Goal: Information Seeking & Learning: Learn about a topic

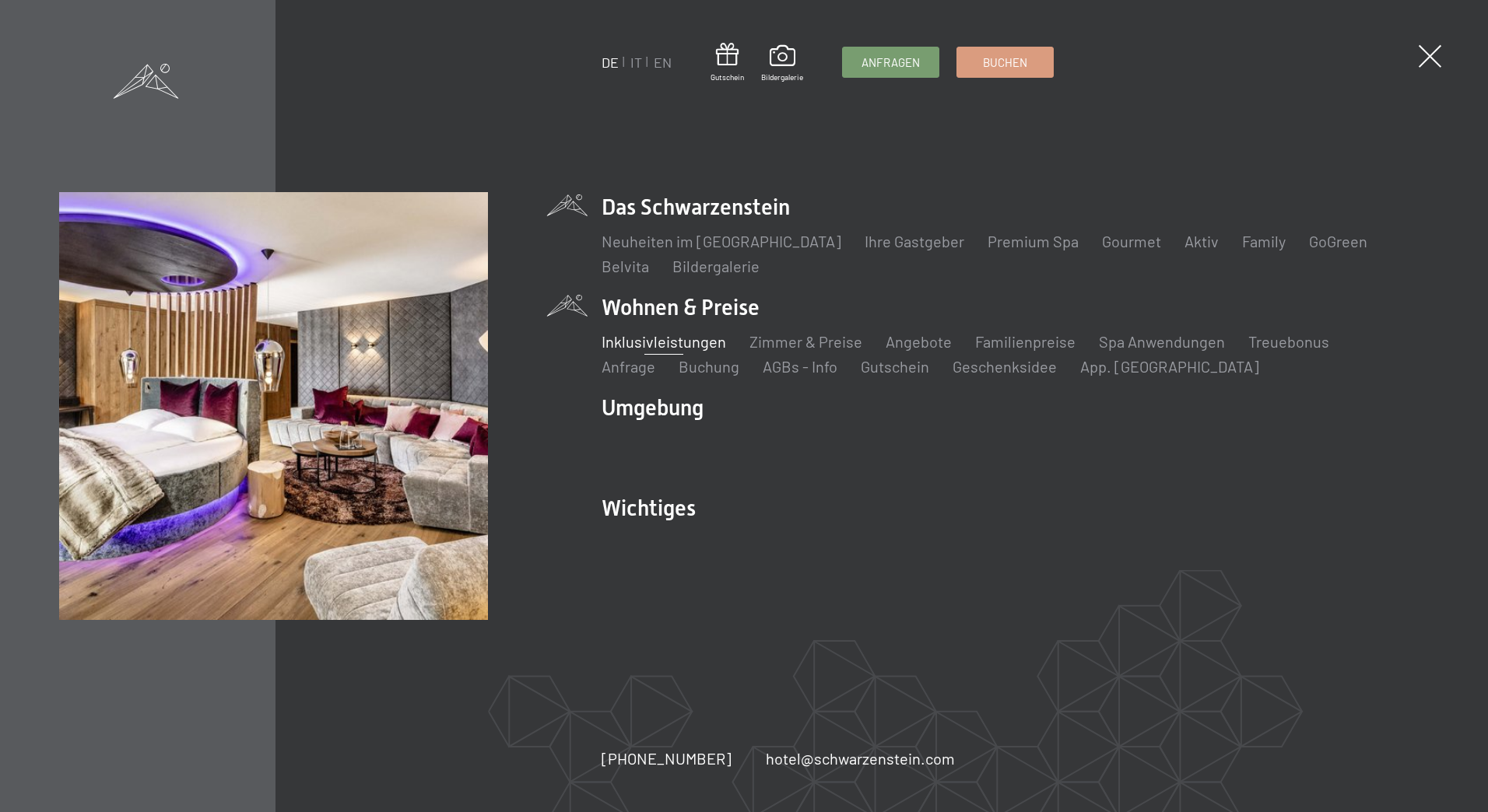
click at [649, 345] on link "Inklusivleistungen" at bounding box center [663, 341] width 125 height 18
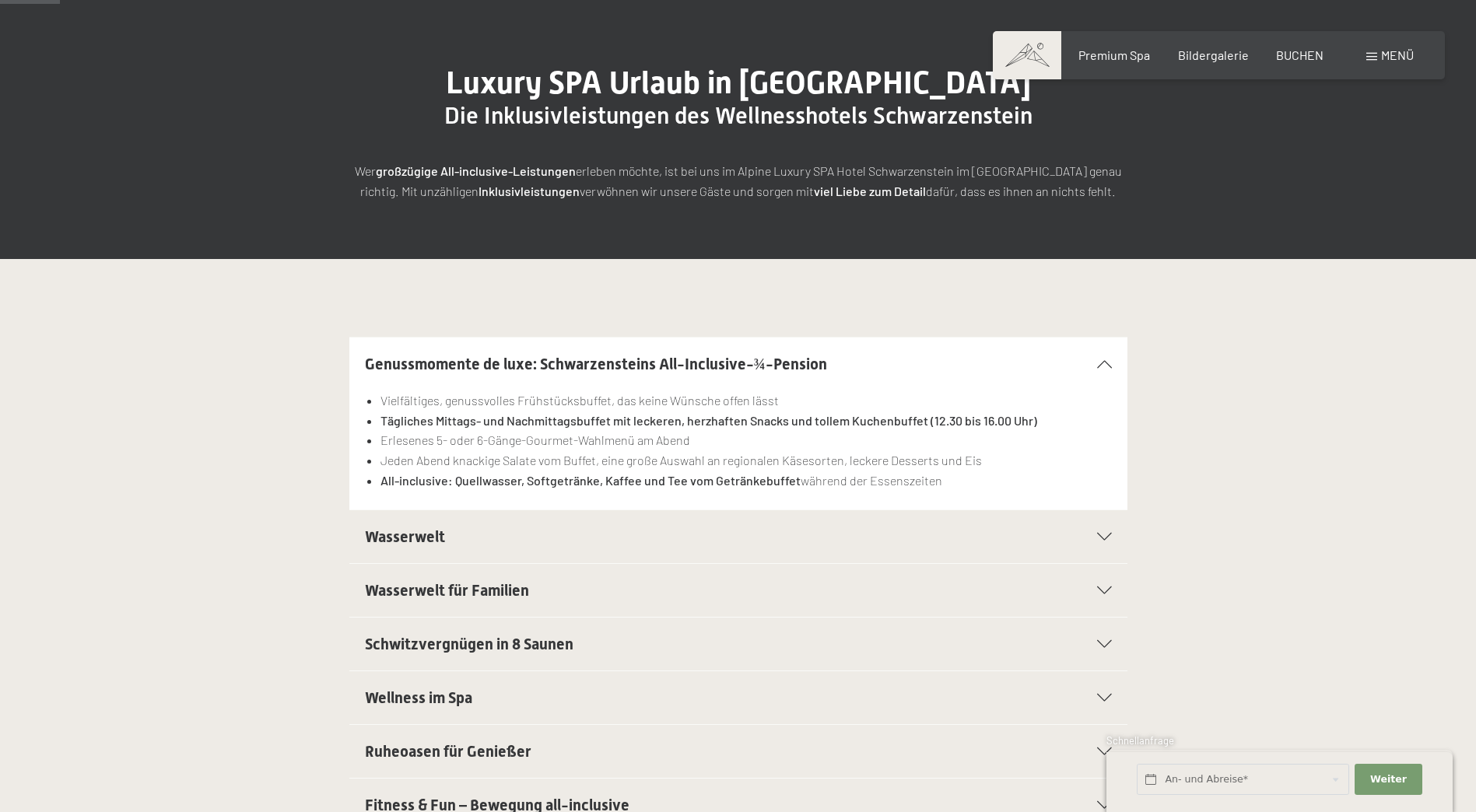
scroll to position [156, 0]
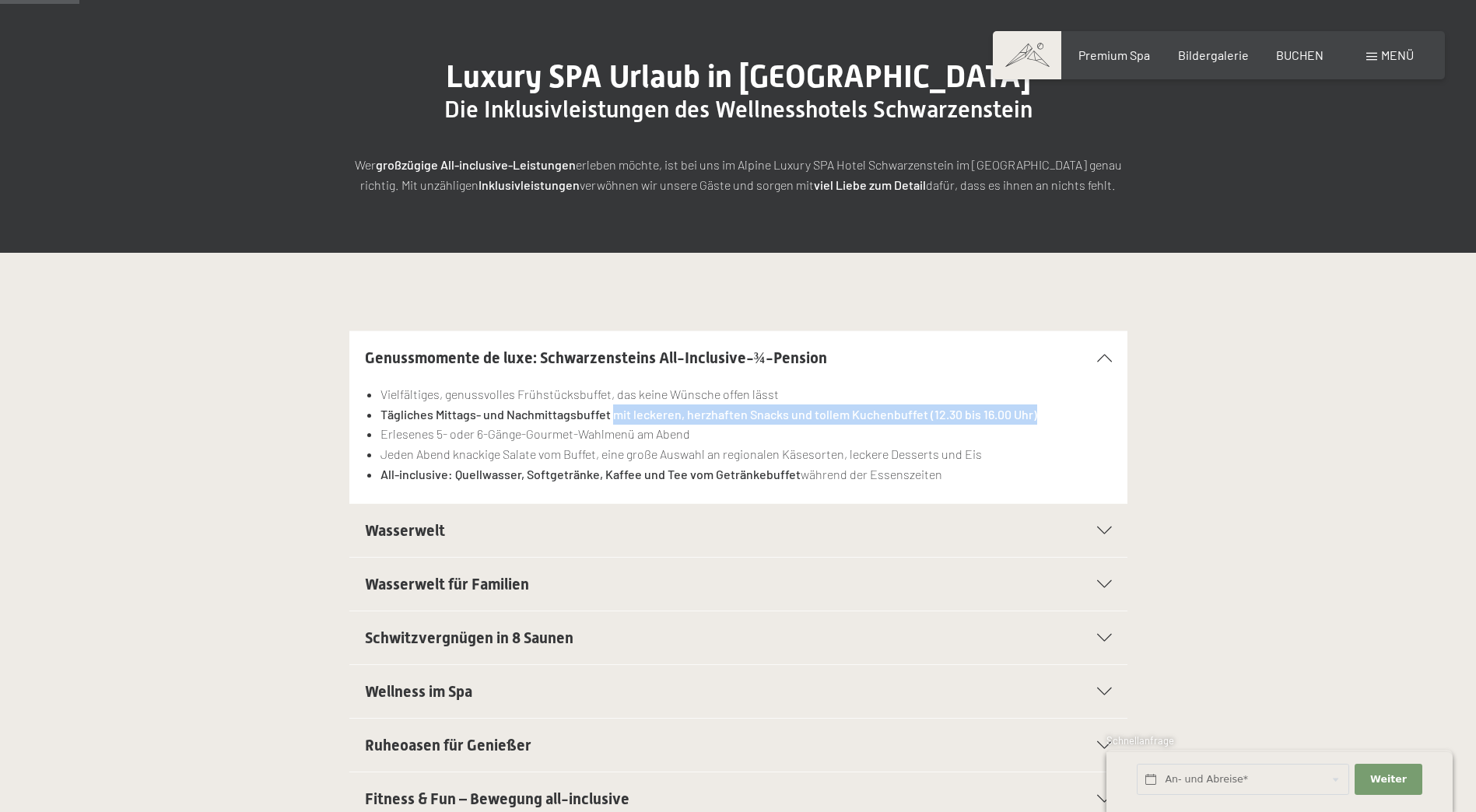
drag, startPoint x: 612, startPoint y: 414, endPoint x: 1141, endPoint y: 422, distance: 529.1
click at [1141, 422] on div "Genussmomente de luxe: Schwarzensteins All-Inclusive-¾-Pension Vielfältiges, ge…" at bounding box center [738, 417] width 1062 height 173
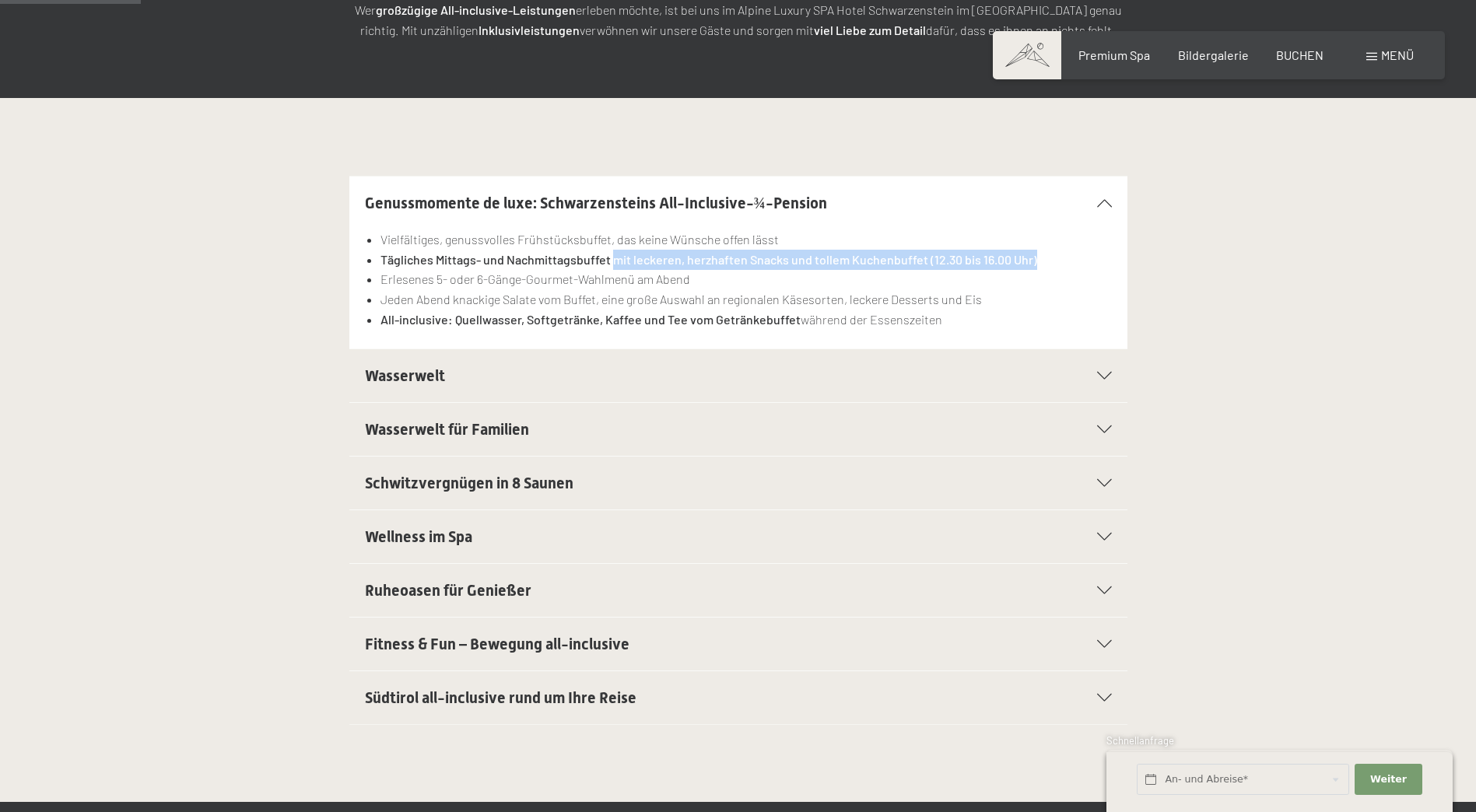
scroll to position [312, 0]
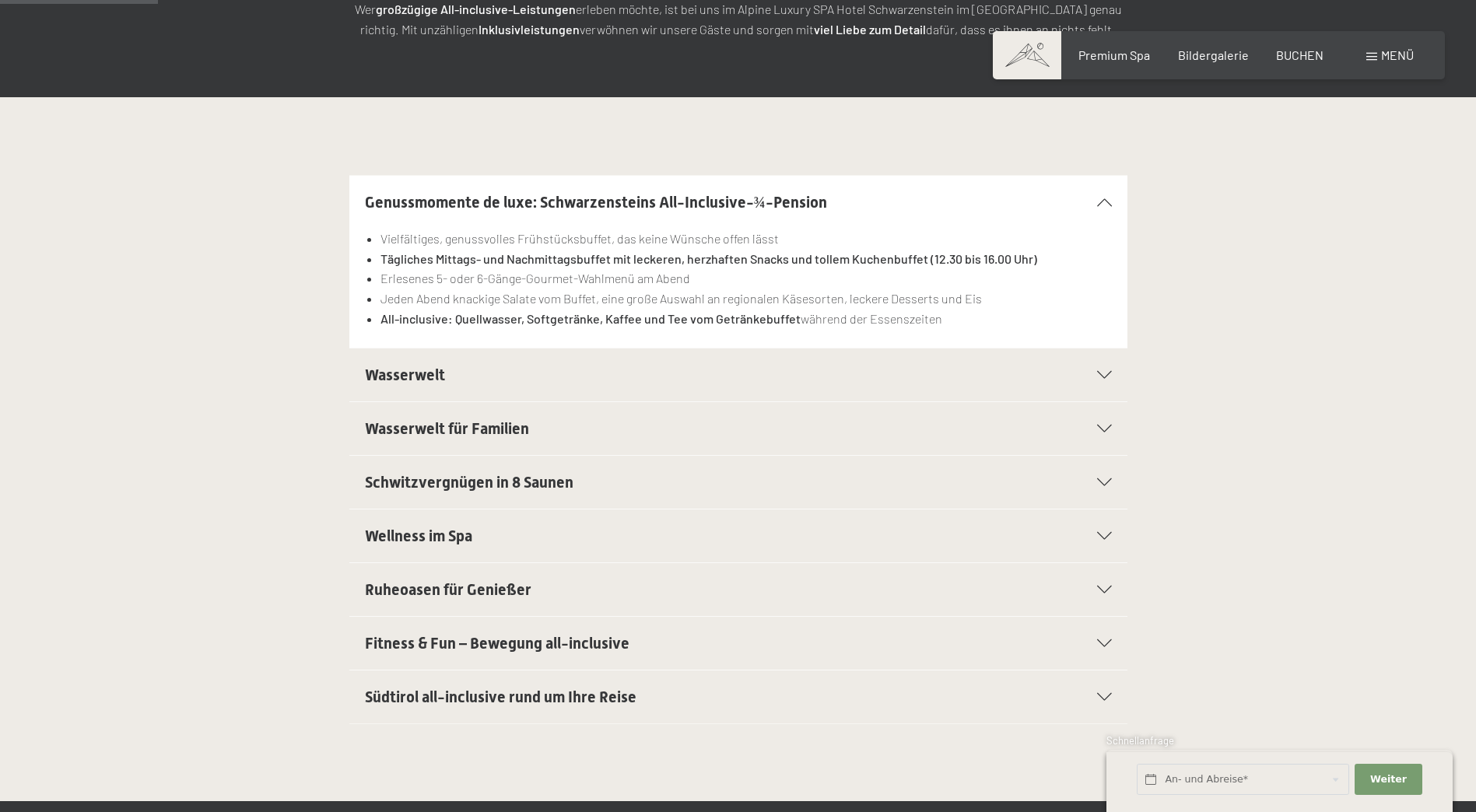
click at [501, 378] on h2 "Wasserwelt" at bounding box center [701, 374] width 672 height 22
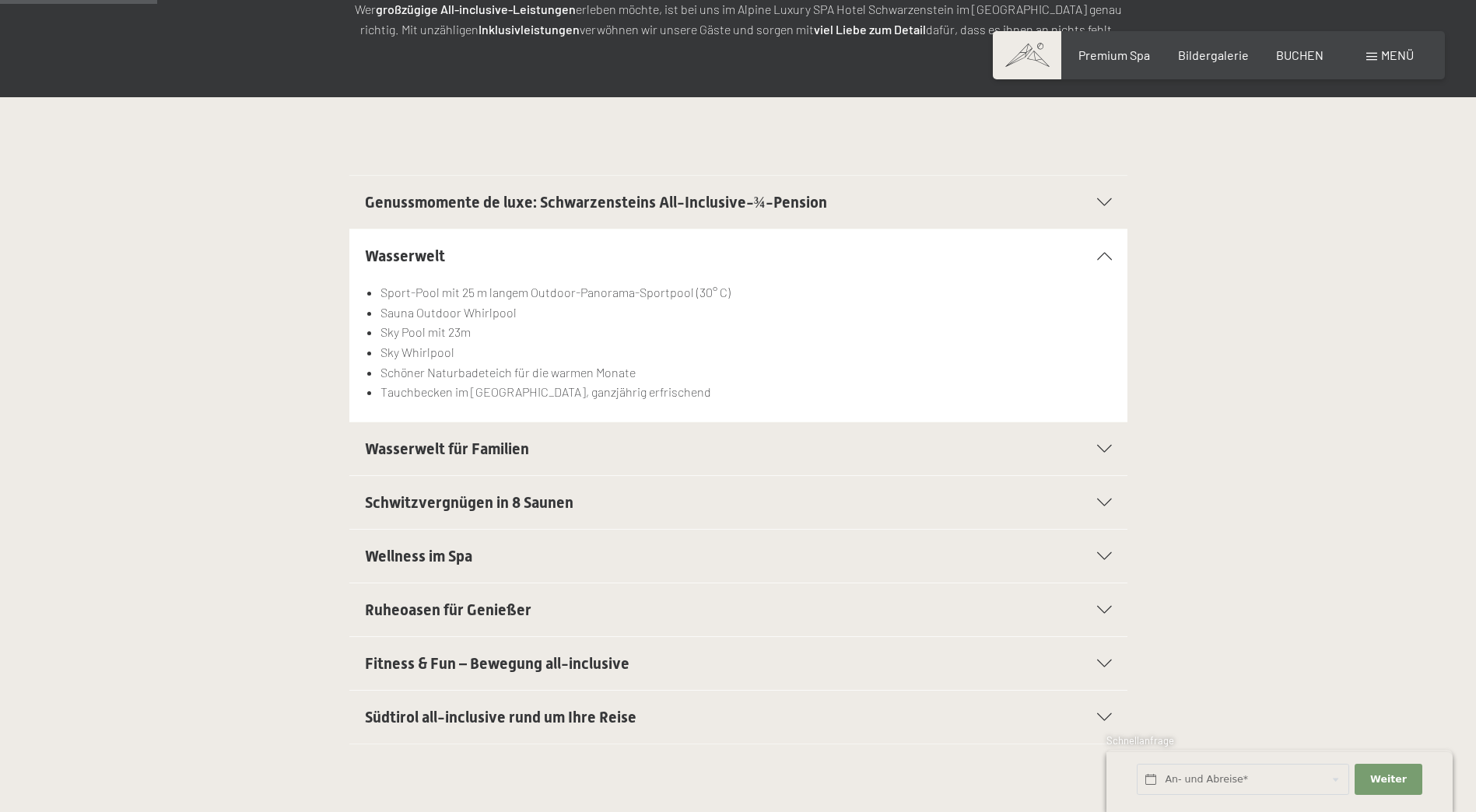
click at [1090, 445] on div at bounding box center [1094, 448] width 34 height 8
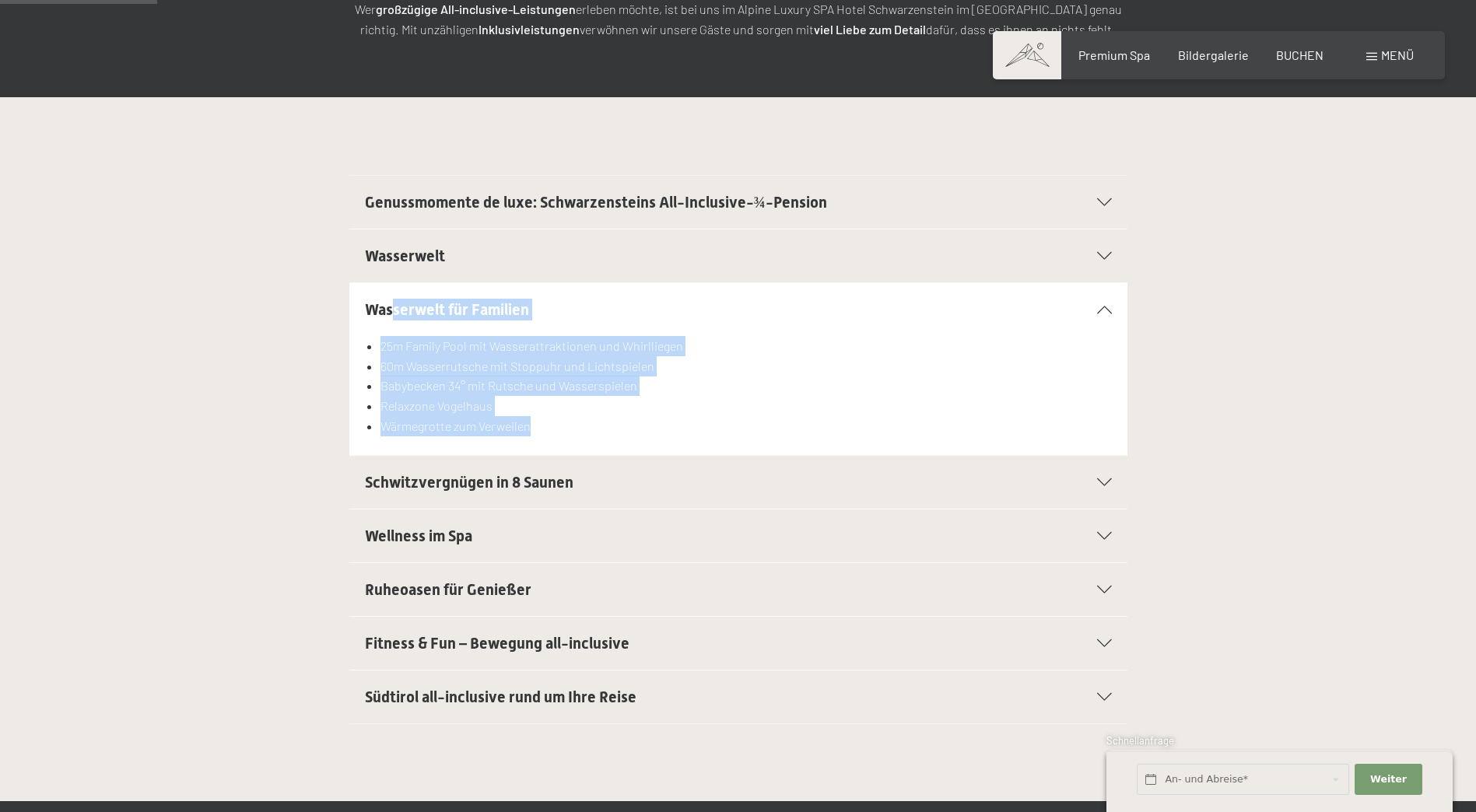
drag, startPoint x: 352, startPoint y: 302, endPoint x: 392, endPoint y: 296, distance: 40.4
click at [392, 296] on section "Wasserwelt für Familien 25m Family Pool mit Wasserattraktionen und Whirlliegen …" at bounding box center [738, 368] width 778 height 173
drag, startPoint x: 466, startPoint y: 327, endPoint x: 432, endPoint y: 371, distance: 55.6
click at [466, 329] on div "Wasserwelt für Familien" at bounding box center [738, 309] width 747 height 53
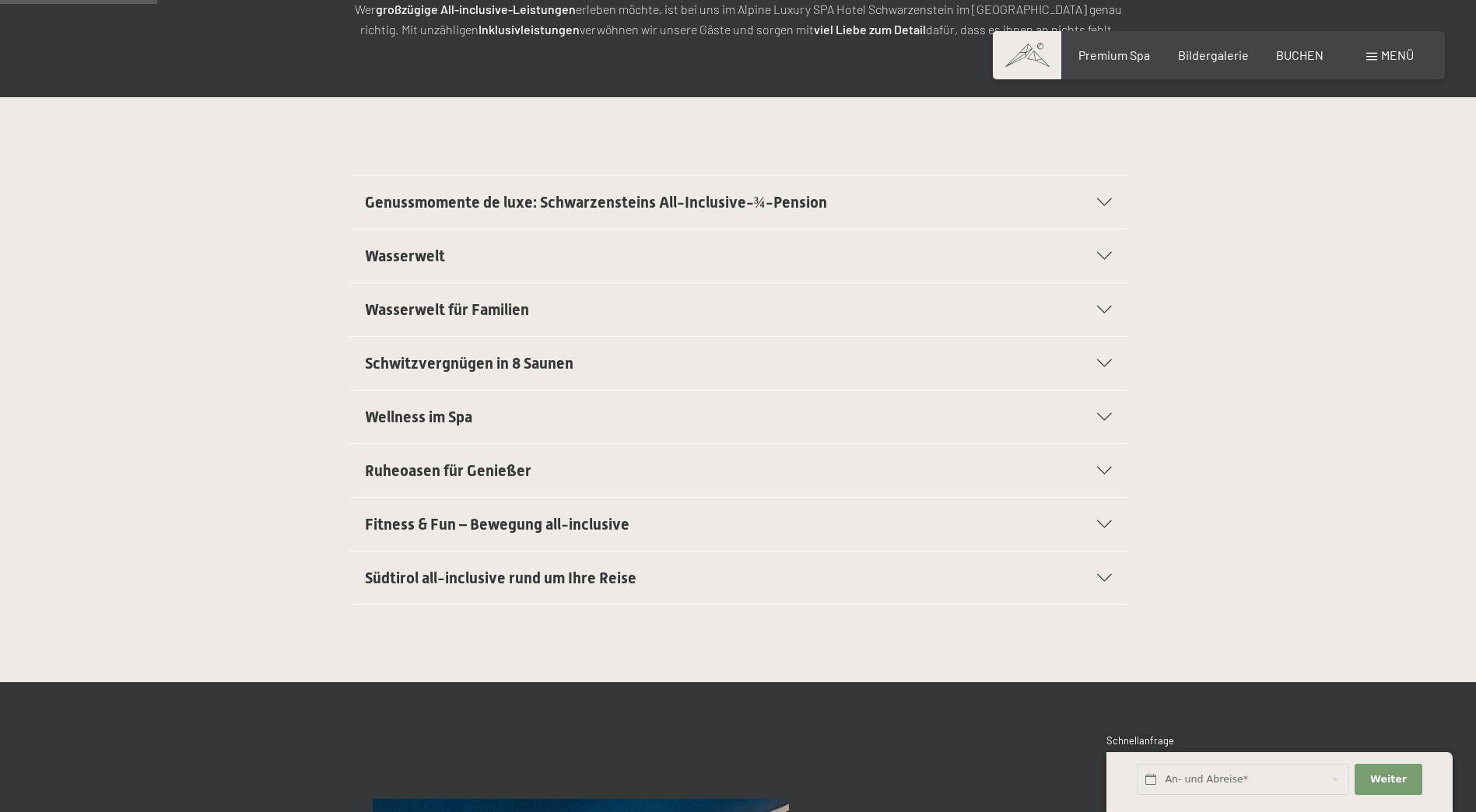
click at [467, 209] on span "Genussmomente de luxe: Schwarzensteins All-Inclusive-¾-Pension" at bounding box center [595, 202] width 462 height 18
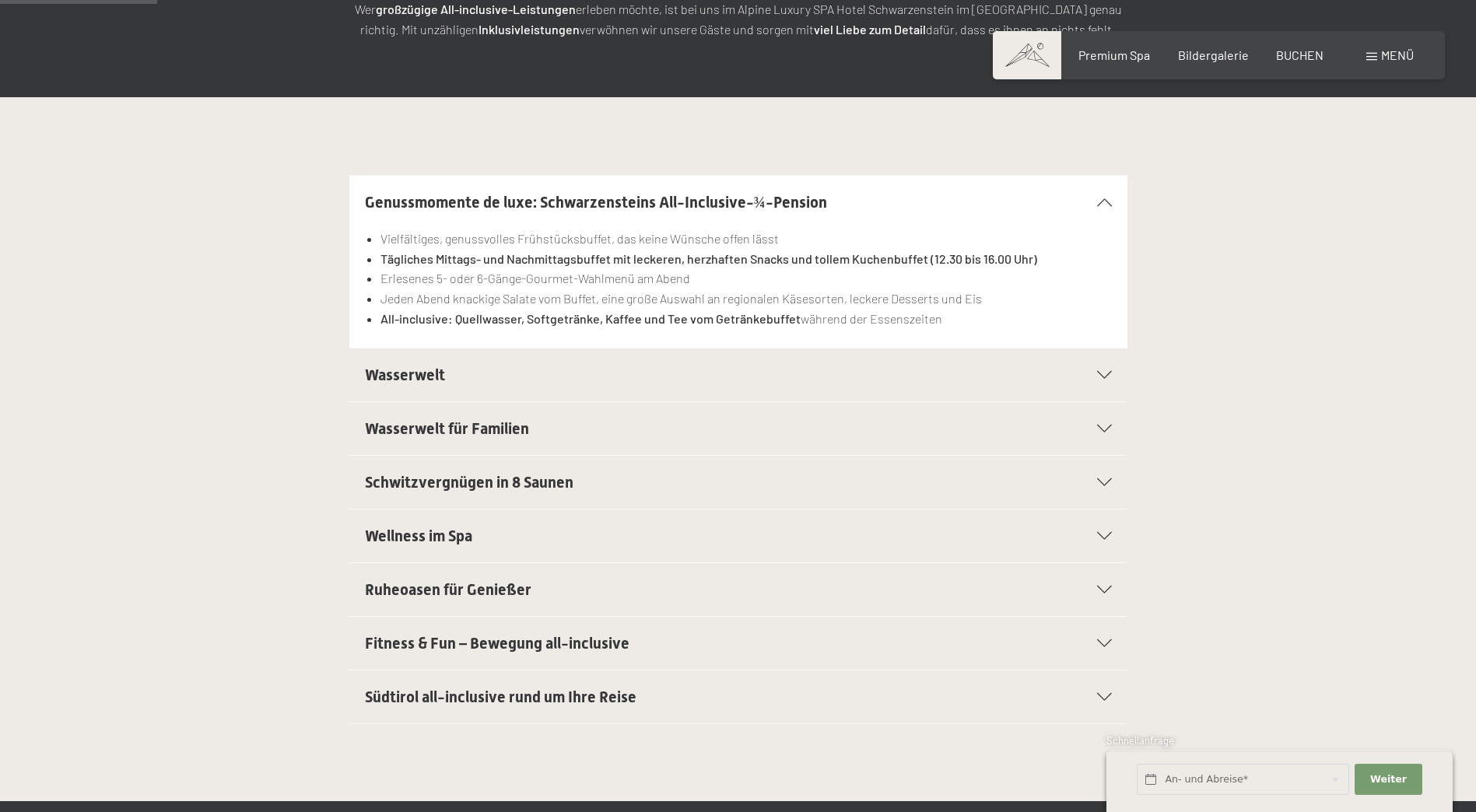
click at [474, 280] on li "Erlesenes 5- oder 6-Gänge-Gourmet-Wahlmenü am Abend" at bounding box center [745, 278] width 730 height 20
drag, startPoint x: 352, startPoint y: 191, endPoint x: 342, endPoint y: 207, distance: 18.9
click at [342, 207] on div "Genussmomente de luxe: Schwarzensteins All-Inclusive-¾-Pension Vielfältiges, ge…" at bounding box center [738, 261] width 1062 height 173
click at [422, 215] on div "Genussmomente de luxe: Schwarzensteins All-Inclusive-¾-Pension" at bounding box center [738, 202] width 747 height 53
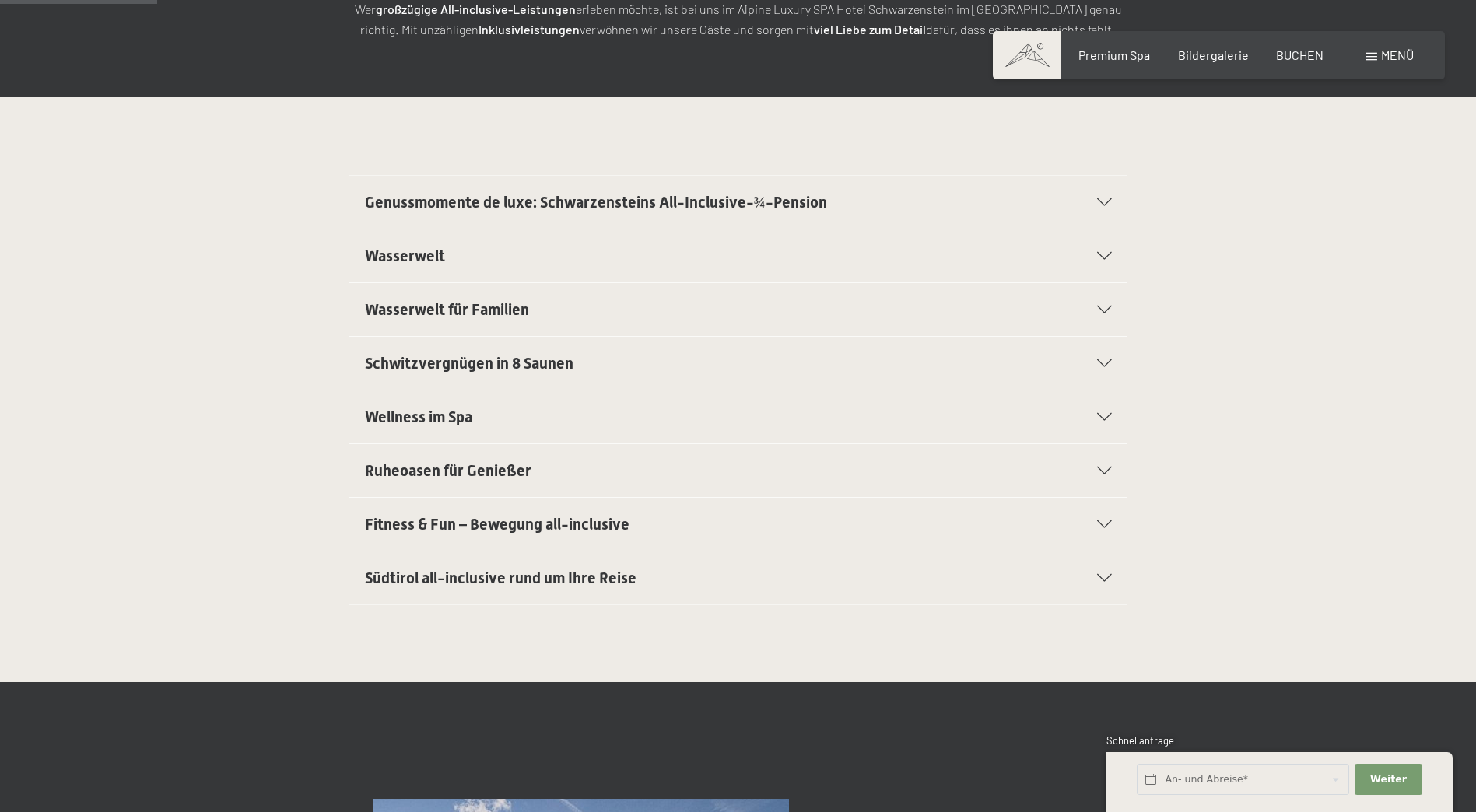
click at [447, 191] on div "Genussmomente de luxe: Schwarzensteins All-Inclusive-¾-Pension" at bounding box center [738, 202] width 747 height 53
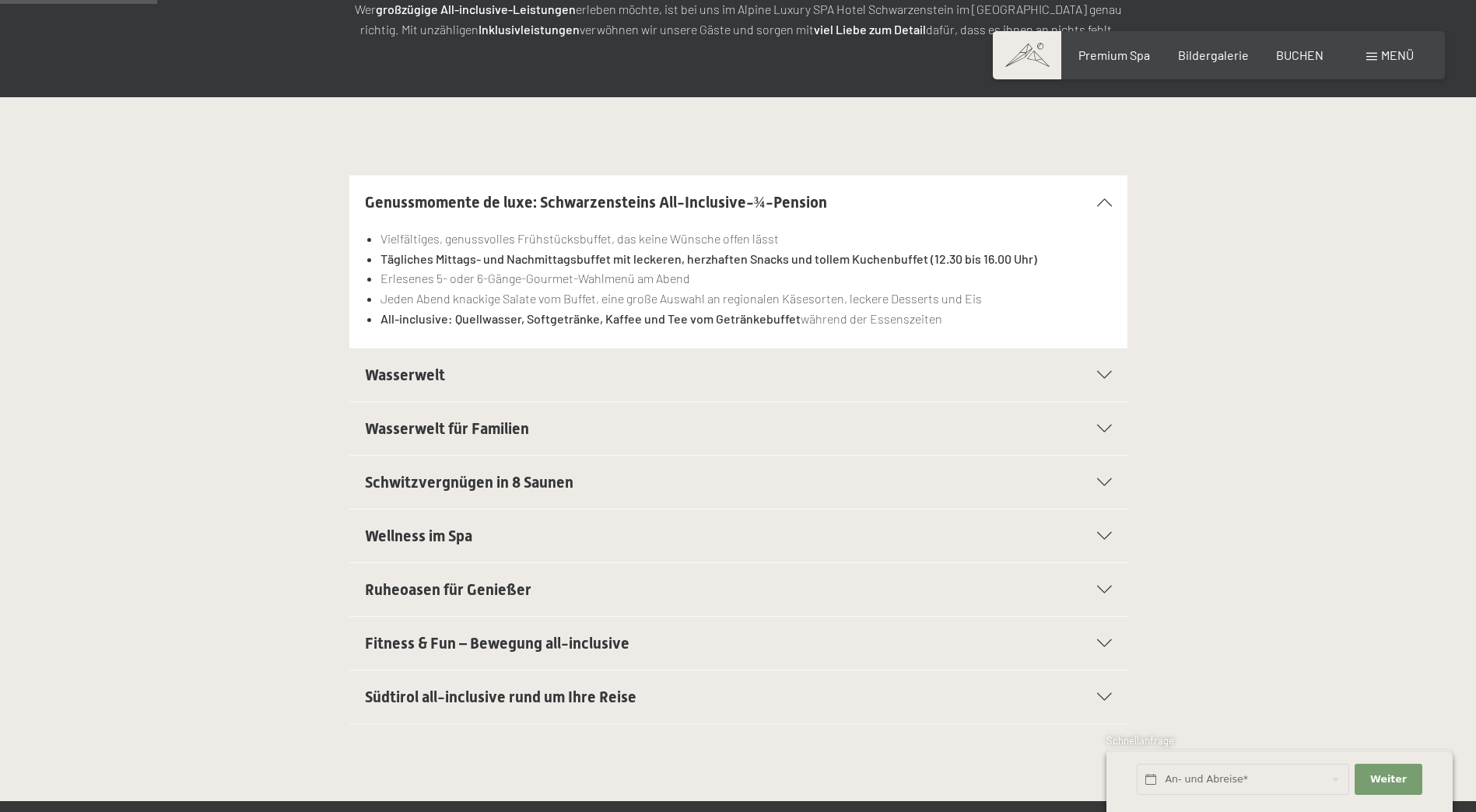
click at [495, 381] on h2 "Wasserwelt" at bounding box center [701, 374] width 672 height 22
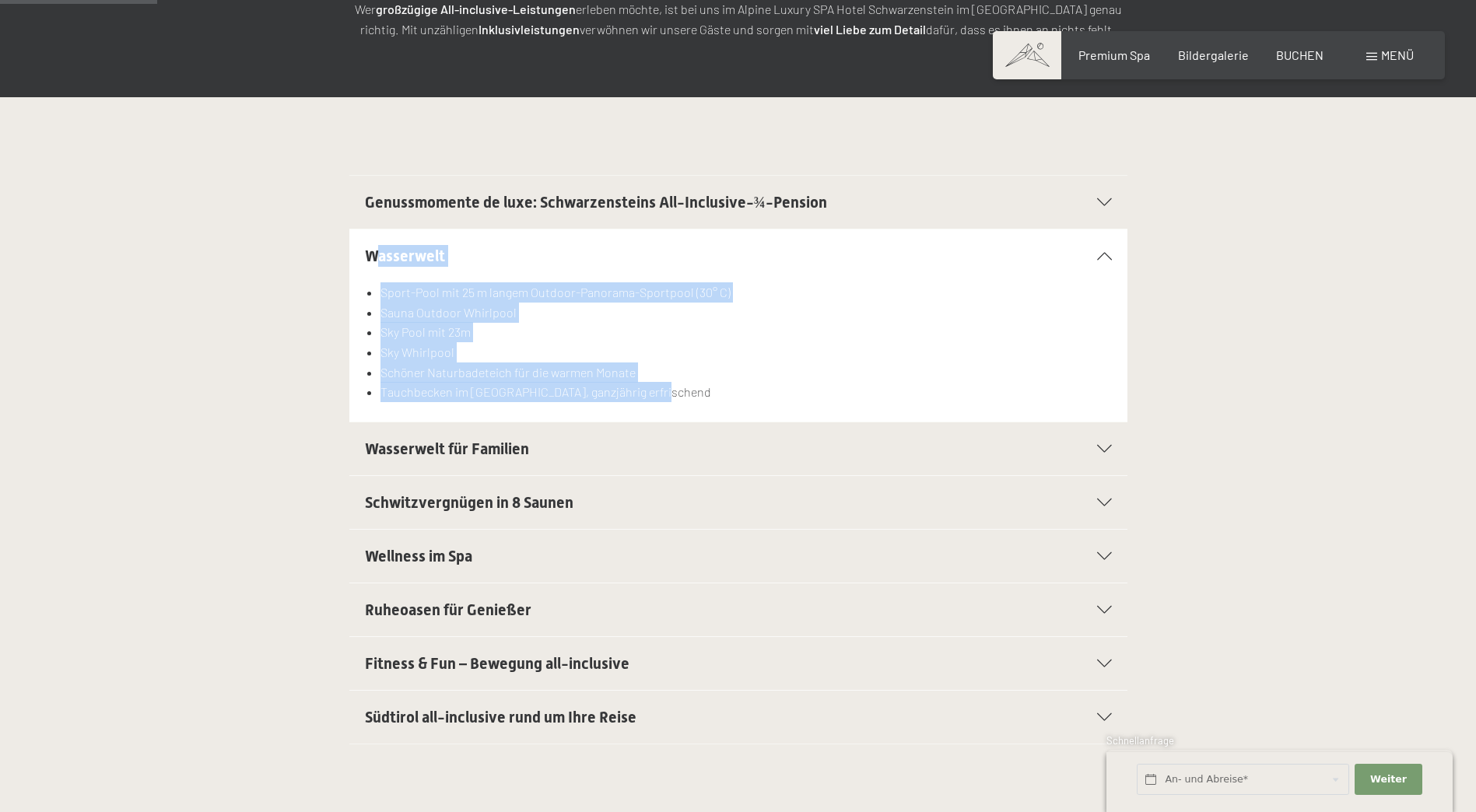
drag, startPoint x: 378, startPoint y: 245, endPoint x: 756, endPoint y: 404, distance: 410.1
click at [756, 404] on section "Wasserwelt Sport-Pool mit 25 m langem Outdoor-Panorama-Sportpool (30° C) Sauna …" at bounding box center [738, 325] width 778 height 194
click at [450, 319] on li "Sauna Outdoor Whirlpool" at bounding box center [745, 312] width 730 height 20
drag, startPoint x: 364, startPoint y: 254, endPoint x: 701, endPoint y: 414, distance: 373.1
click at [699, 414] on section "Wasserwelt Sport-Pool mit 25 m langem Outdoor-Panorama-Sportpool (30° C) Sauna …" at bounding box center [738, 325] width 778 height 194
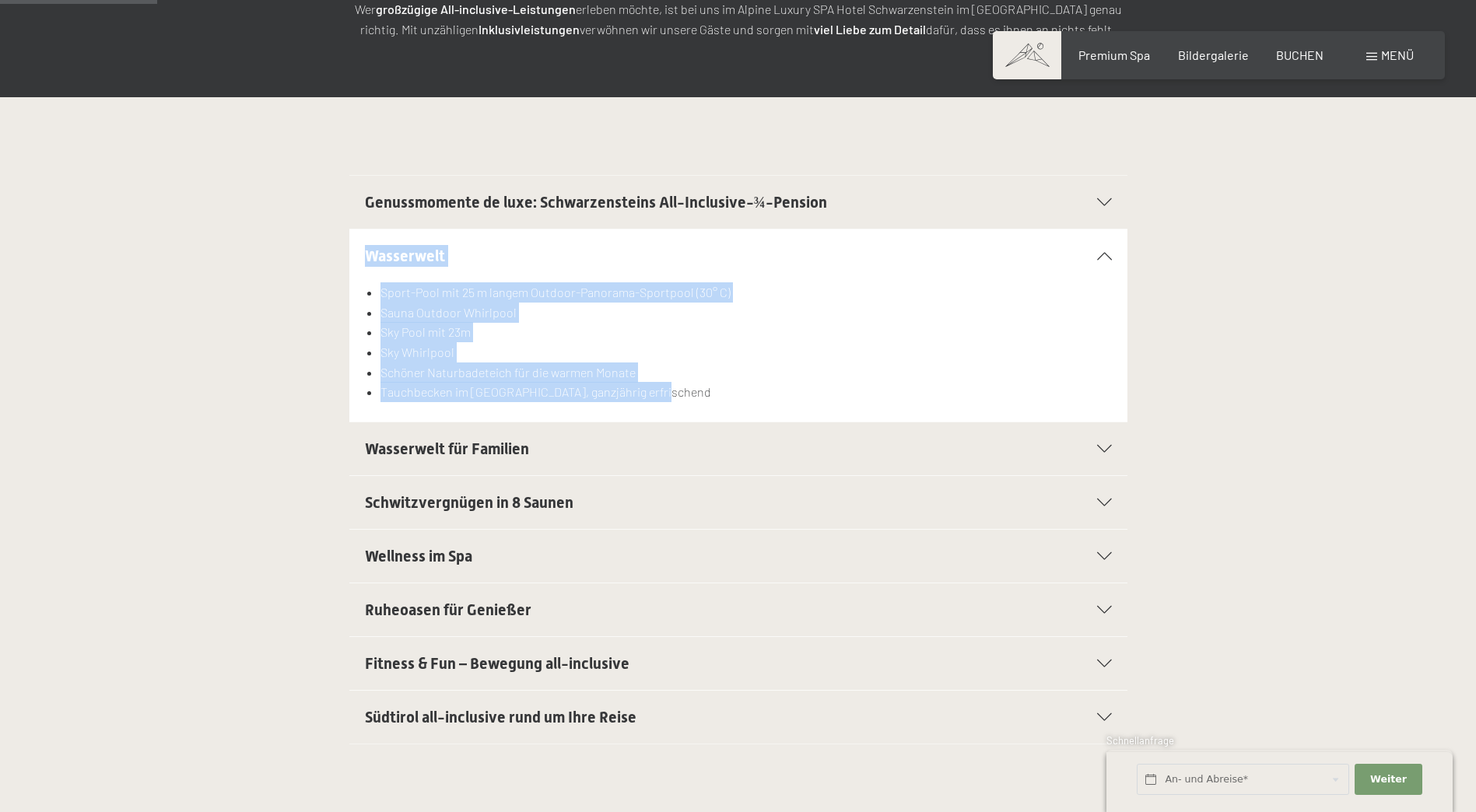
click at [706, 412] on div "Sport-Pool mit 25 m langem Outdoor-Panorama-Sportpool (30° C) Sauna Outdoor Whi…" at bounding box center [738, 352] width 747 height 139
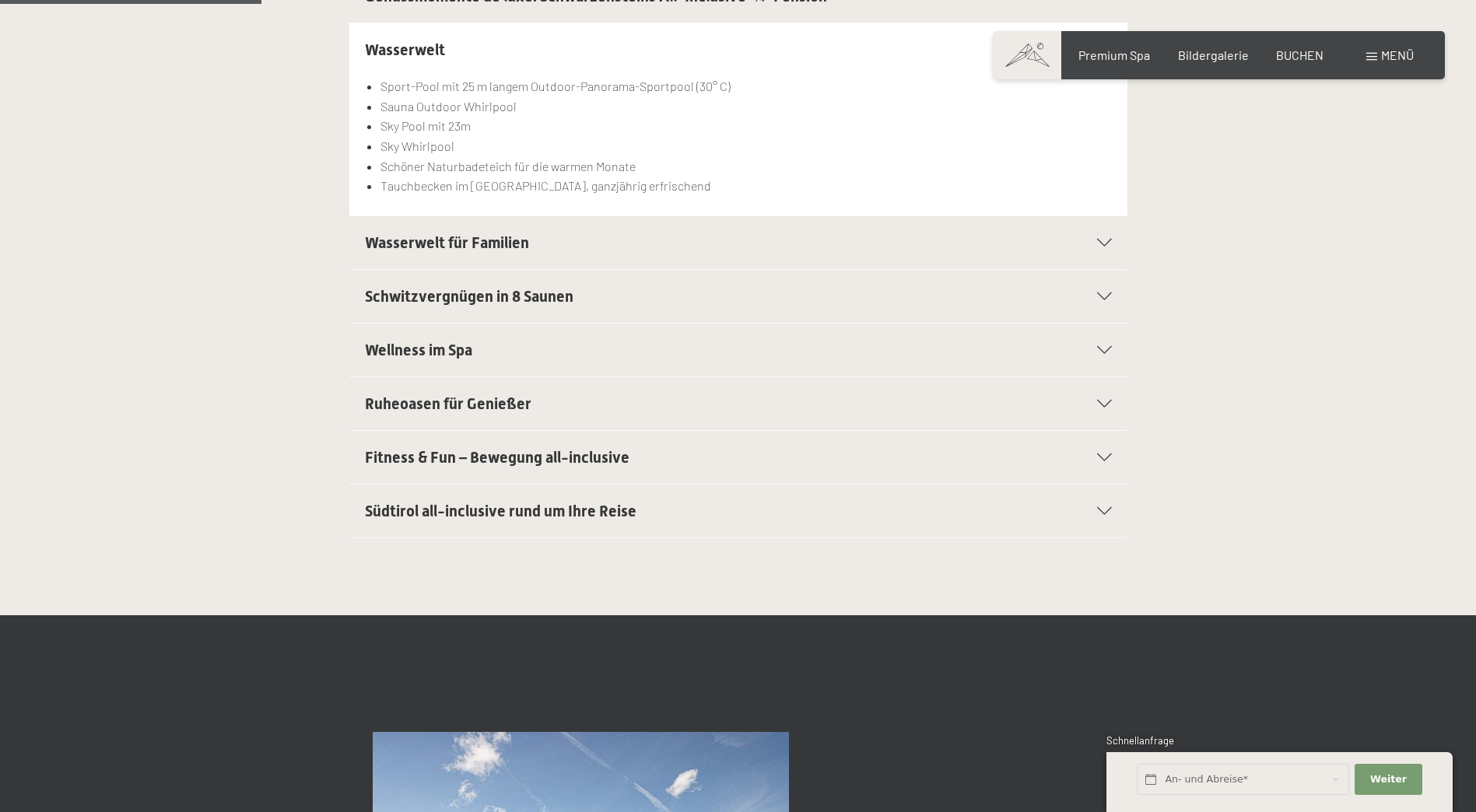
scroll to position [545, 0]
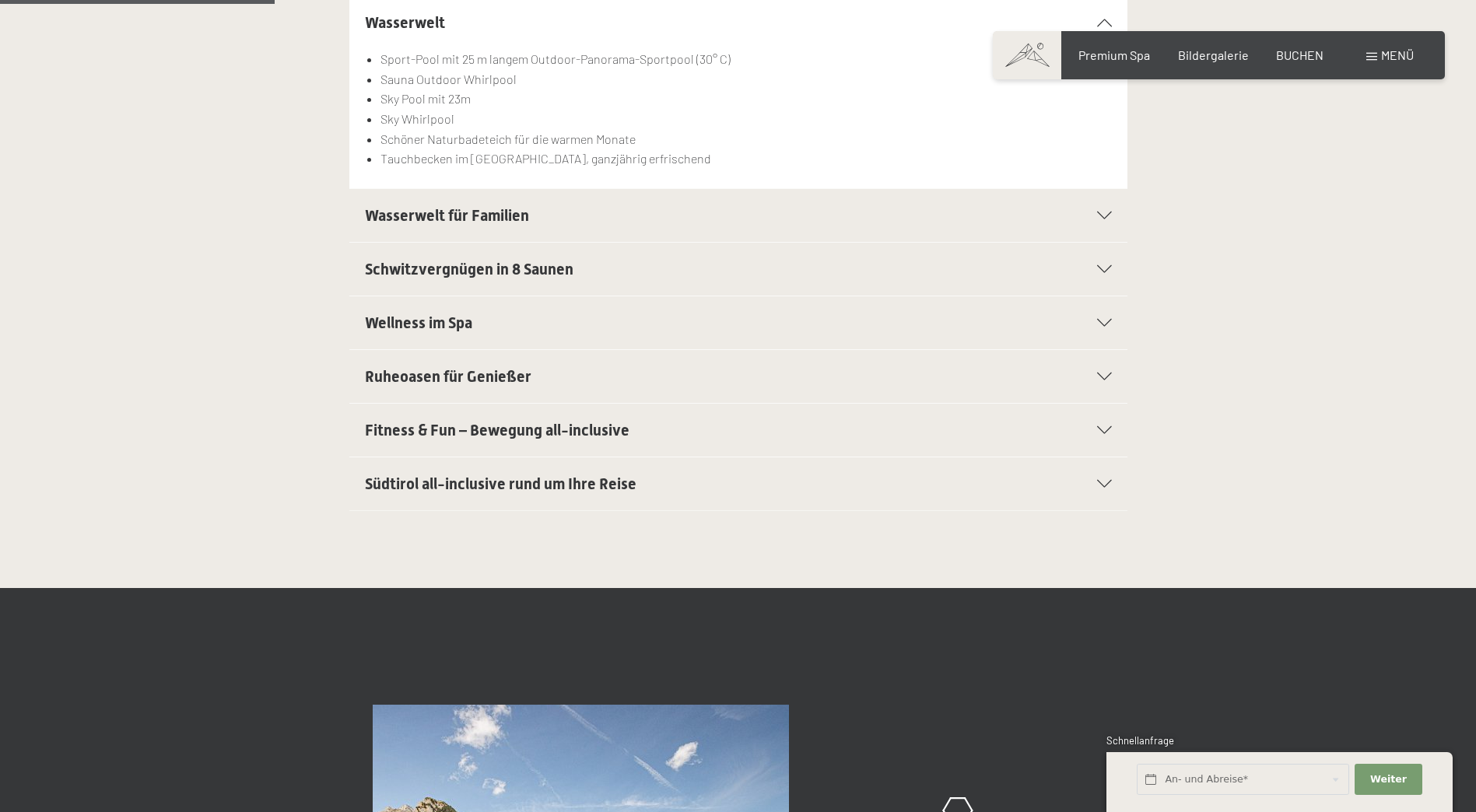
click at [482, 268] on span "Schwitzvergnügen in 8 Saunen" at bounding box center [469, 269] width 209 height 18
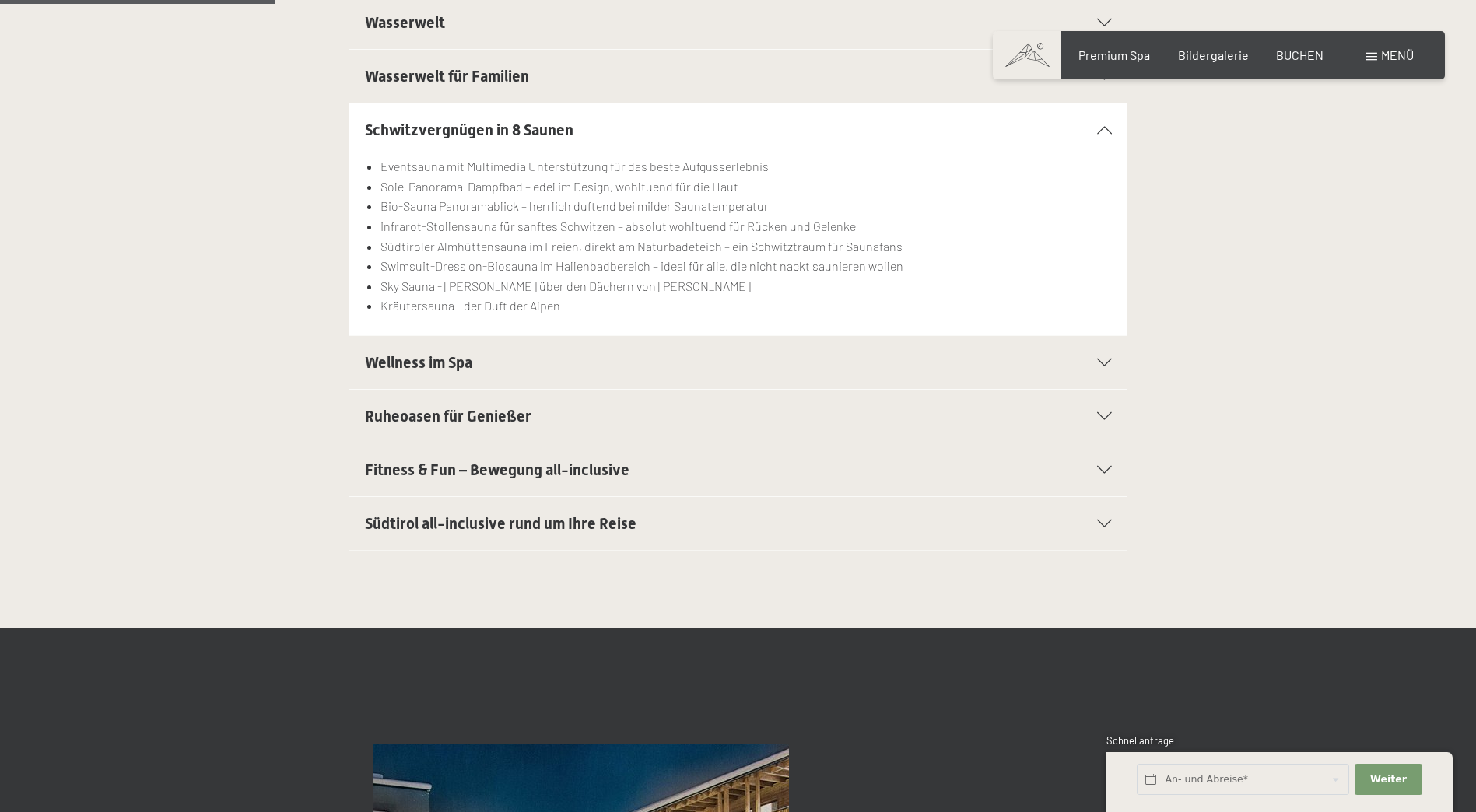
click at [552, 226] on li "Infrarot-Stollensauna für sanftes Schwitzen – absolut wohltuend für Rücken und …" at bounding box center [745, 226] width 730 height 20
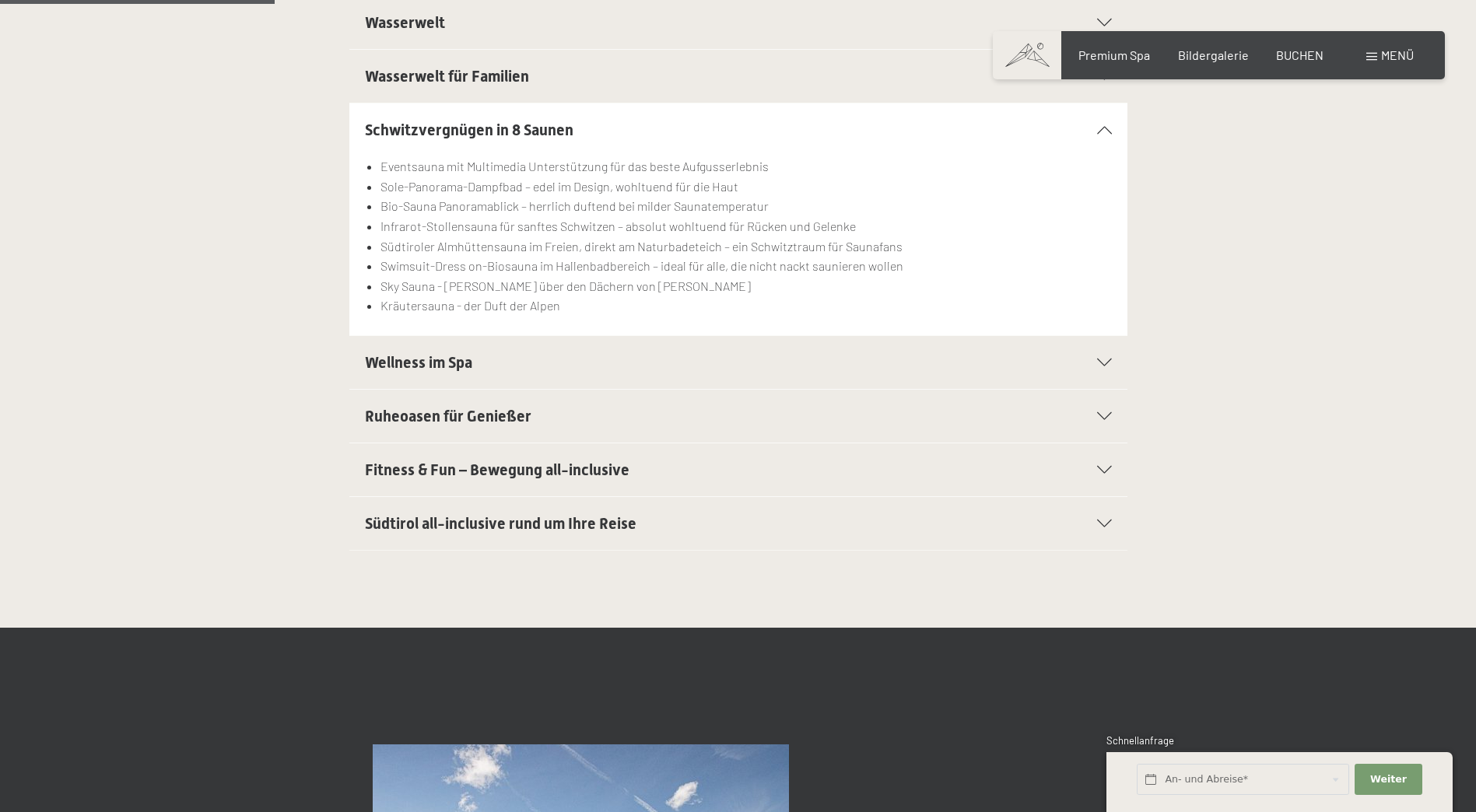
click at [577, 284] on li "Sky Sauna - hoch über den Dächern von Luttach" at bounding box center [745, 285] width 730 height 20
click at [501, 273] on li "Swimsuit-Dress on-Biosauna im Hallenbadbereich – ideal für alle, die nicht nack…" at bounding box center [745, 265] width 730 height 20
click at [382, 253] on li "Südtiroler Almhüttensauna im Freien, direkt am Naturbadeteich – ein Schwitztrau…" at bounding box center [745, 246] width 730 height 20
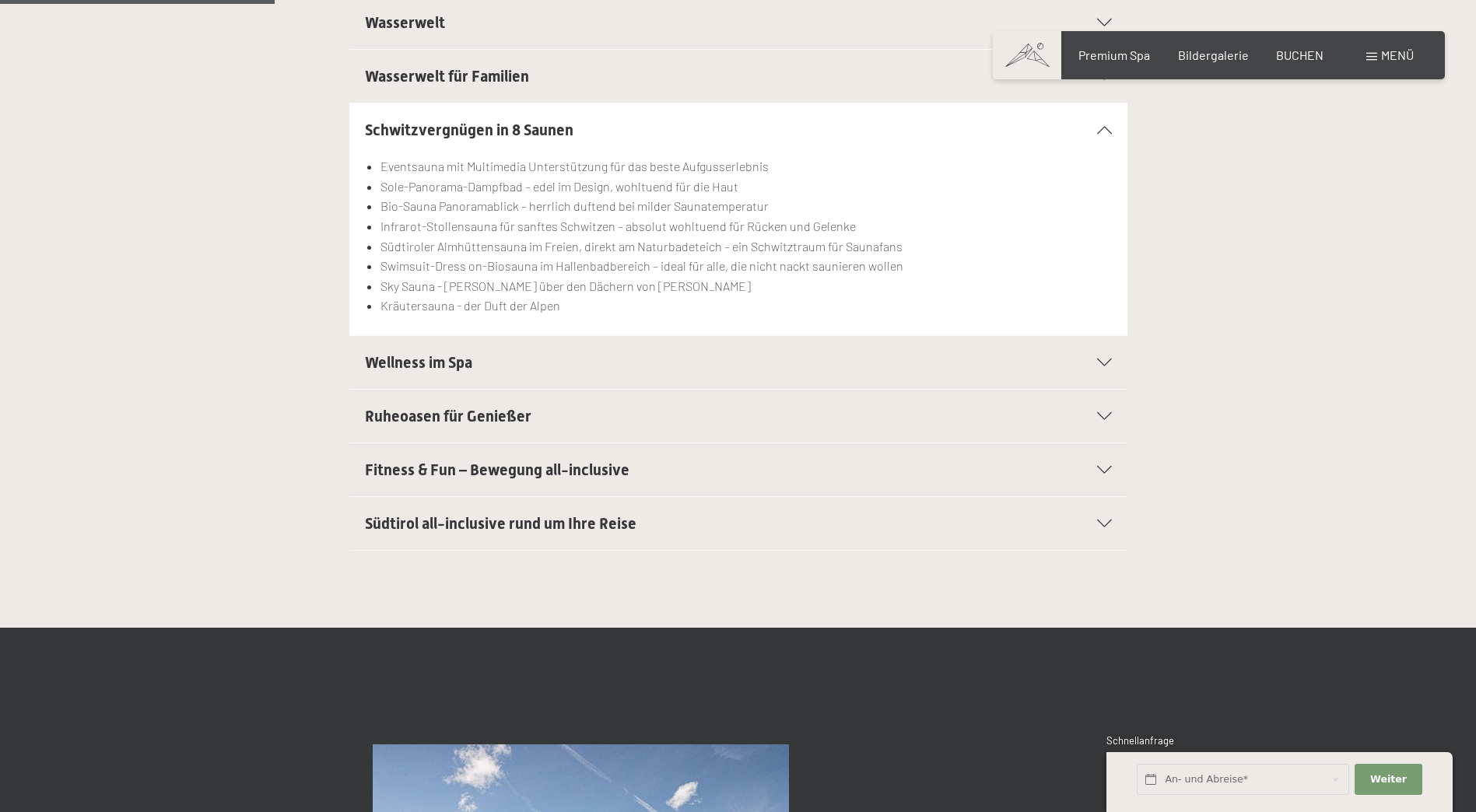
drag, startPoint x: 363, startPoint y: 268, endPoint x: 815, endPoint y: 312, distance: 454.1
click at [812, 312] on section "Schwitzvergnügen in 8 Saunen Eventsauna mit Multimedia Unterstützung für das be…" at bounding box center [738, 219] width 778 height 233
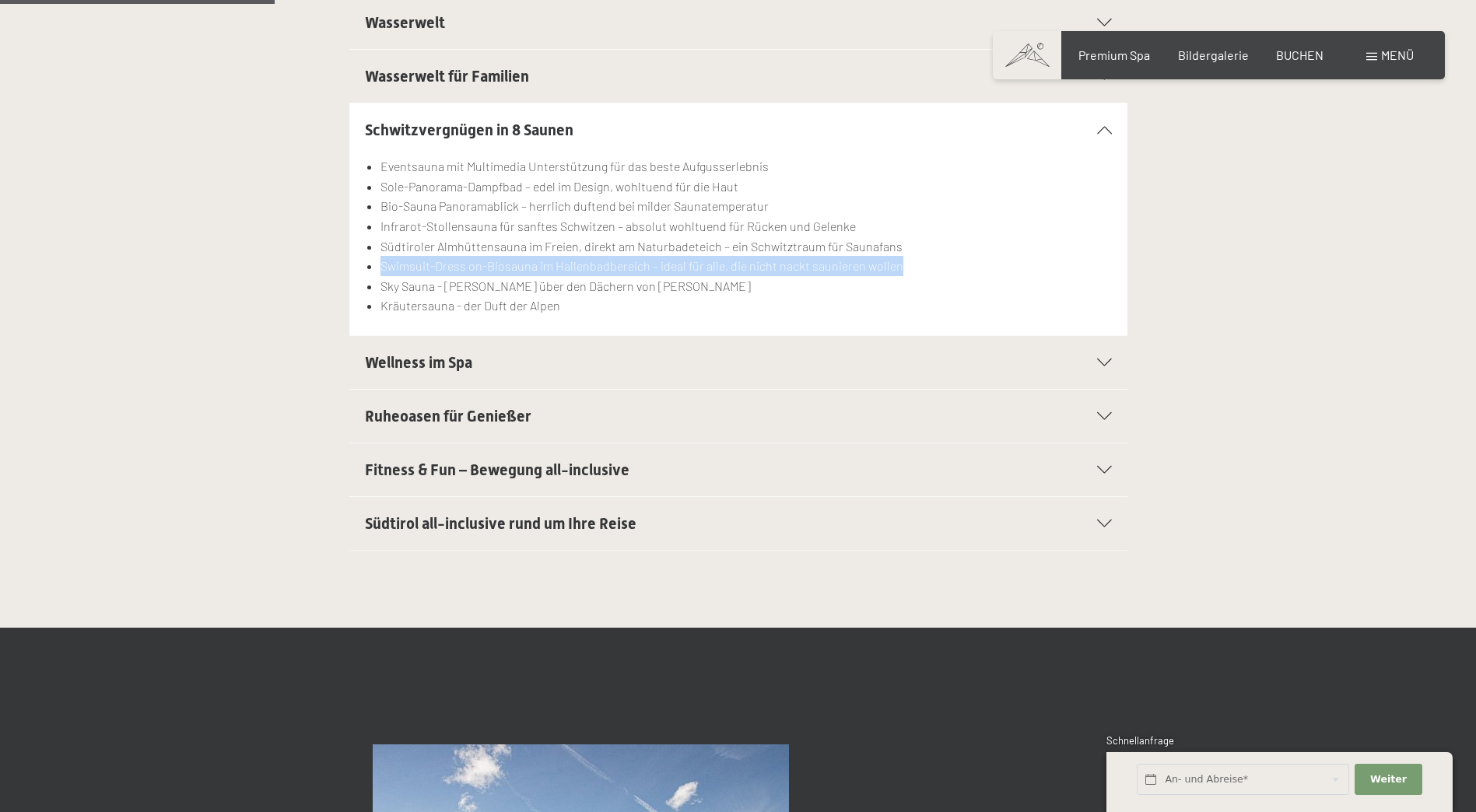
drag, startPoint x: 916, startPoint y: 270, endPoint x: 238, endPoint y: 266, distance: 678.0
click at [238, 266] on div "Schwitzvergnügen in 8 Saunen Eventsauna mit Multimedia Unterstützung für das be…" at bounding box center [738, 219] width 1062 height 233
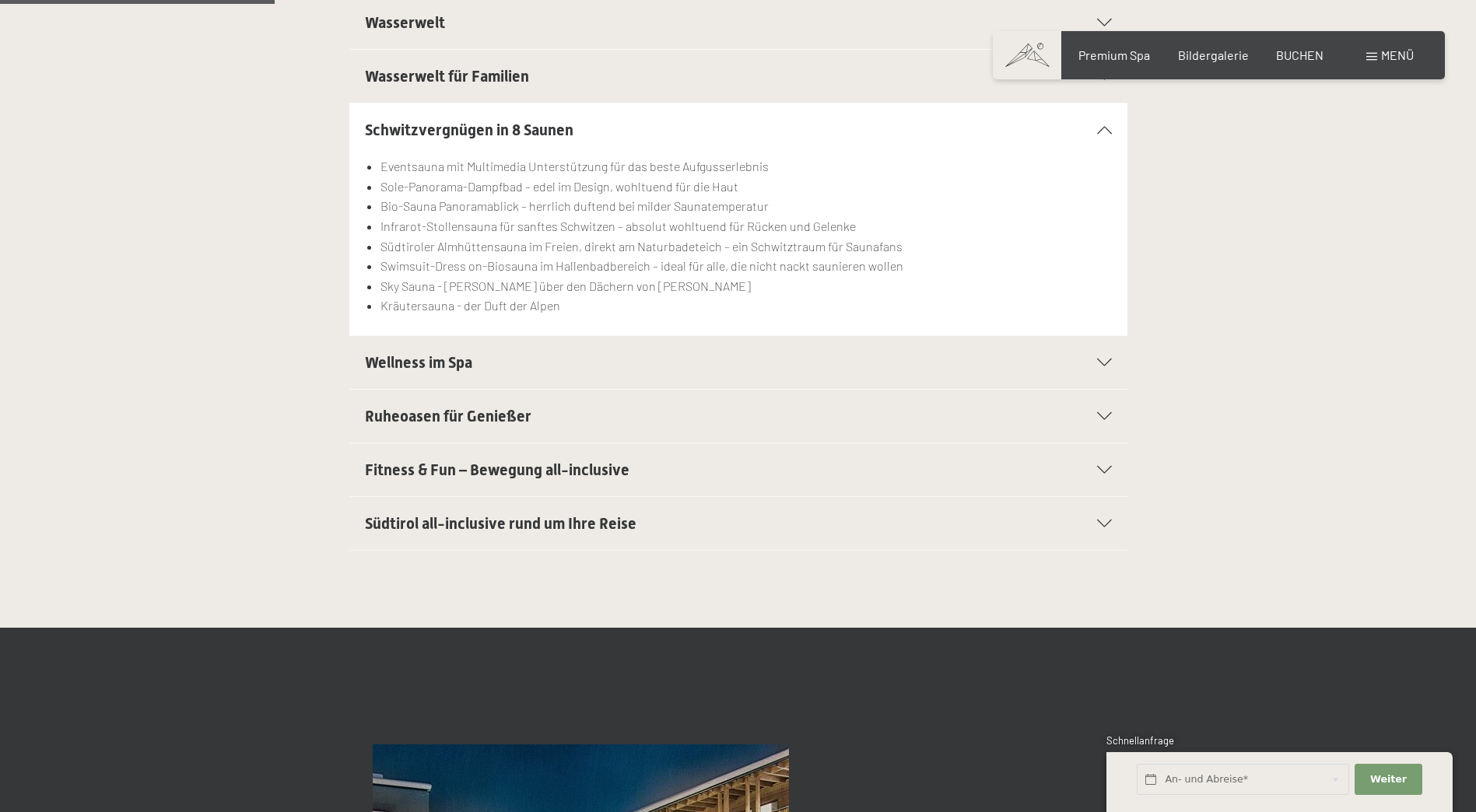
click at [745, 360] on h2 "Wellness im Spa" at bounding box center [701, 362] width 672 height 22
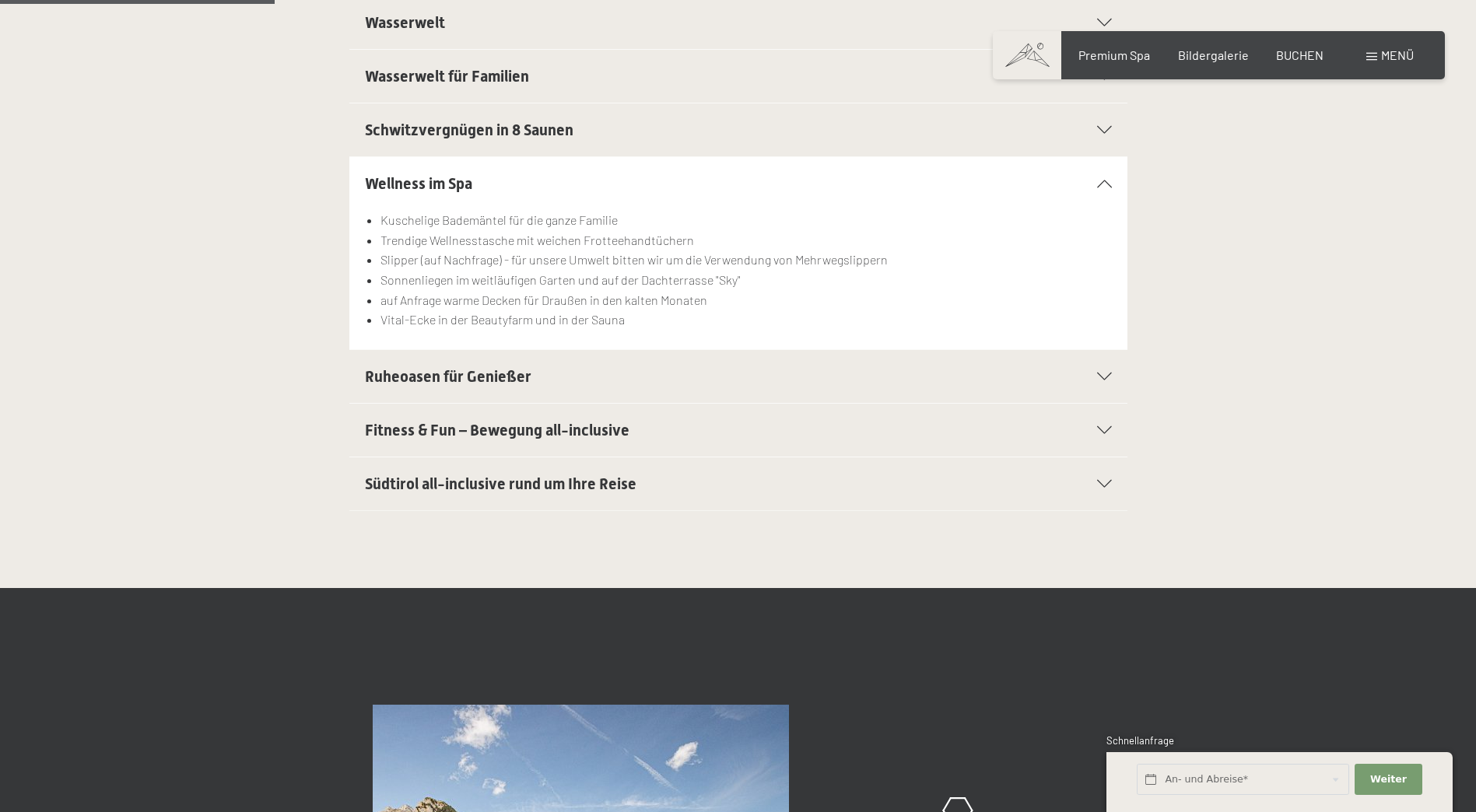
click at [540, 117] on div "Schwitzvergnügen in 8 Saunen" at bounding box center [738, 130] width 747 height 53
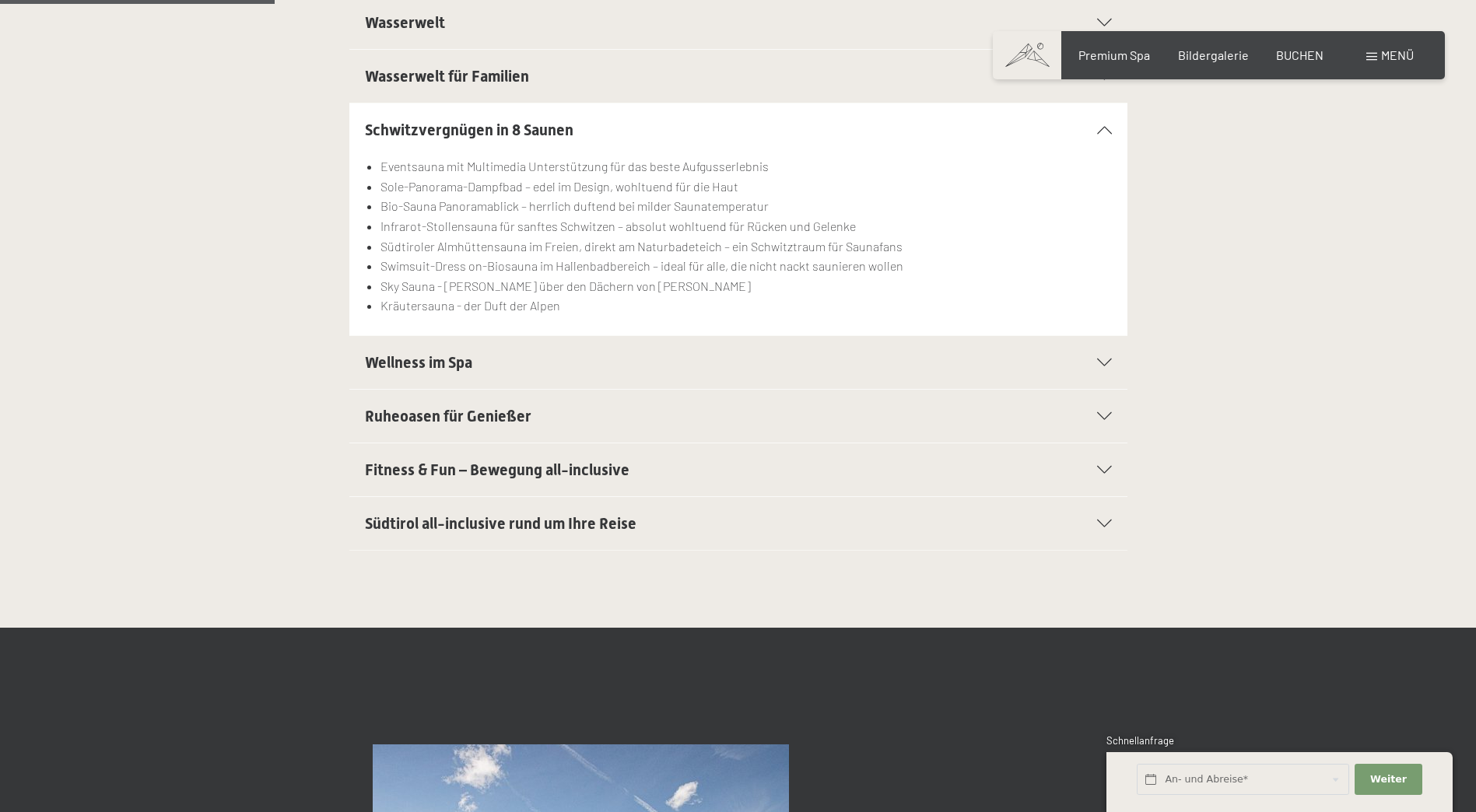
click at [529, 372] on h2 "Wellness im Spa" at bounding box center [701, 362] width 672 height 22
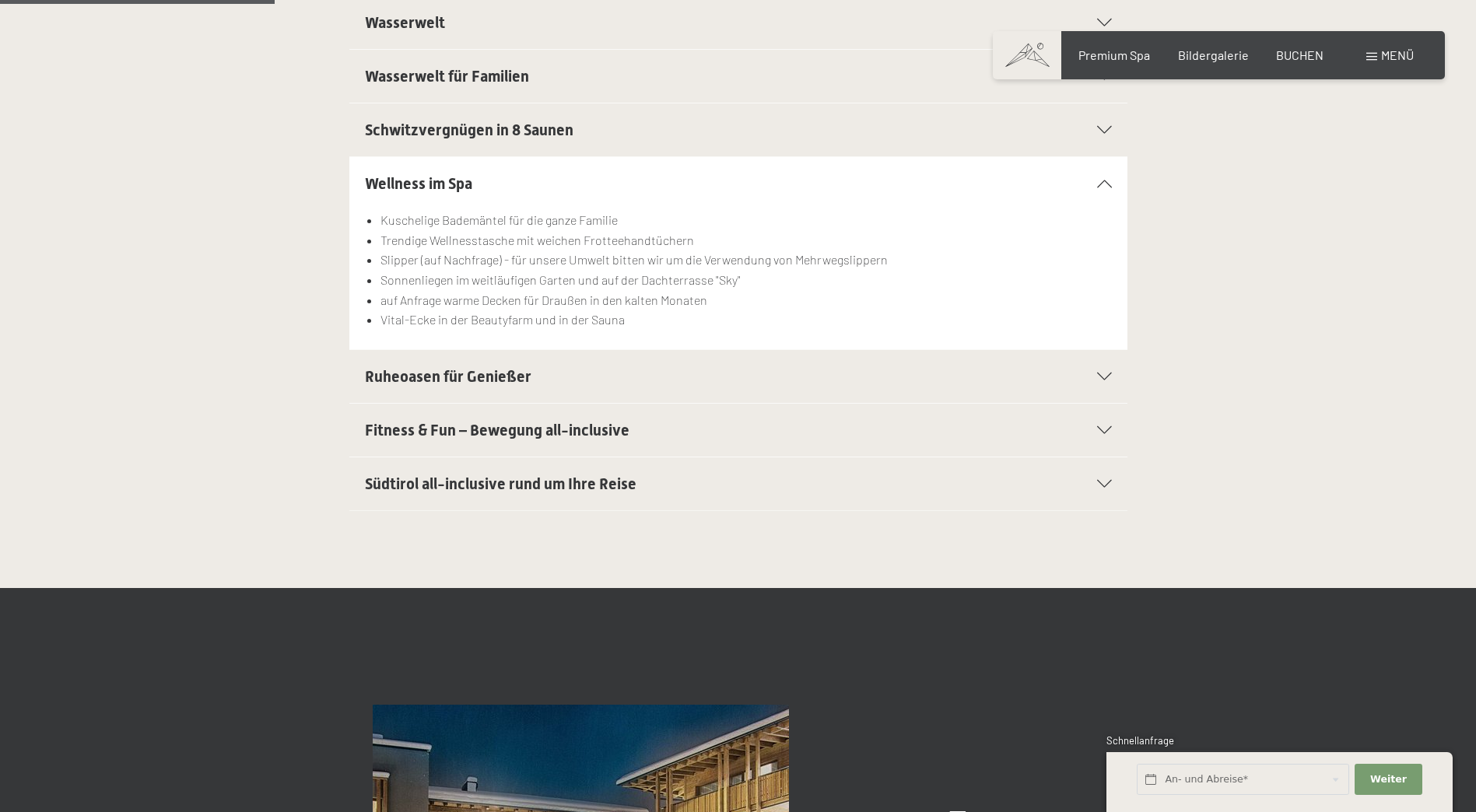
click at [644, 356] on div "Ruheoasen für Genießer" at bounding box center [738, 376] width 747 height 53
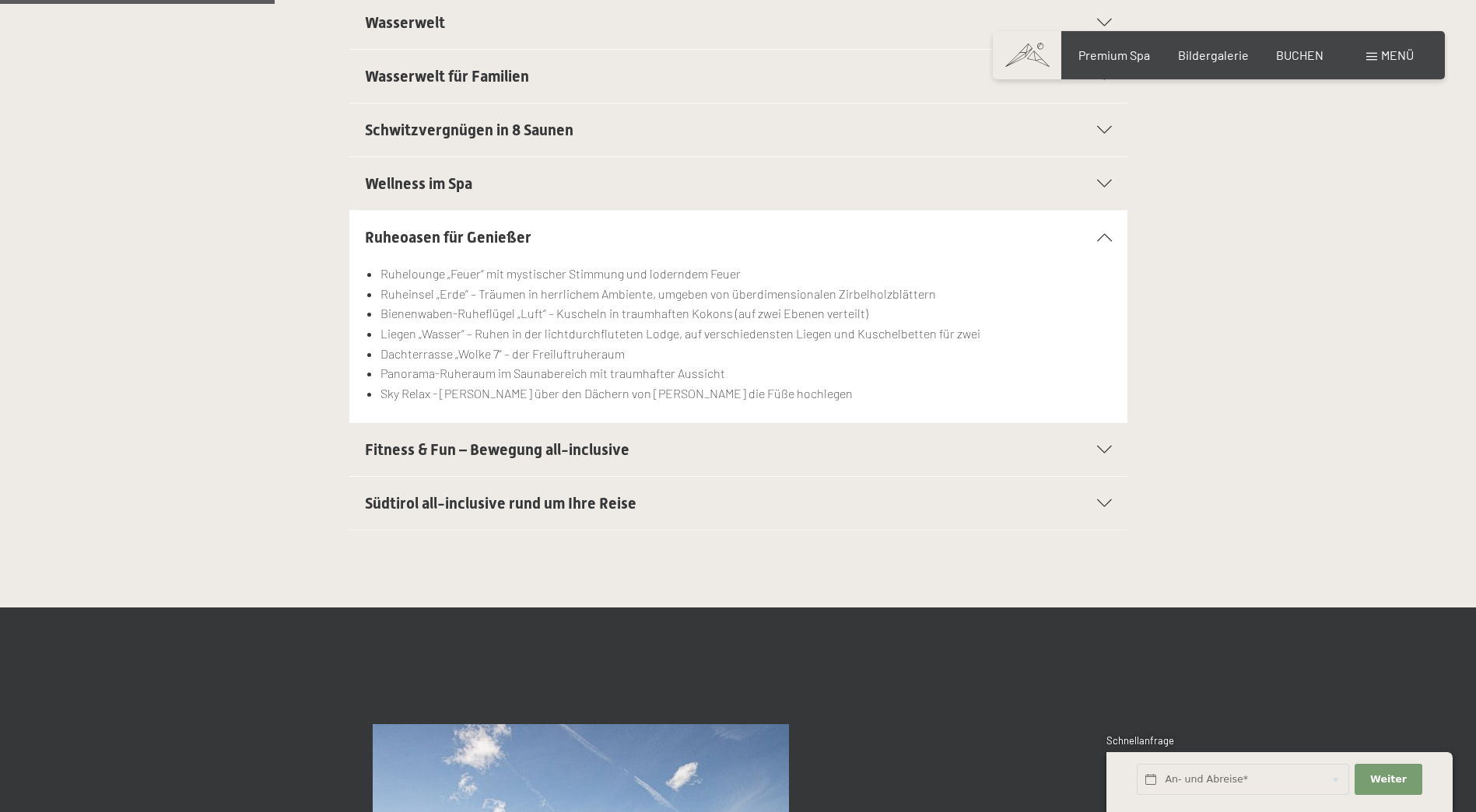
click at [573, 465] on div "Fitness & Fun – Bewegung all-inclusive" at bounding box center [738, 449] width 747 height 53
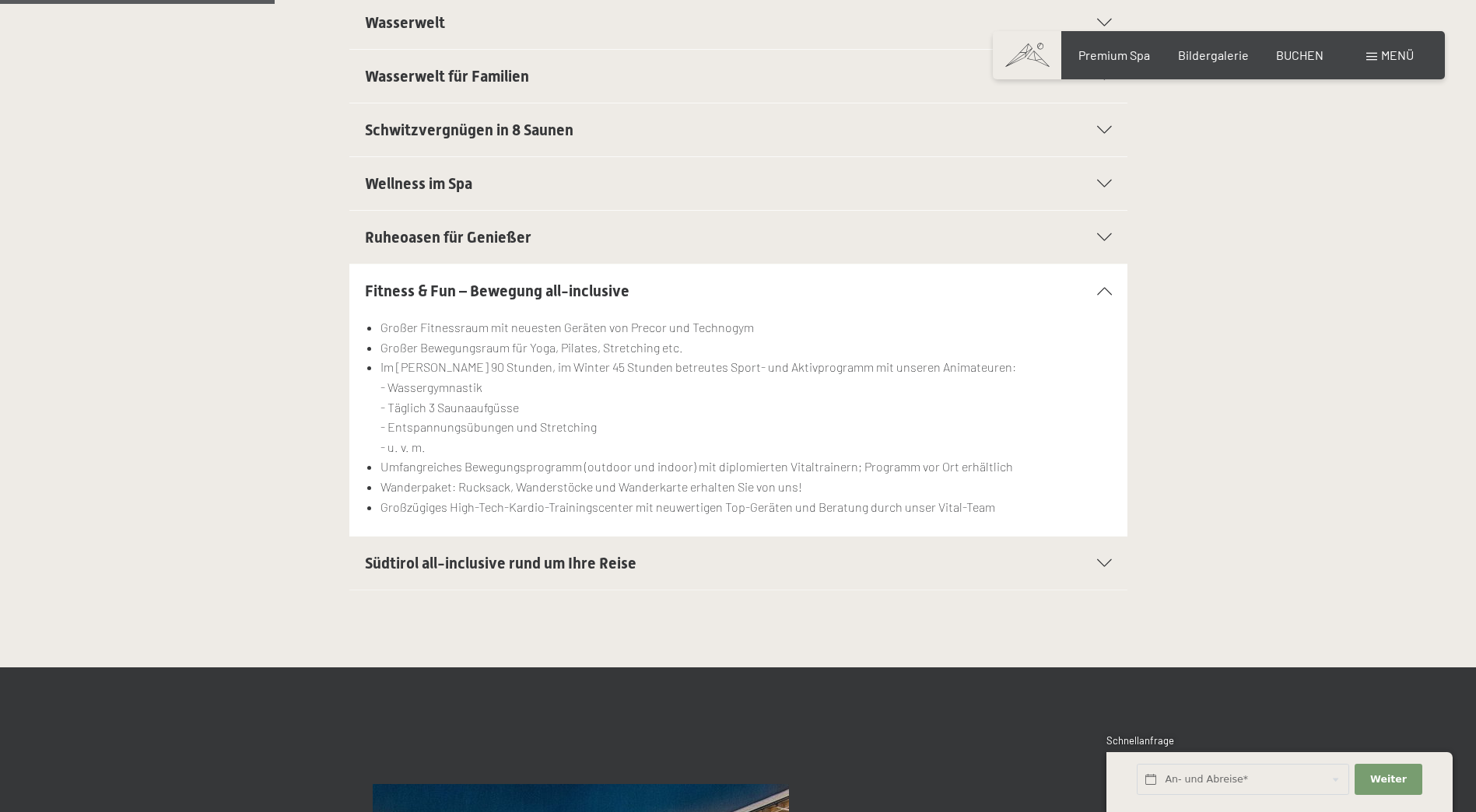
click at [597, 457] on span "Einwilligung Marketing*" at bounding box center [653, 452] width 128 height 16
click at [581, 457] on input "Einwilligung Marketing*" at bounding box center [574, 452] width 16 height 16
click at [597, 457] on span "Einwilligung Marketing*" at bounding box center [653, 452] width 128 height 16
click at [581, 457] on input "Einwilligung Marketing*" at bounding box center [574, 452] width 16 height 16
checkbox input "false"
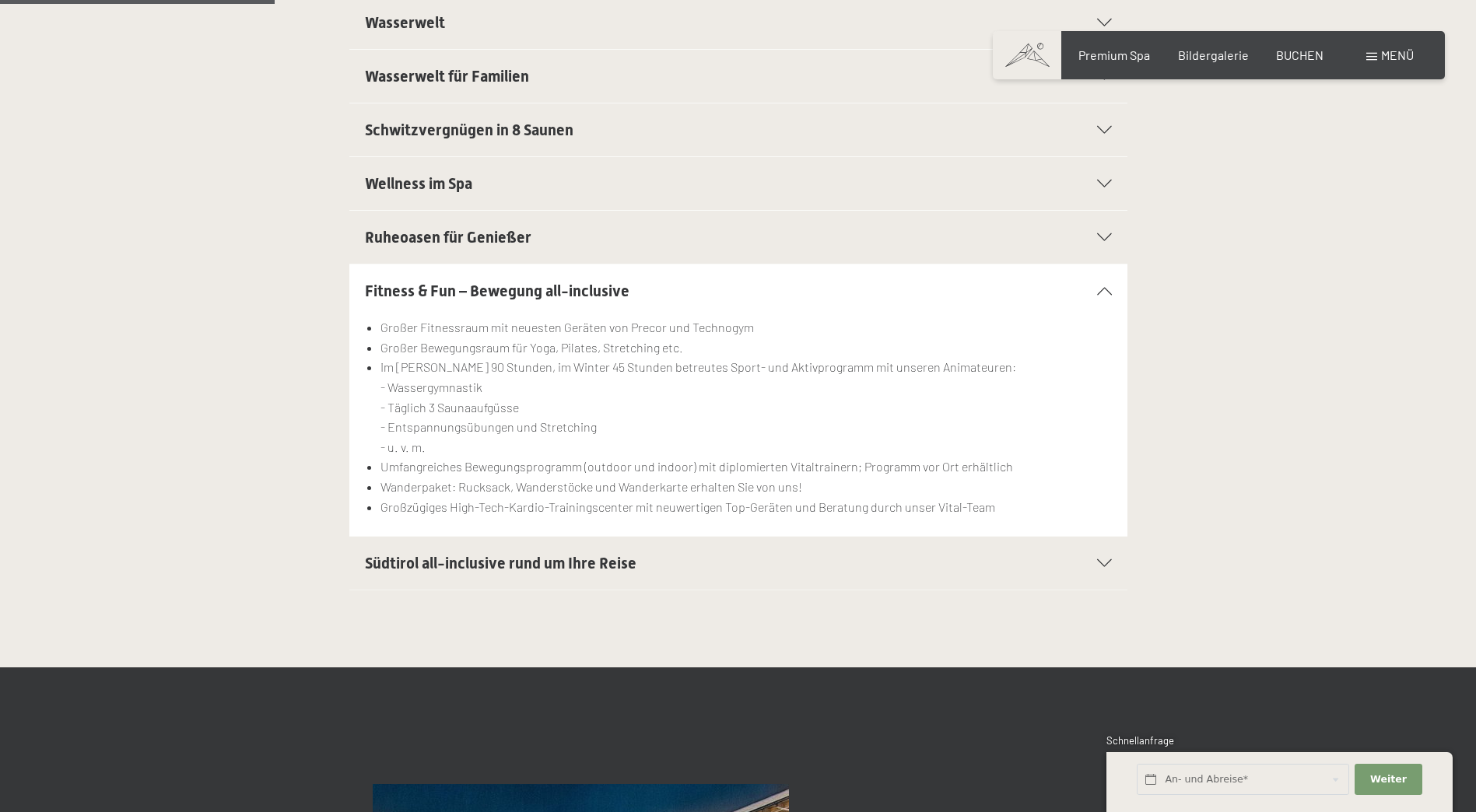
click at [474, 362] on li "Im Sommer 90 Stunden, im Winter 45 Stunden betreutes Sport- und Aktivprogramm m…" at bounding box center [745, 406] width 730 height 99
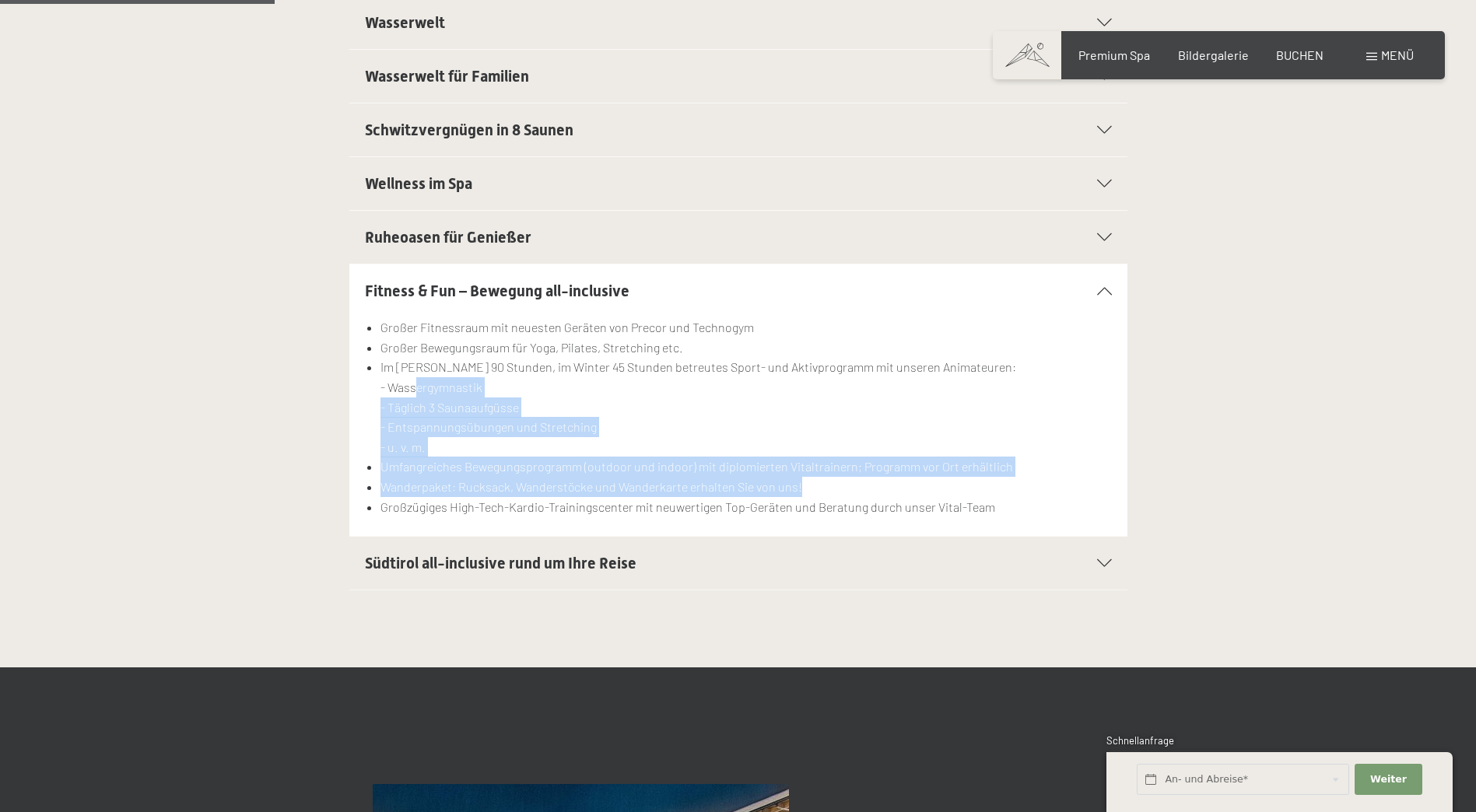
drag, startPoint x: 412, startPoint y: 378, endPoint x: 835, endPoint y: 481, distance: 435.4
click at [823, 487] on ul "Großer Fitnessraum mit neuesten Geräten von Precor und Technogym Großer Bewegun…" at bounding box center [738, 417] width 747 height 199
click at [838, 481] on li "Wanderpaket: Rucksack, Wanderstöcke und Wanderkarte erhalten Sie von uns!" at bounding box center [745, 487] width 730 height 20
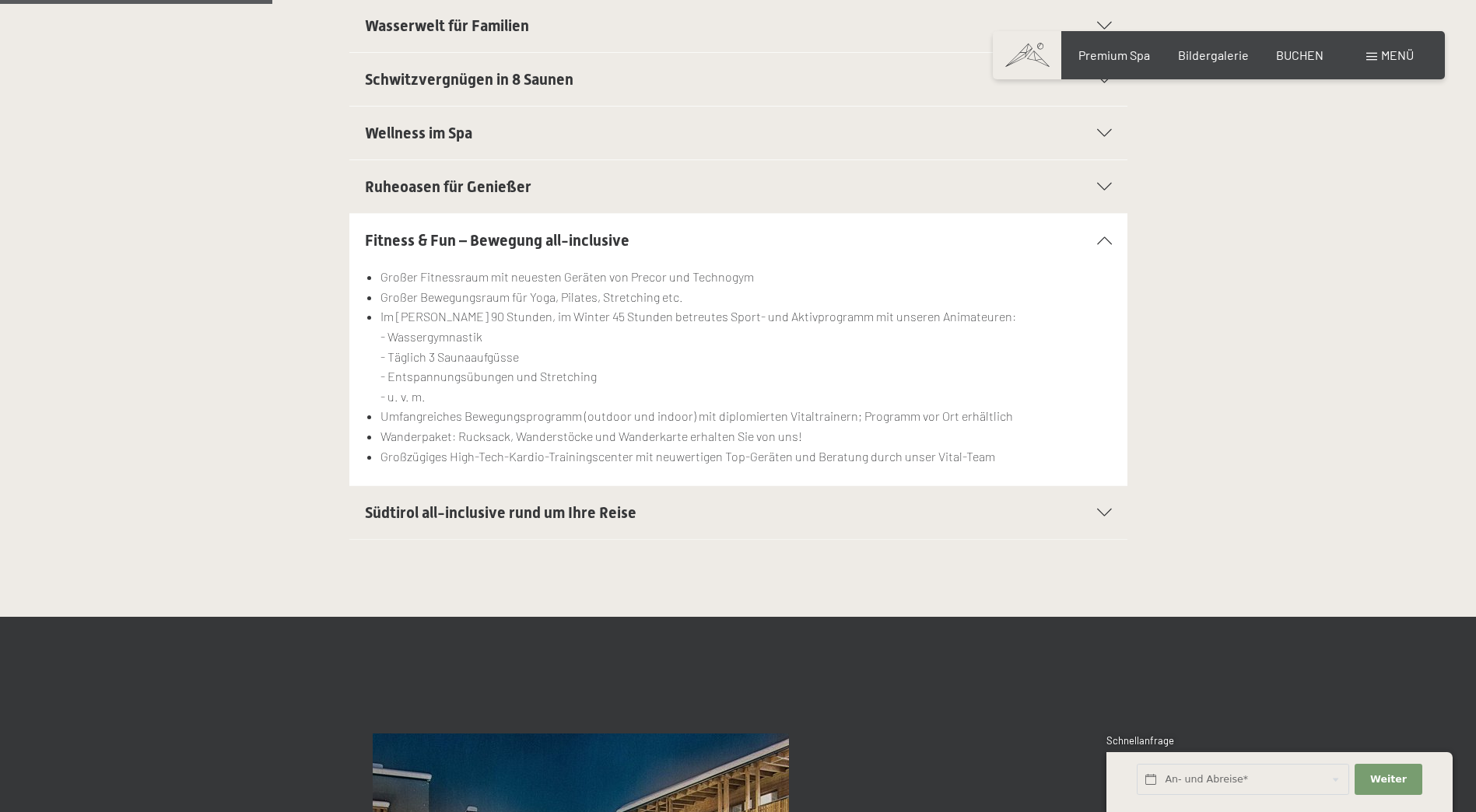
scroll to position [622, 0]
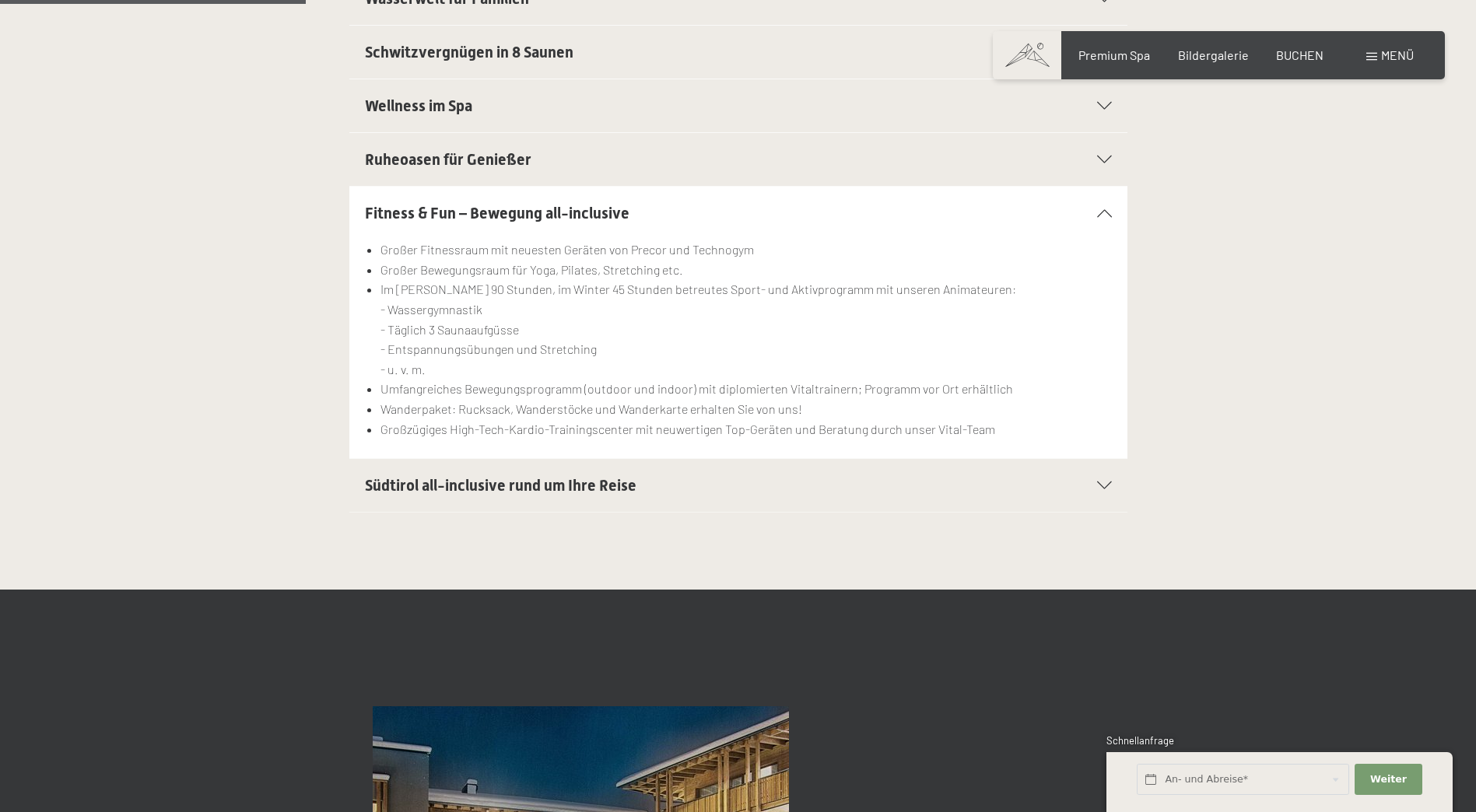
click at [495, 493] on span "Südtirol all-inclusive rund um Ihre Reise" at bounding box center [500, 485] width 272 height 18
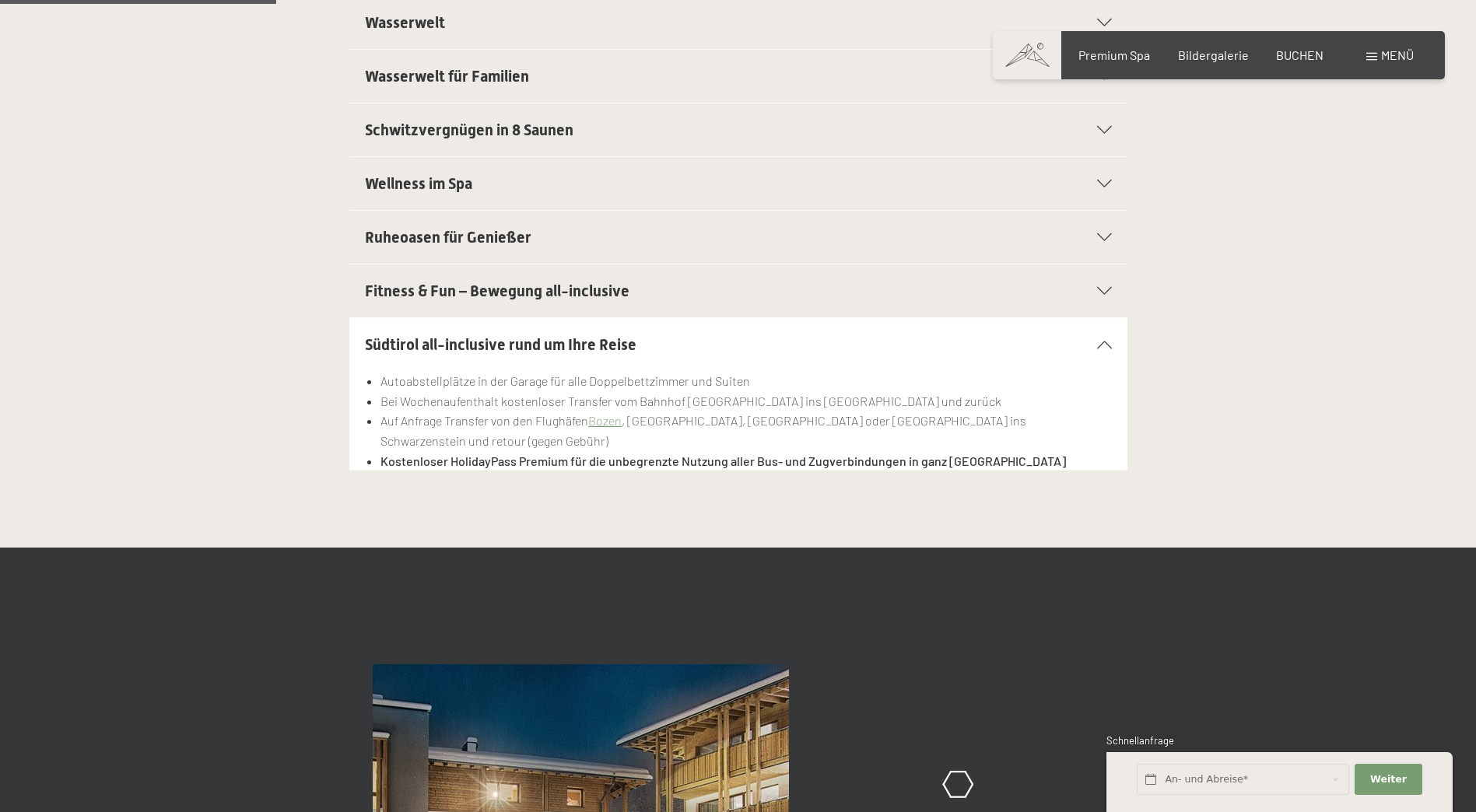
scroll to position [389, 0]
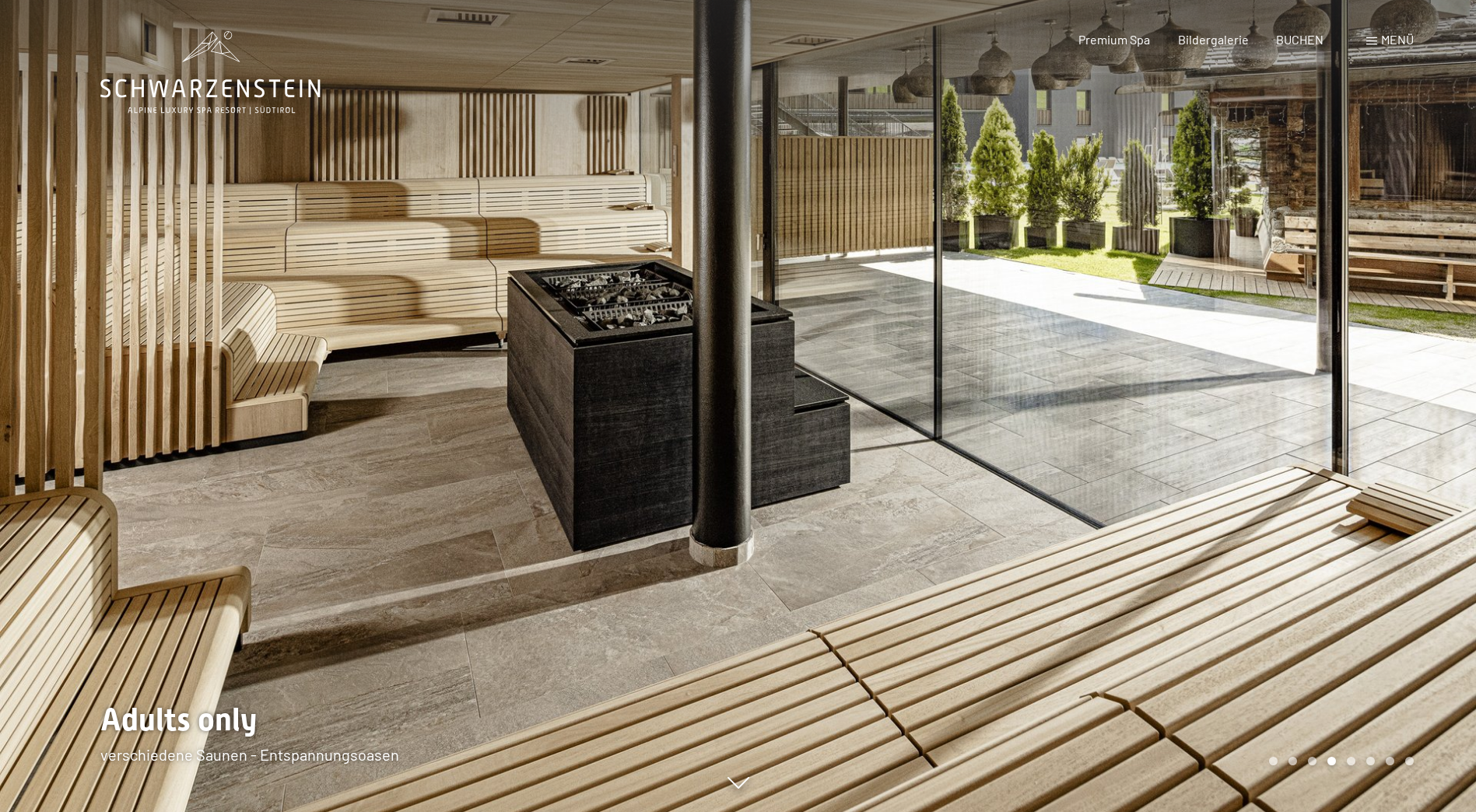
click at [1372, 487] on div at bounding box center [1107, 406] width 738 height 812
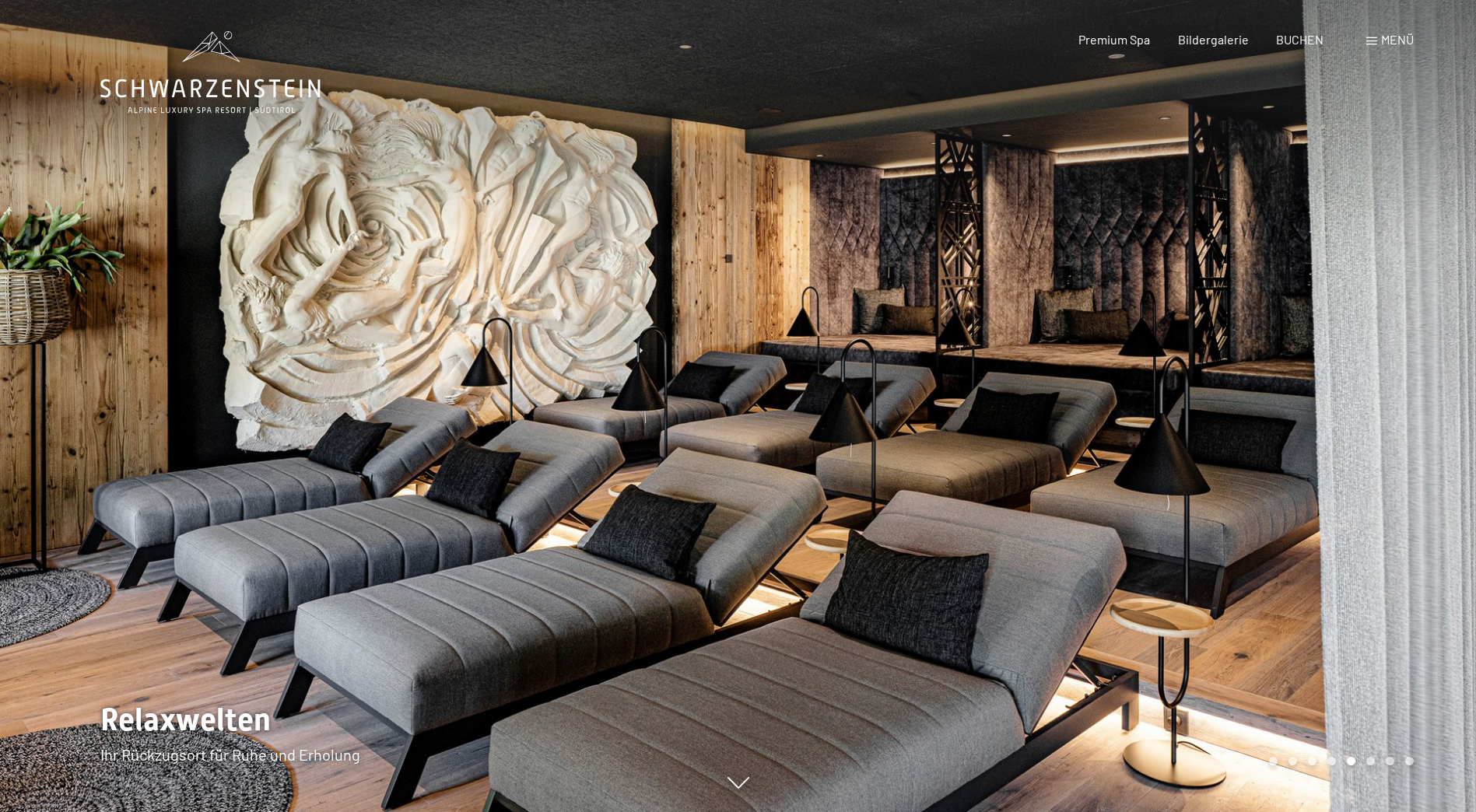
click at [1326, 453] on div at bounding box center [1107, 406] width 738 height 812
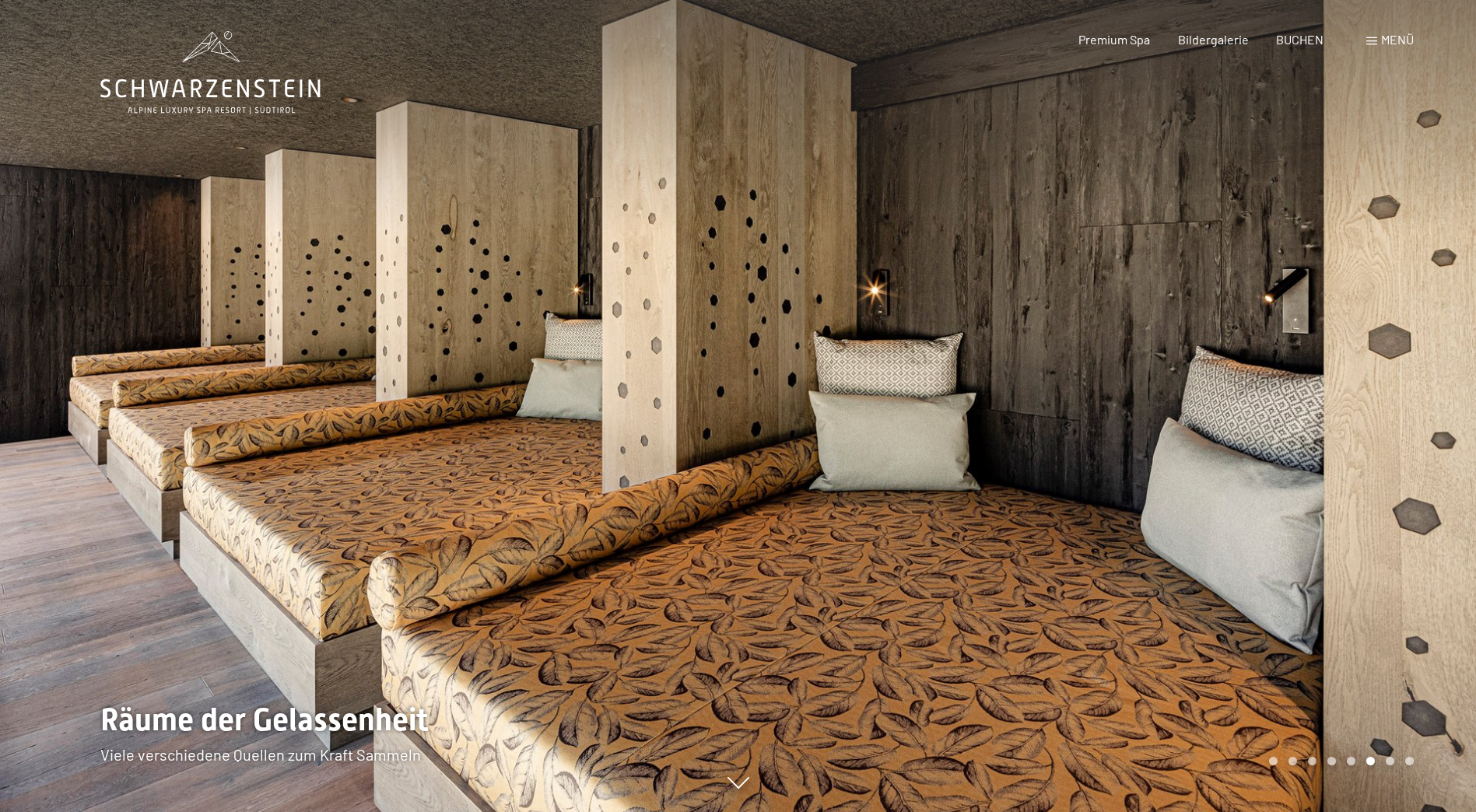
click at [1245, 506] on div at bounding box center [1107, 406] width 738 height 812
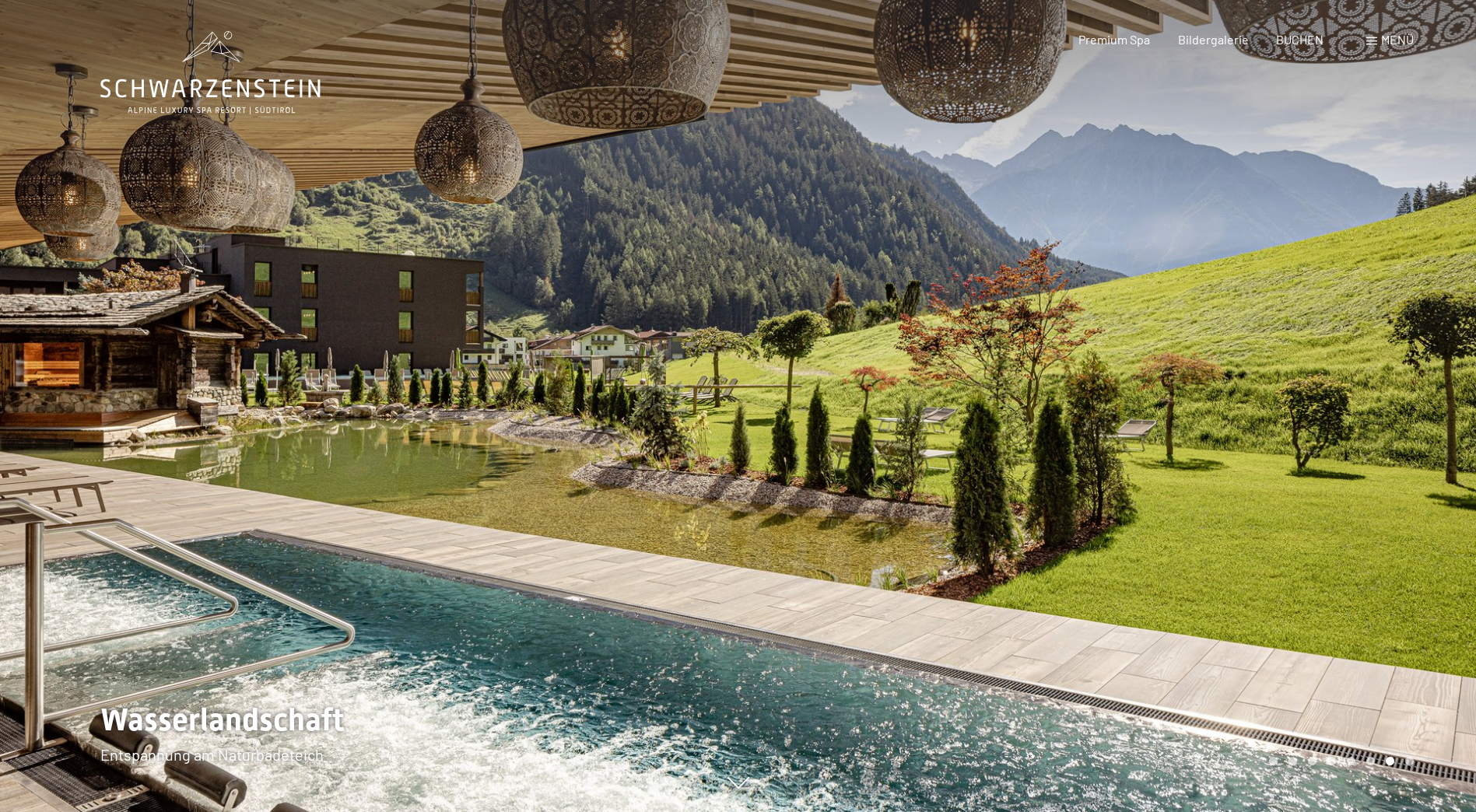
click at [1247, 502] on div at bounding box center [1107, 406] width 738 height 812
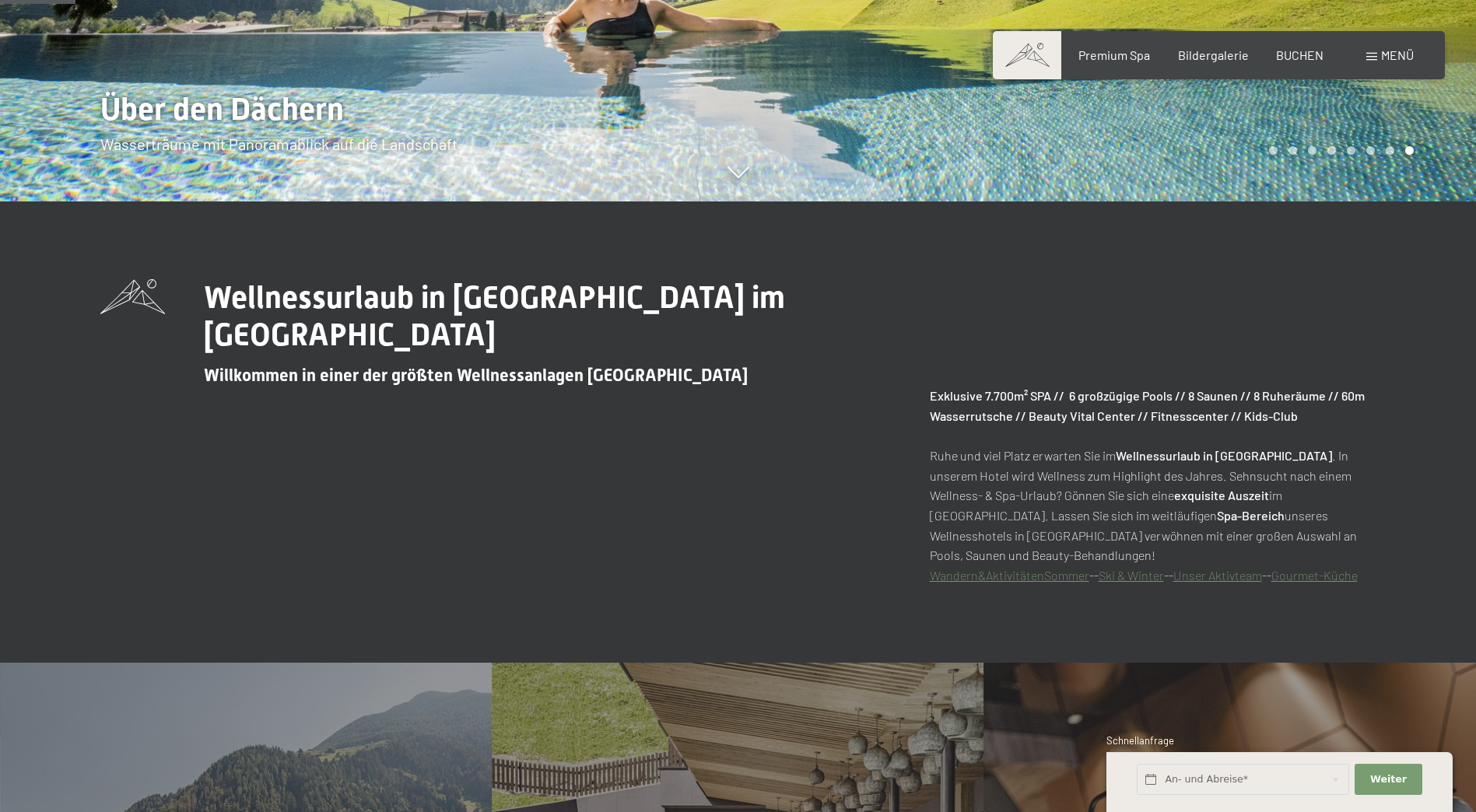
scroll to position [466, 0]
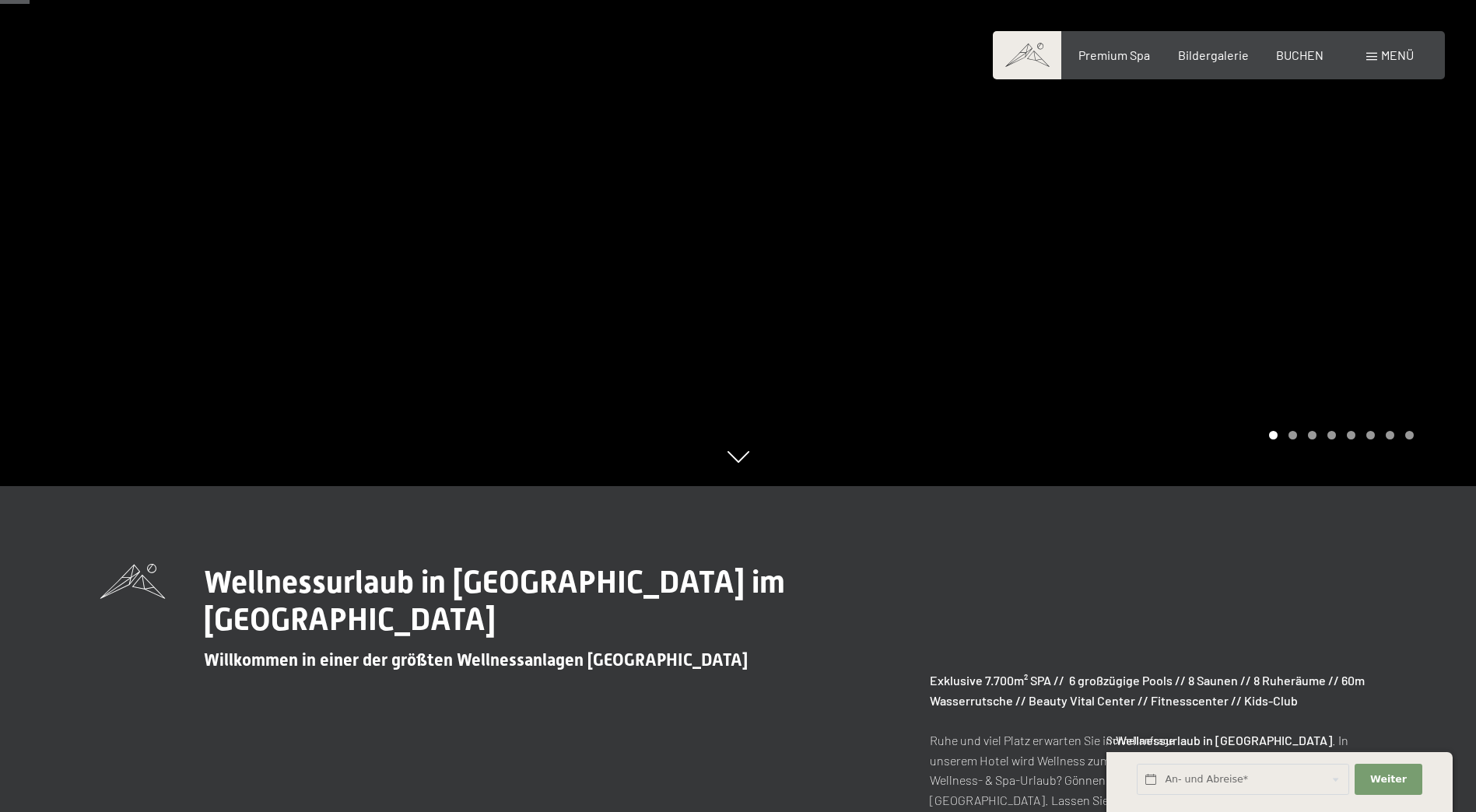
scroll to position [233, 0]
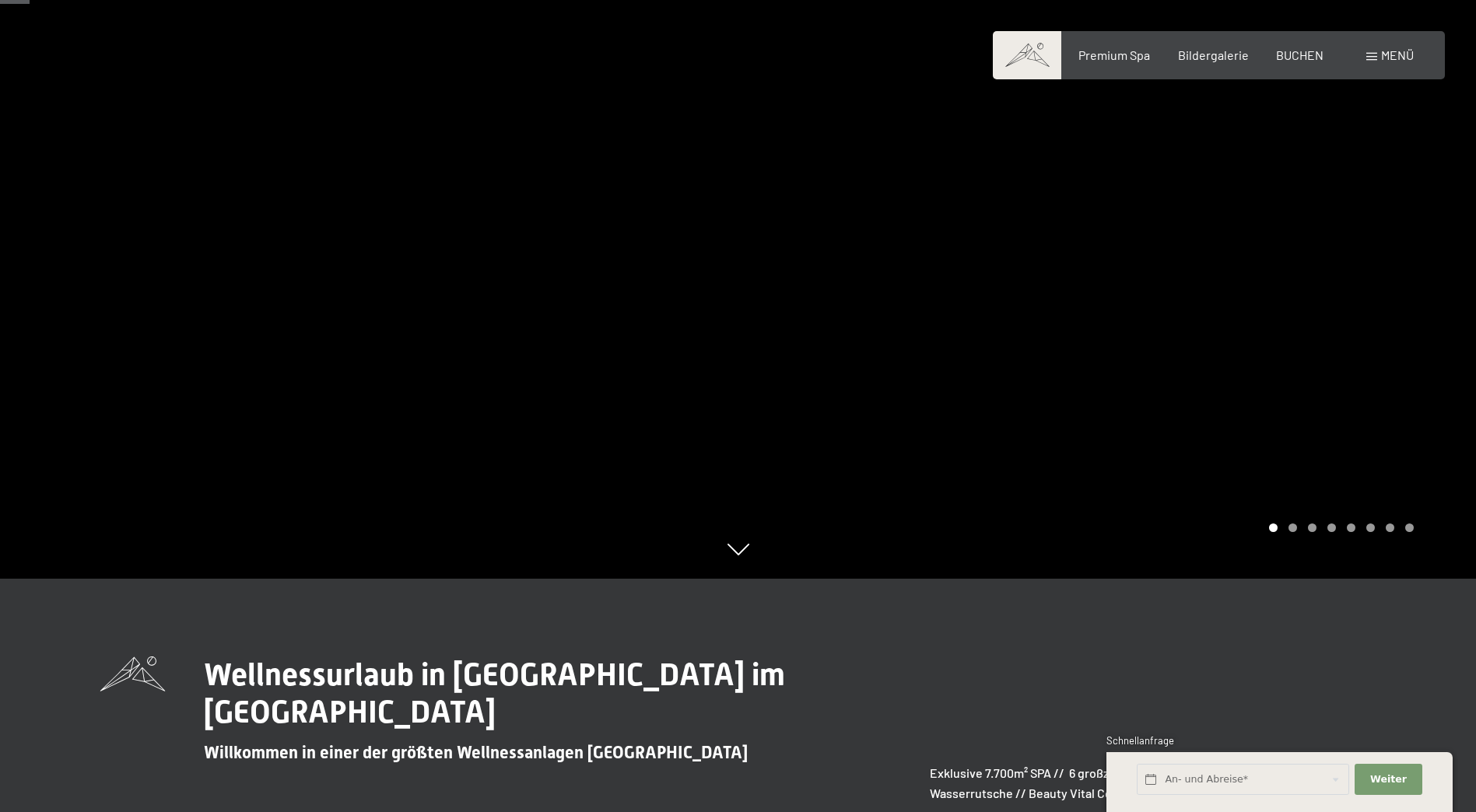
click at [1305, 328] on div at bounding box center [1107, 172] width 738 height 812
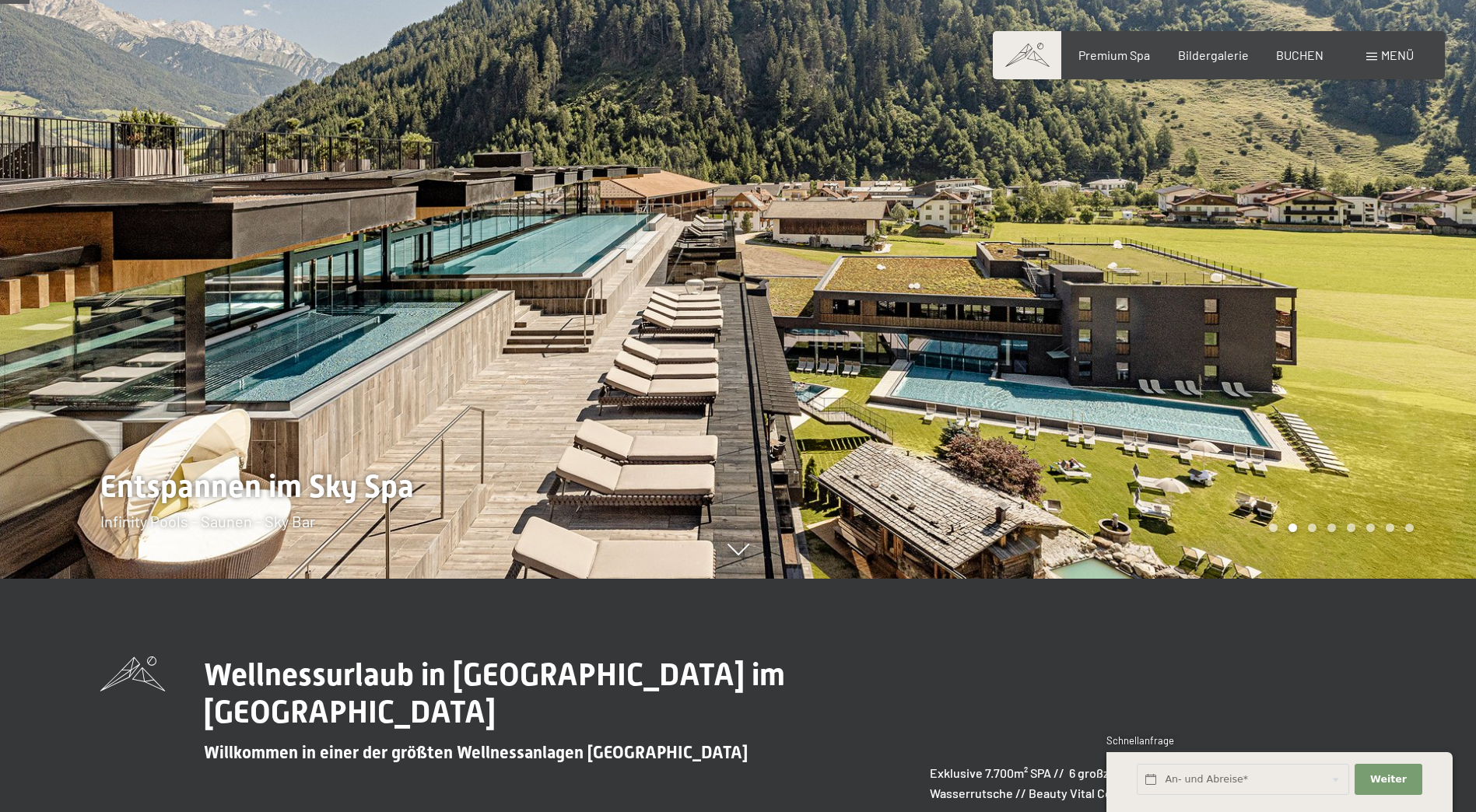
click at [1352, 388] on div at bounding box center [1107, 172] width 738 height 812
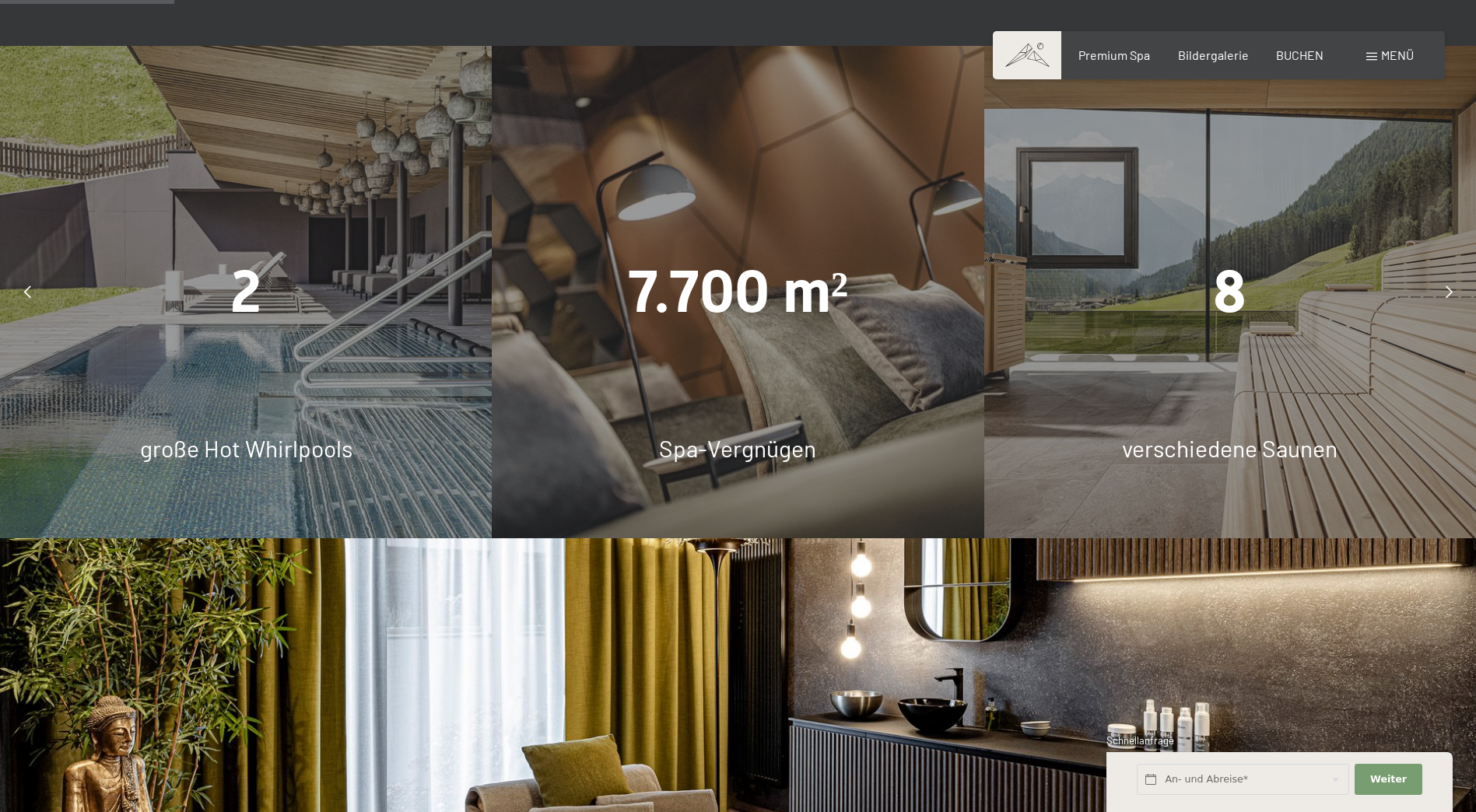
scroll to position [1400, 0]
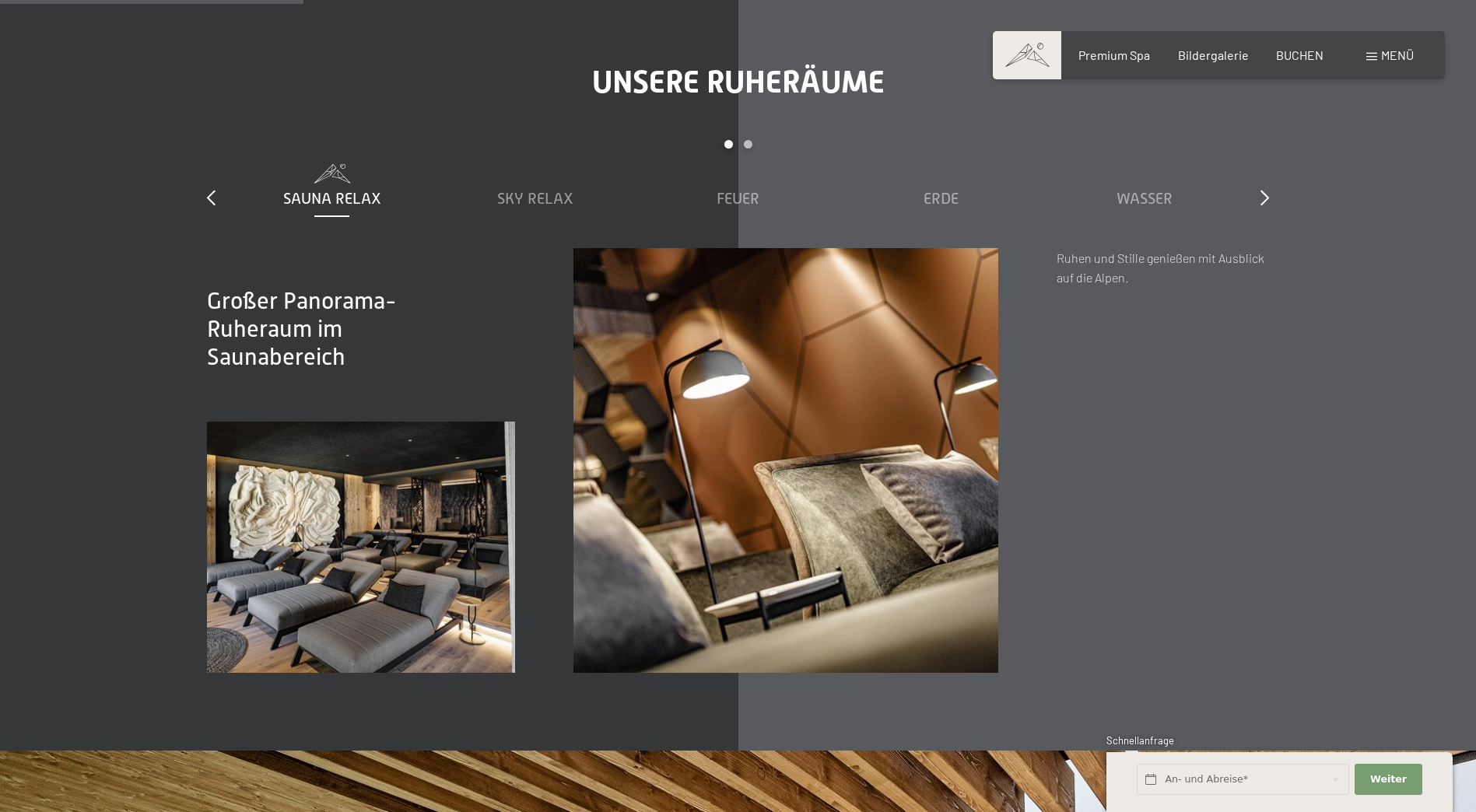
click at [1285, 419] on div "Unsere Ruheräume slide 1 to 5 of 7 Sauna Relax Sky Relax Feuer Erde Wasser Luft…" at bounding box center [738, 368] width 1178 height 609
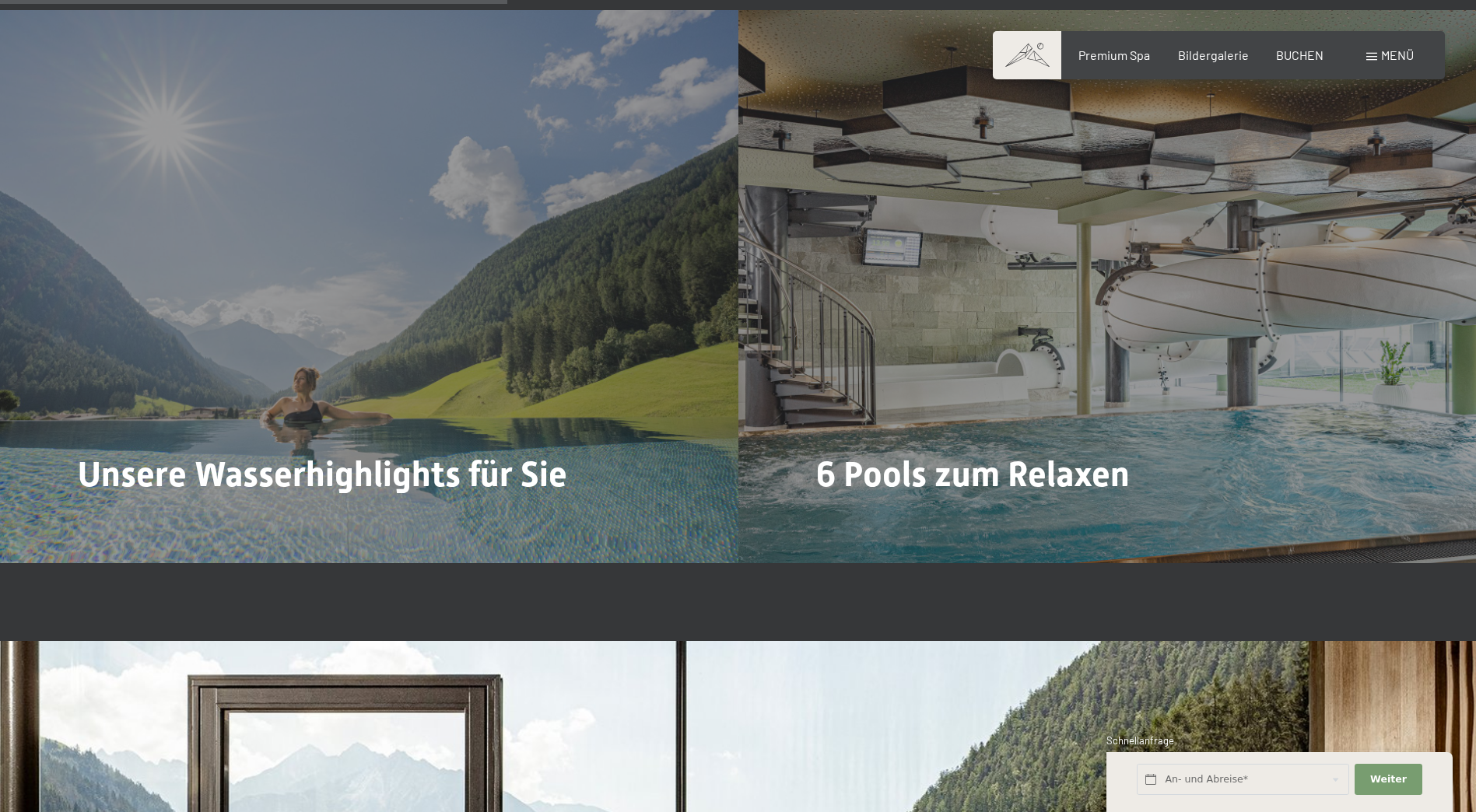
scroll to position [4201, 0]
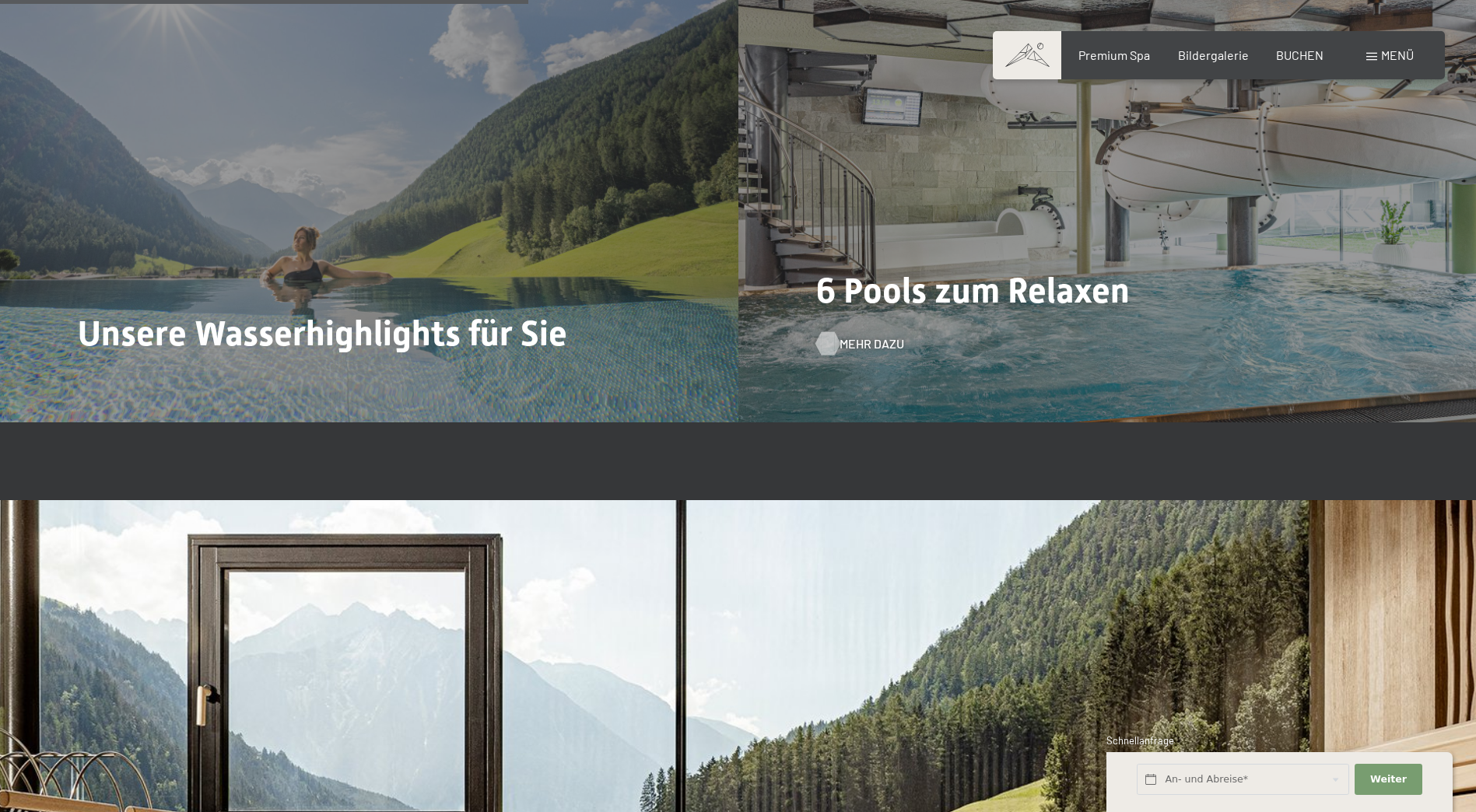
click at [837, 336] on div "Mehr dazu" at bounding box center [852, 344] width 72 height 17
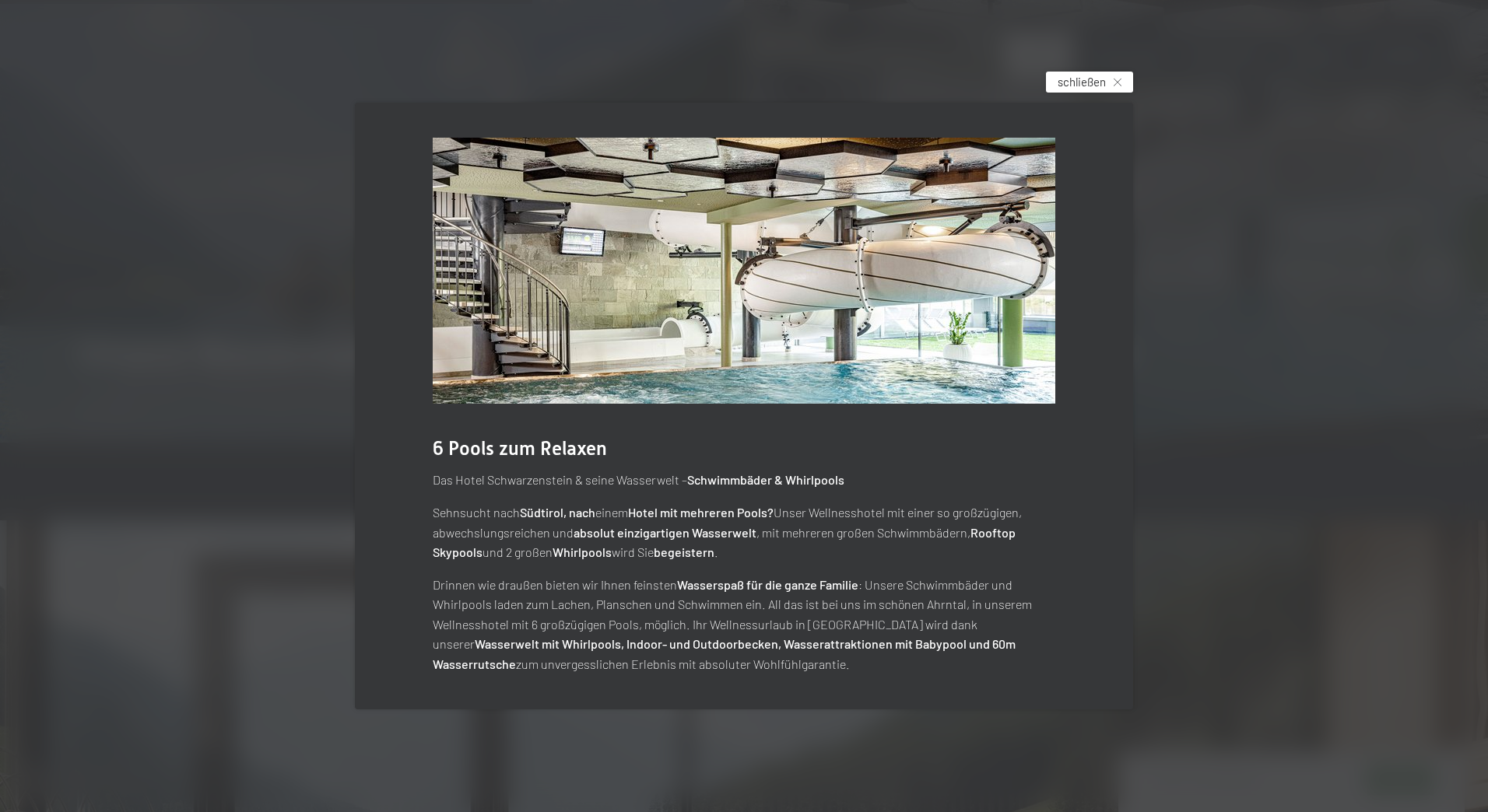
click at [1119, 81] on icon at bounding box center [1117, 82] width 8 height 8
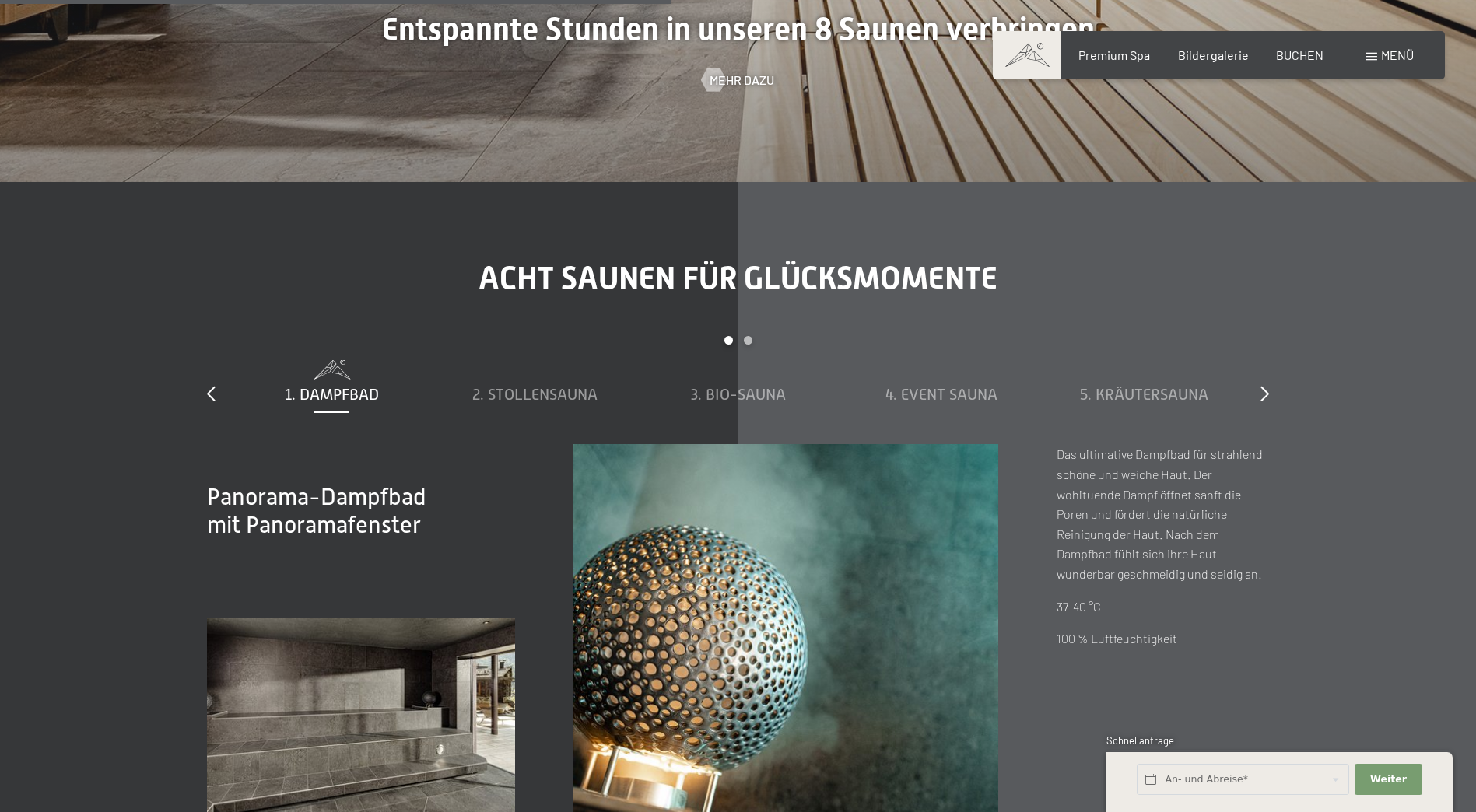
scroll to position [5524, 0]
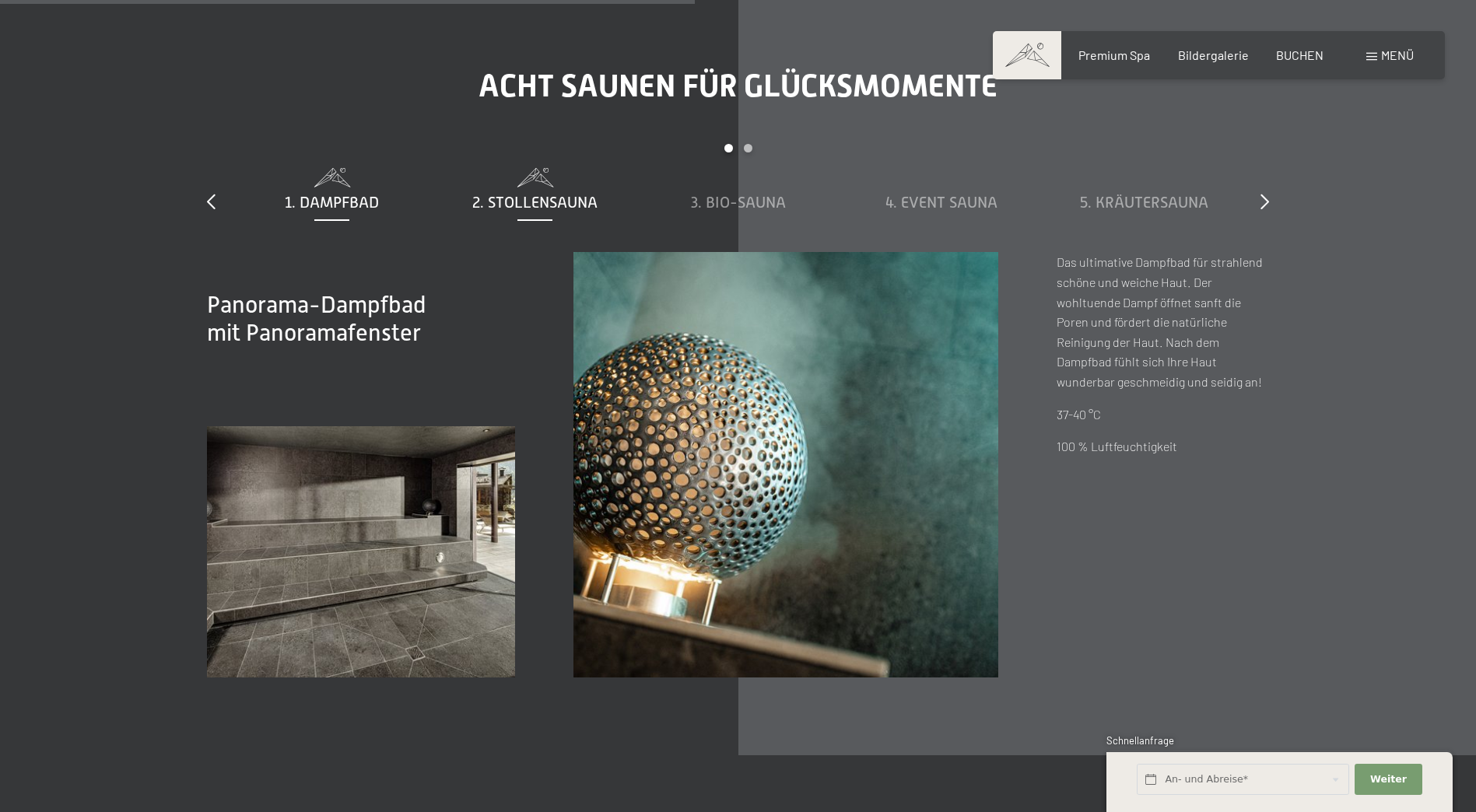
click at [522, 187] on span at bounding box center [534, 178] width 187 height 19
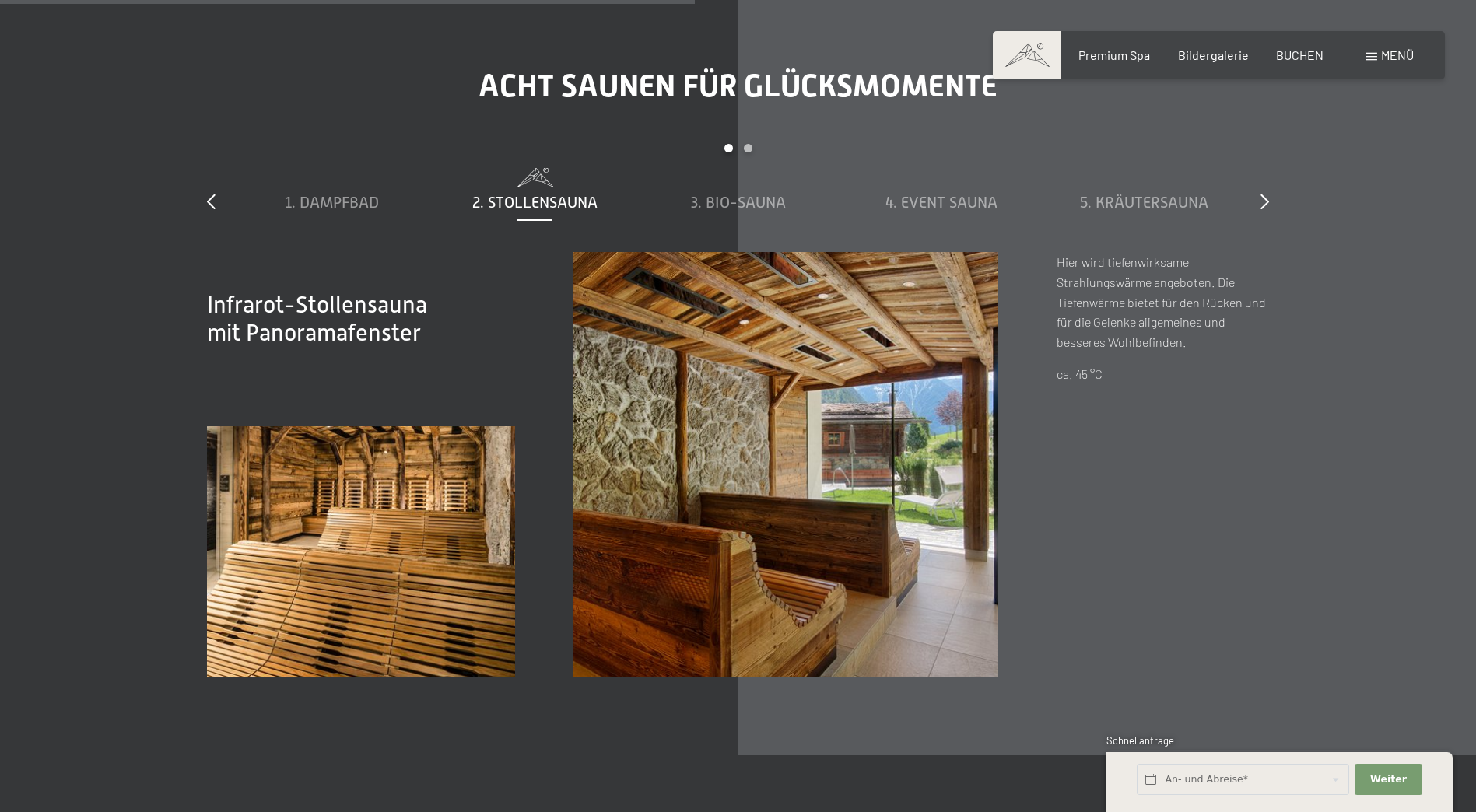
drag, startPoint x: 1201, startPoint y: 362, endPoint x: 1209, endPoint y: 371, distance: 12.0
click at [1209, 369] on div "Hier wird tiefenwirksame Strahlungswärme angeboten. Die Tiefenwärme bietet für …" at bounding box center [1163, 319] width 212 height 132
click at [1208, 375] on p "ca. 45 °C" at bounding box center [1163, 373] width 212 height 20
click at [745, 208] on span "3. Bio-Sauna" at bounding box center [738, 203] width 95 height 17
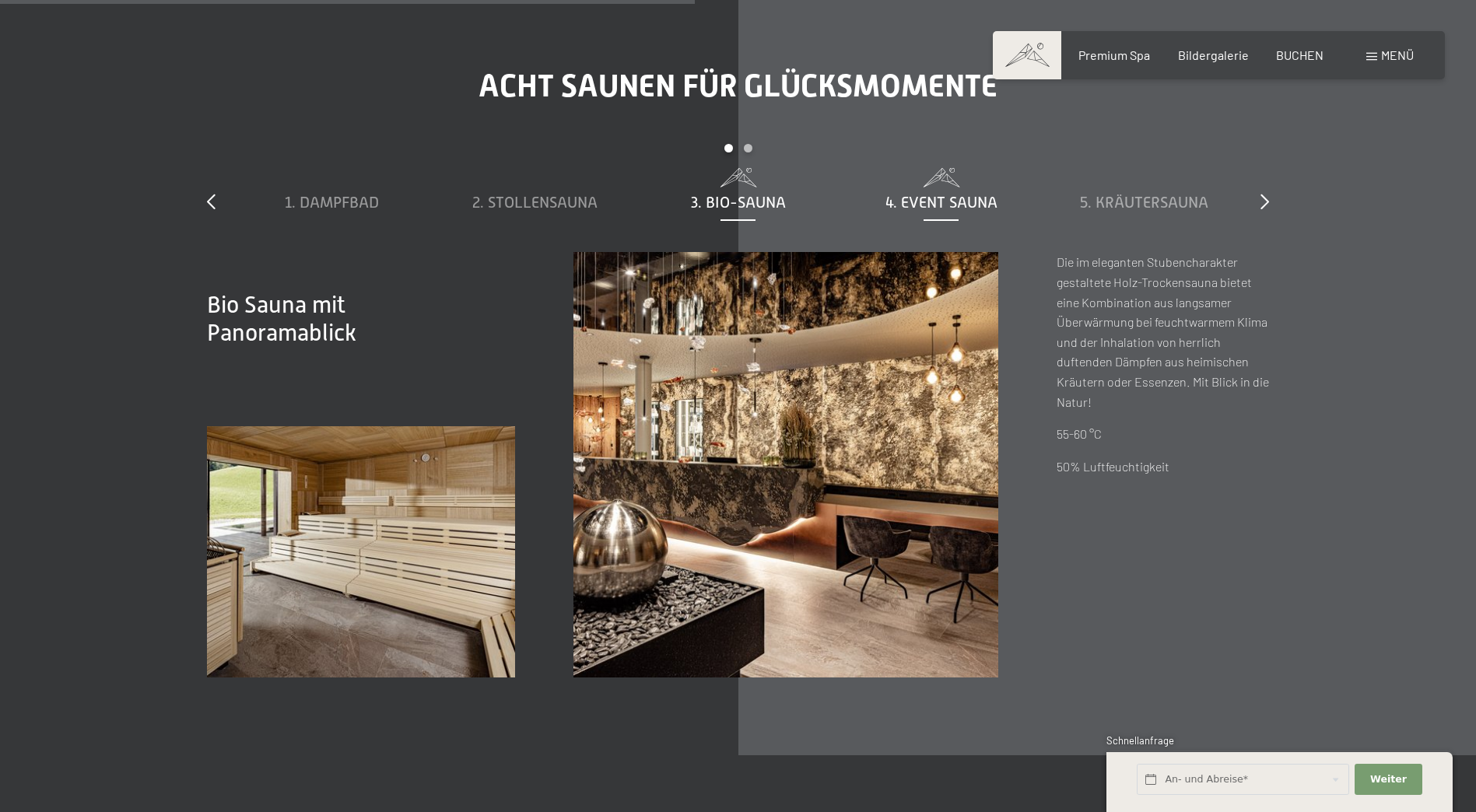
click at [890, 205] on span "4. Event Sauna" at bounding box center [941, 203] width 112 height 17
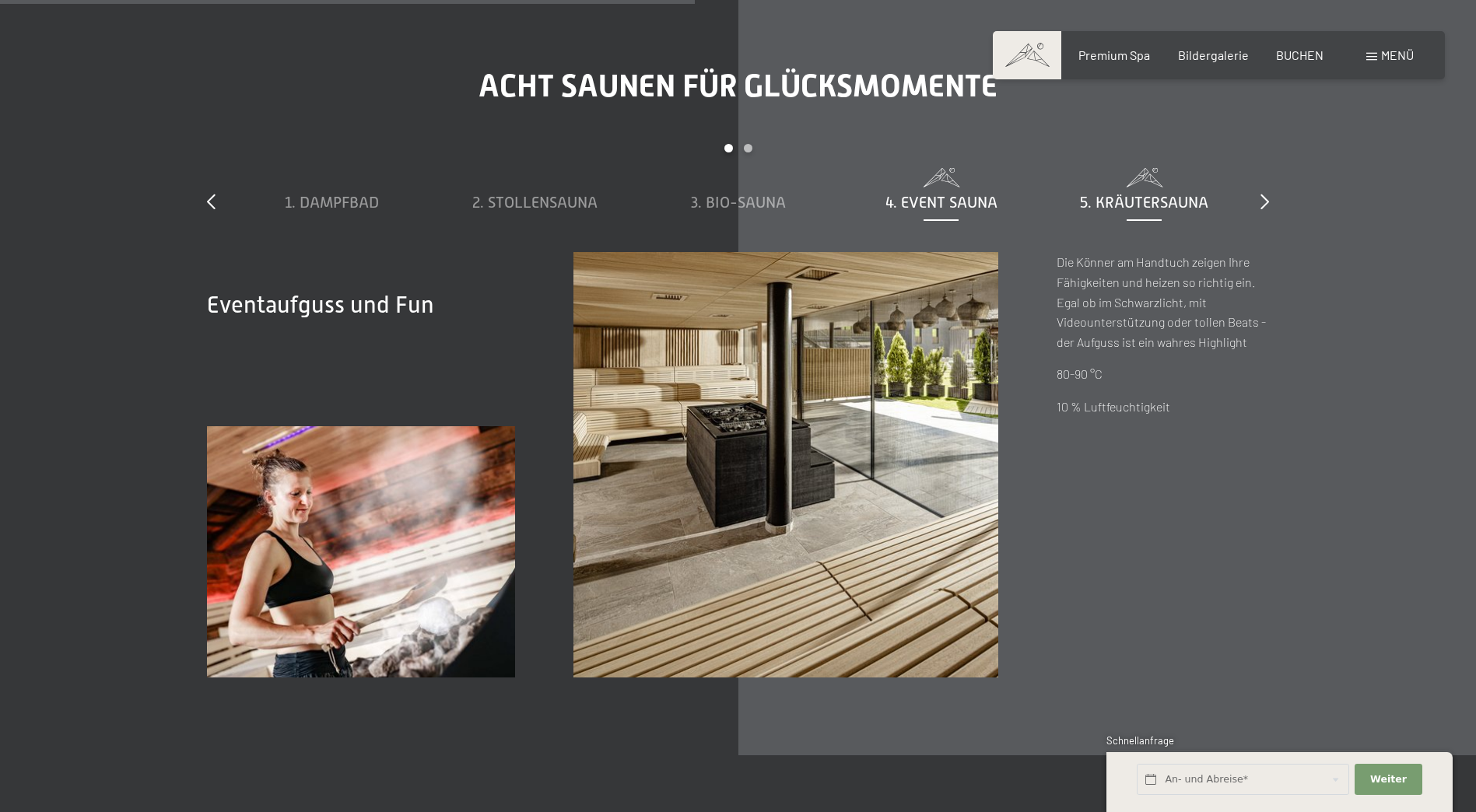
click at [1140, 191] on div "5. Kräutersauna" at bounding box center [1144, 191] width 187 height 45
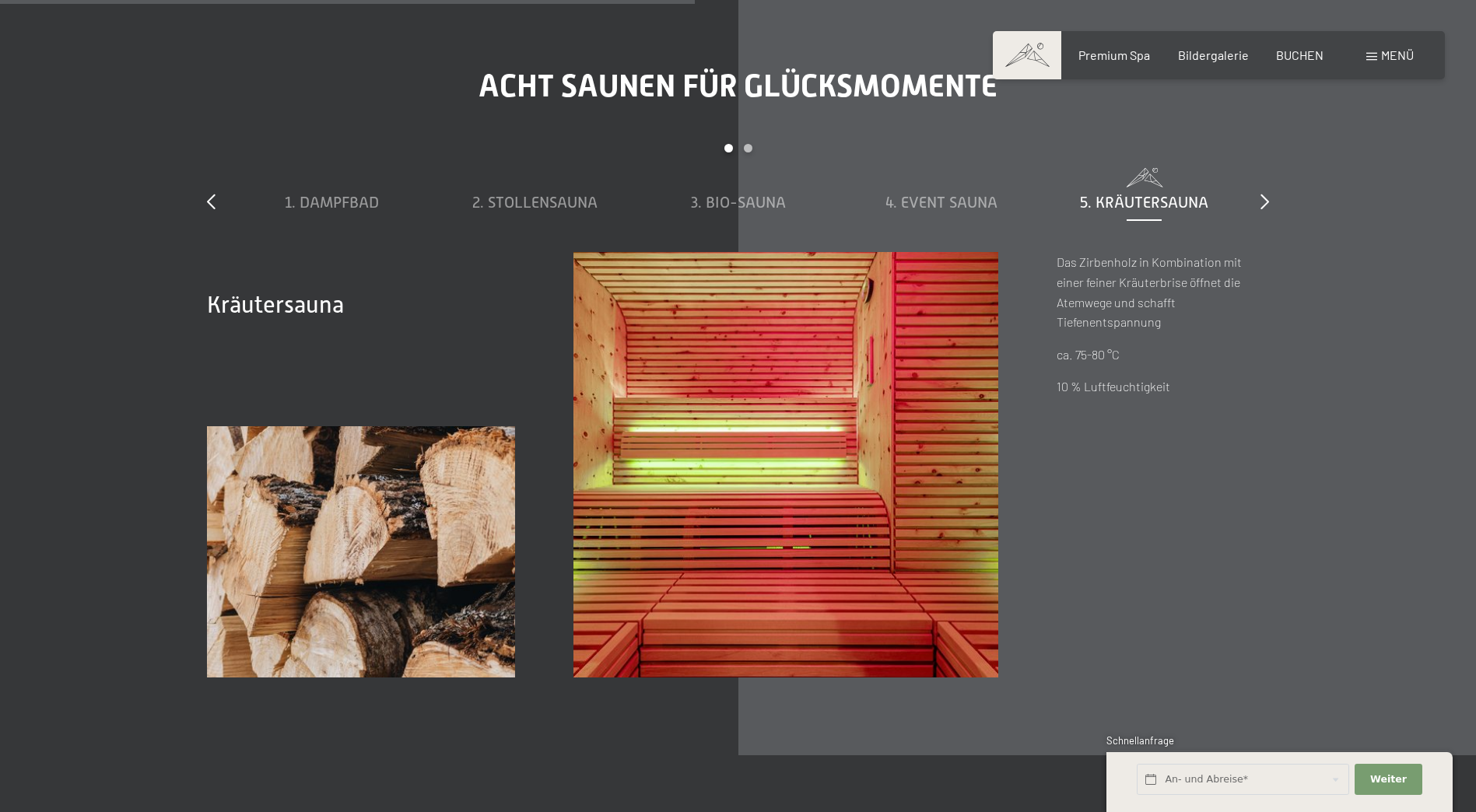
click at [1250, 205] on div "slide 1 to 5 of 8 1. Dampfbad 2. Stollensauna 3. Bio-Sauna 4. Event Sauna 5. Kr…" at bounding box center [738, 198] width 1062 height 108
drag, startPoint x: 1257, startPoint y: 203, endPoint x: 1265, endPoint y: 201, distance: 8.2
click at [1262, 202] on div "slide 1 to 5 of 8 1. Dampfbad 2. Stollensauna 3. Bio-Sauna 4. Event Sauna 5. Kr…" at bounding box center [738, 198] width 1062 height 108
click at [1267, 200] on icon at bounding box center [1265, 202] width 9 height 16
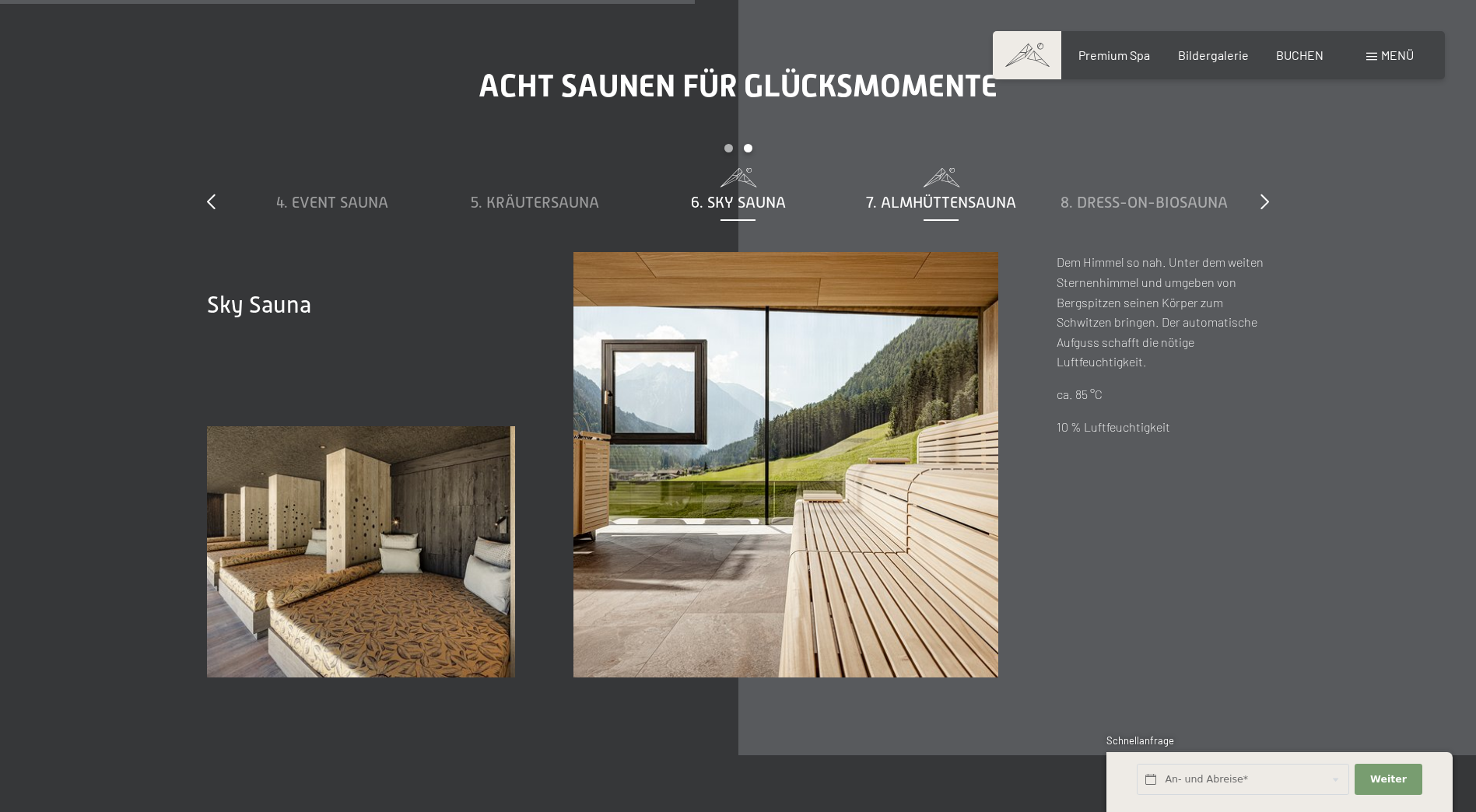
click at [976, 203] on span "7. Almhüttensauna" at bounding box center [941, 203] width 151 height 17
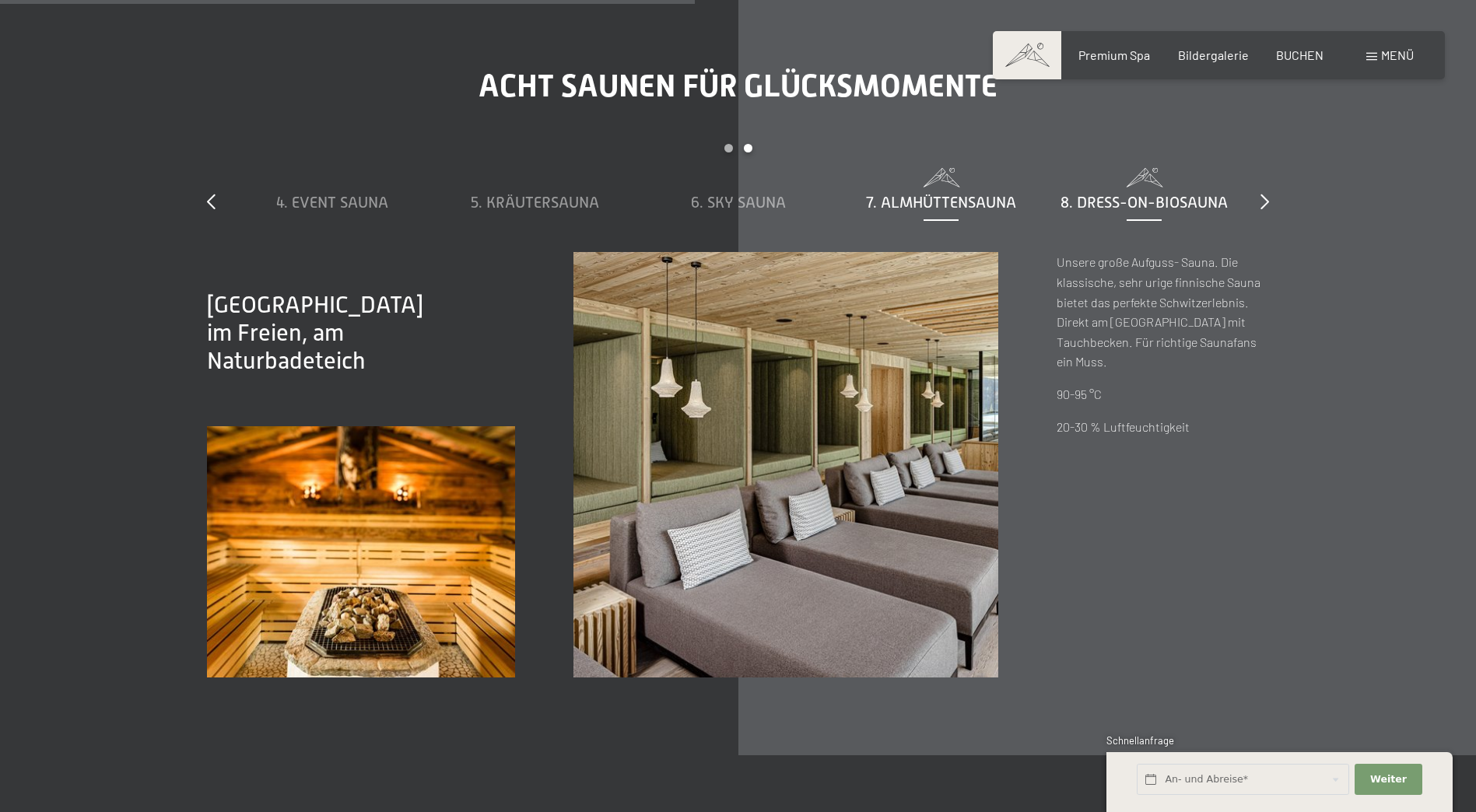
click at [1109, 203] on span "8. Dress-on-Biosauna" at bounding box center [1144, 203] width 167 height 17
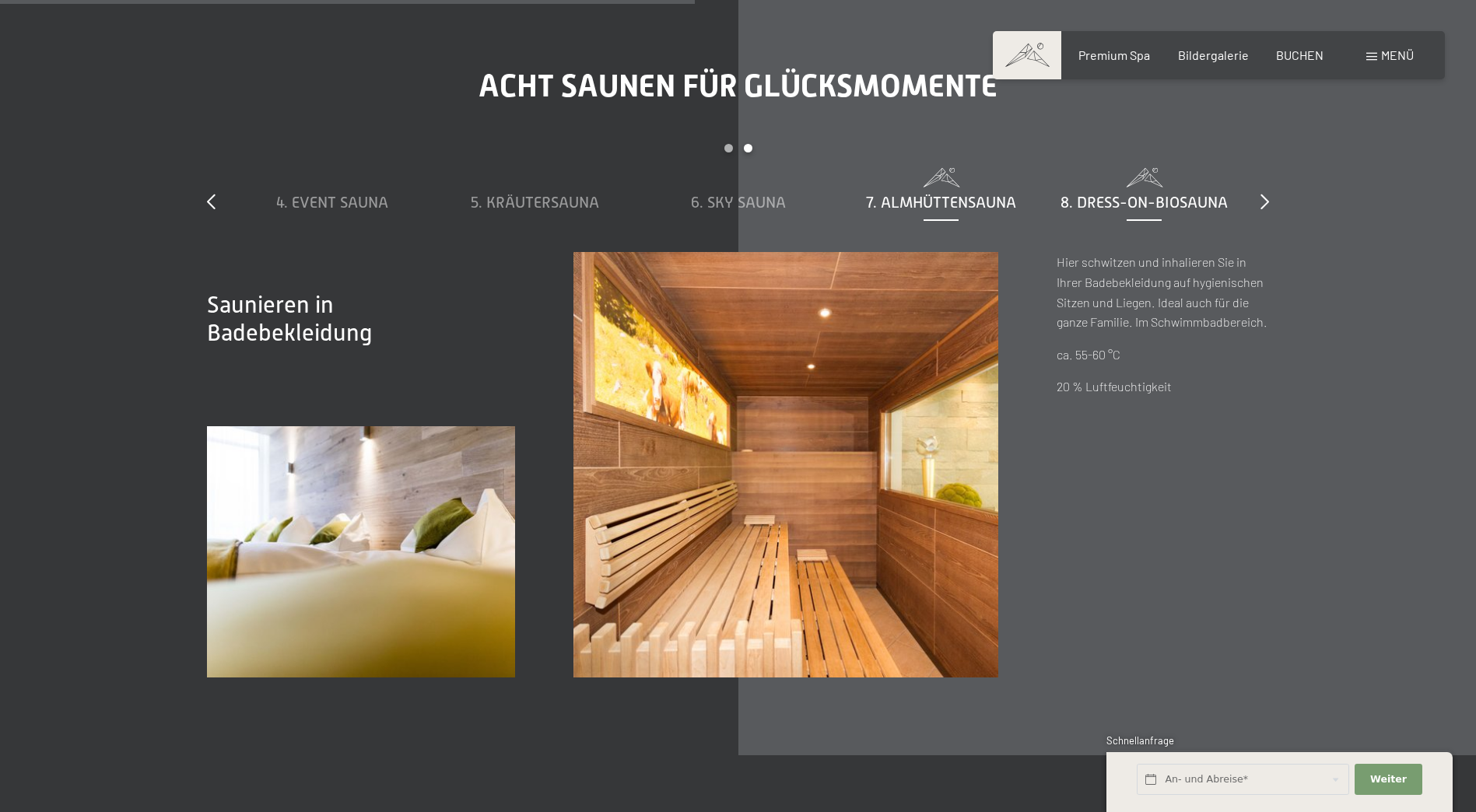
click at [934, 198] on span "7. Almhüttensauna" at bounding box center [941, 203] width 151 height 17
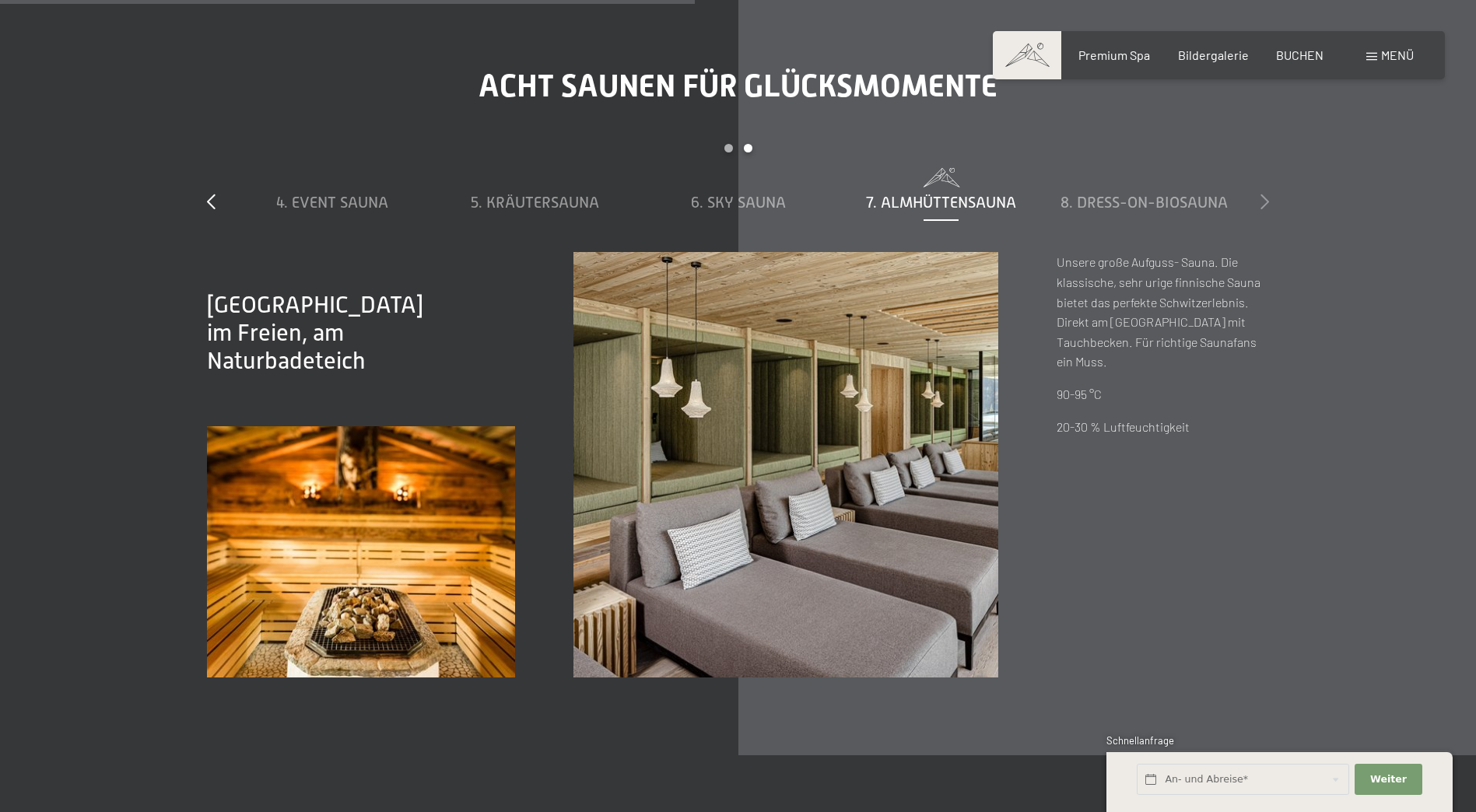
click at [1260, 205] on icon at bounding box center [1265, 202] width 9 height 16
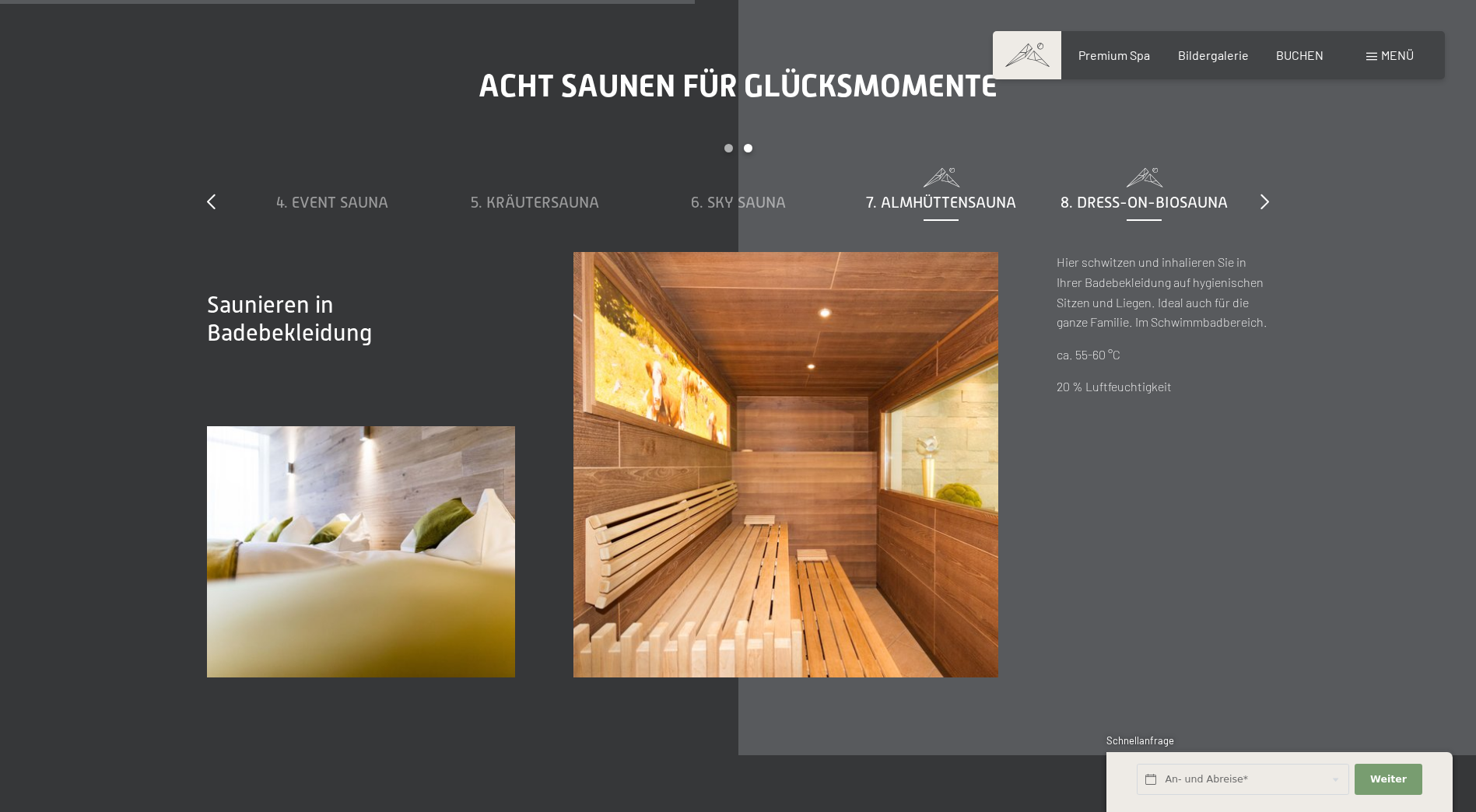
click at [972, 206] on span "7. Almhüttensauna" at bounding box center [941, 203] width 151 height 17
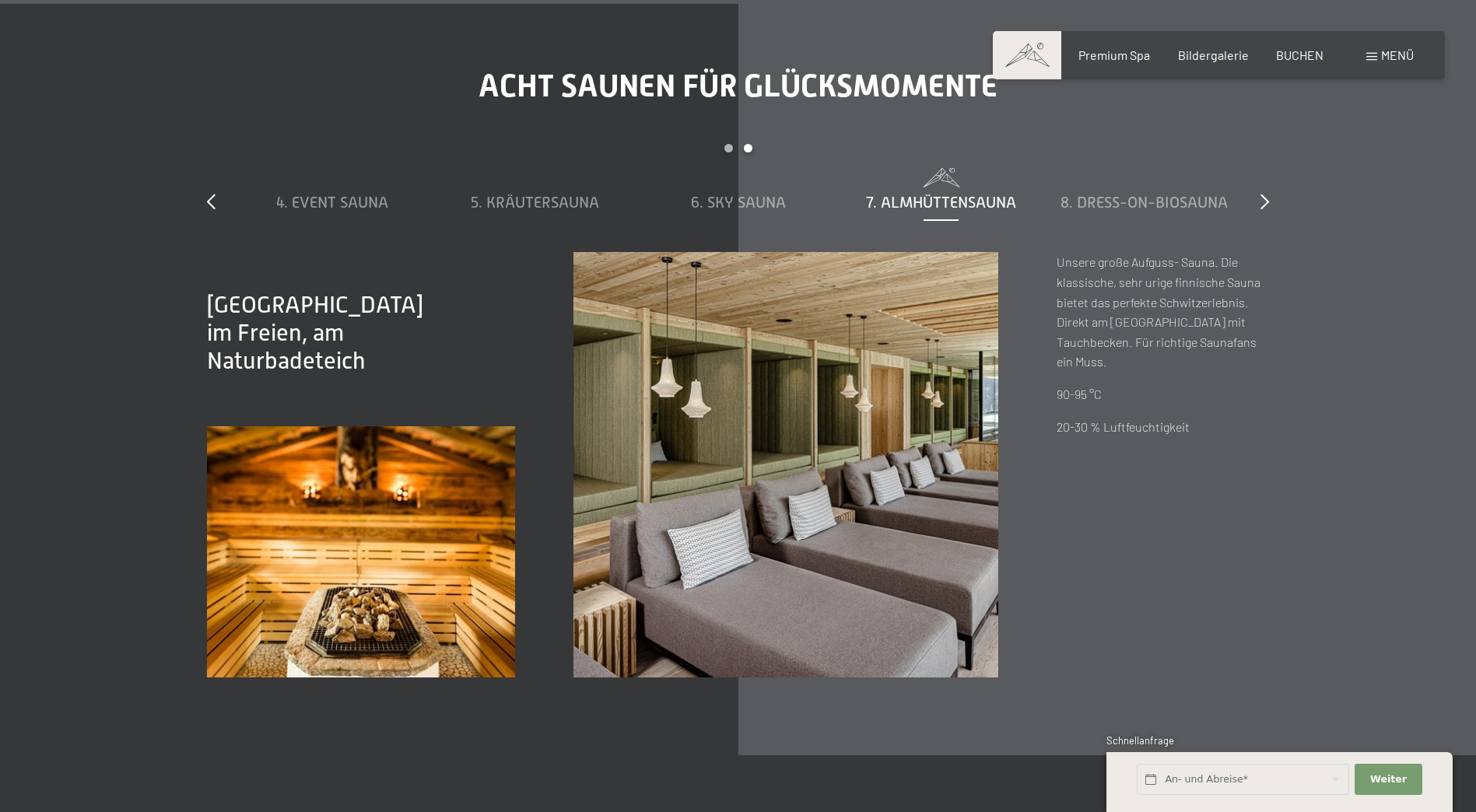
click at [1091, 385] on p "90-95 °C" at bounding box center [1163, 394] width 212 height 20
drag, startPoint x: 1078, startPoint y: 319, endPoint x: 1078, endPoint y: 311, distance: 8.0
click at [1078, 317] on p "Unsere große Aufguss- Sauna. Die klassische, sehr urige finnische Sauna bietet …" at bounding box center [1163, 312] width 212 height 120
click at [1144, 200] on span "8. Dress-on-Biosauna" at bounding box center [1144, 203] width 167 height 17
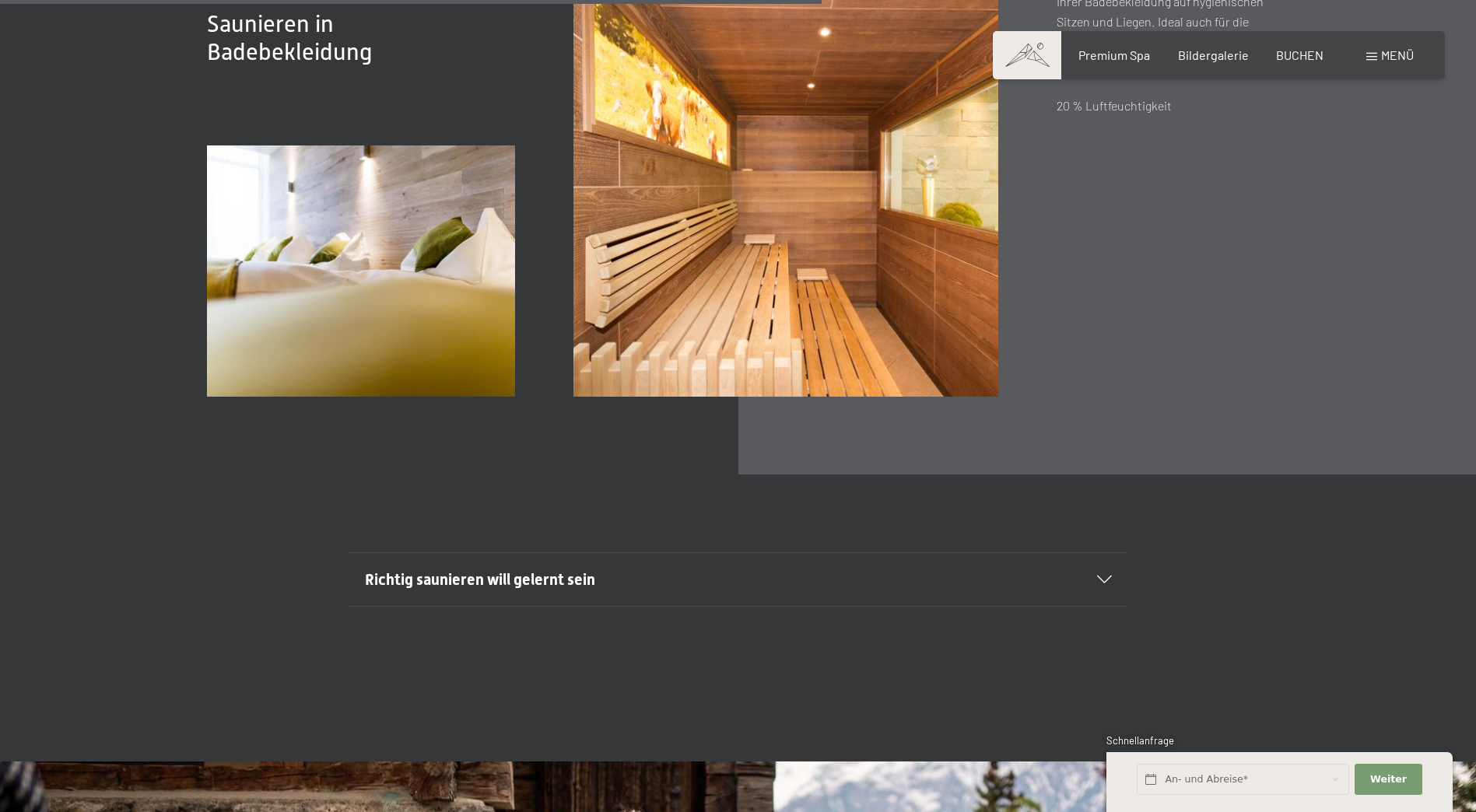
scroll to position [5990, 0]
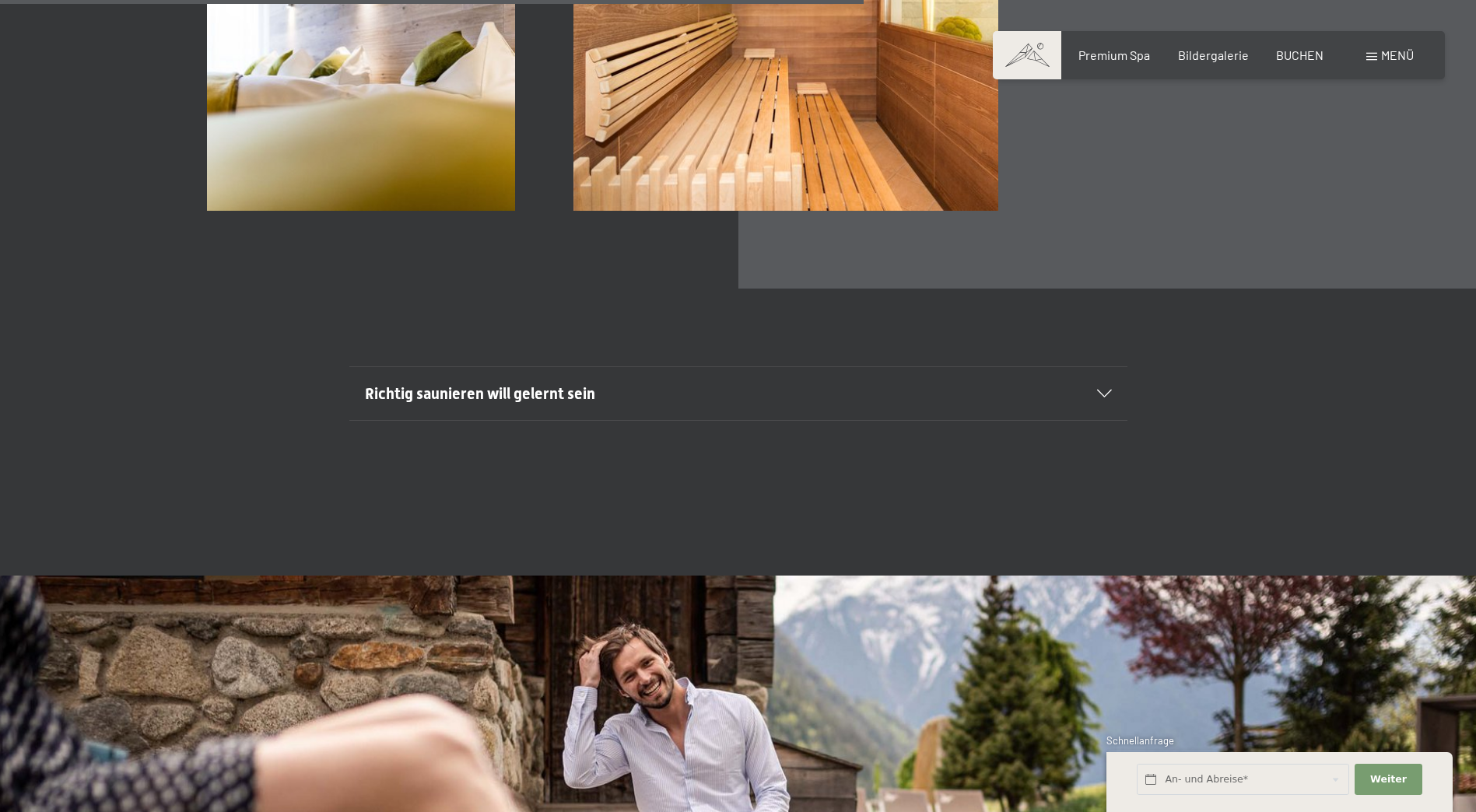
click at [1100, 393] on icon at bounding box center [1104, 393] width 15 height 8
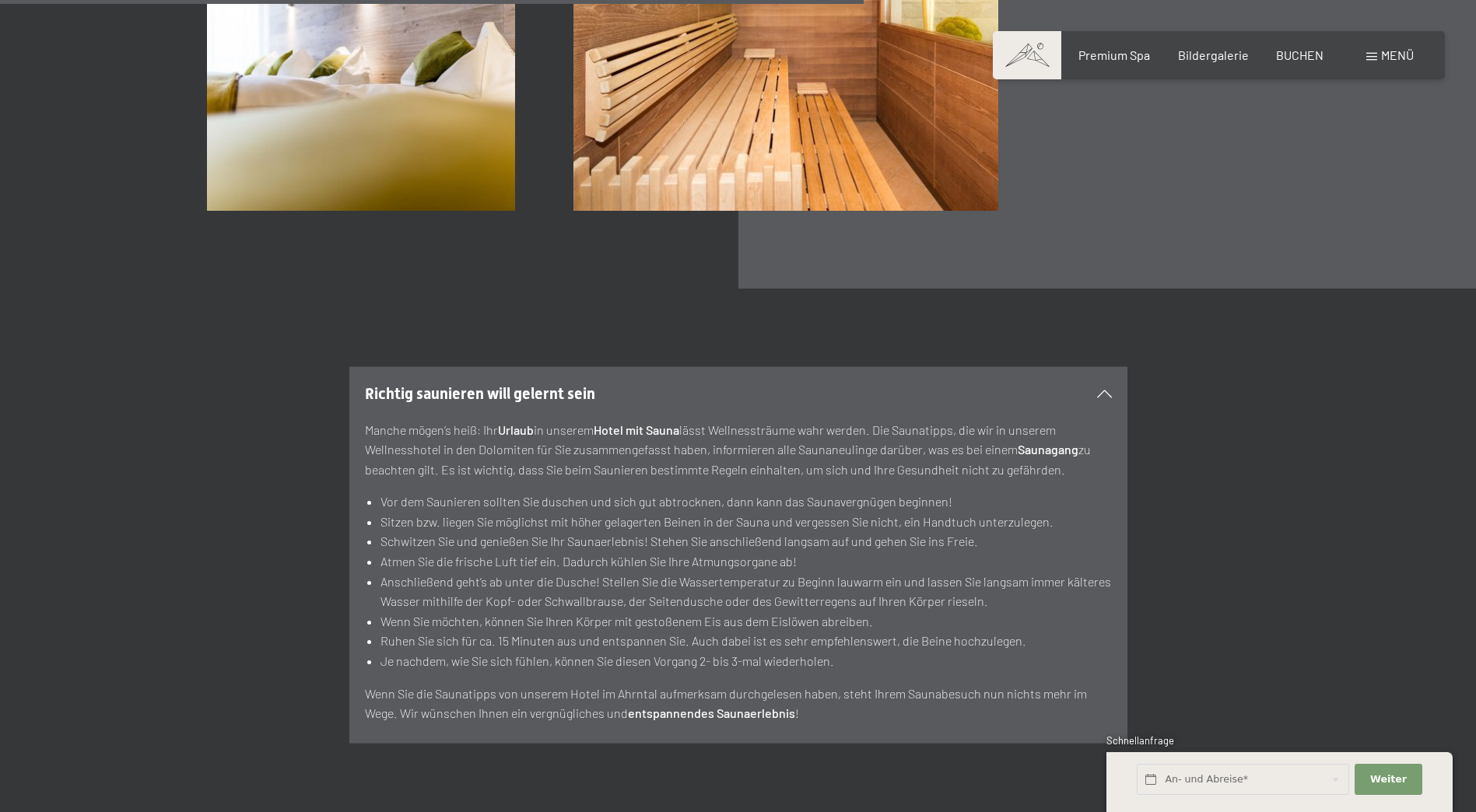
click at [1111, 390] on div at bounding box center [1094, 393] width 34 height 8
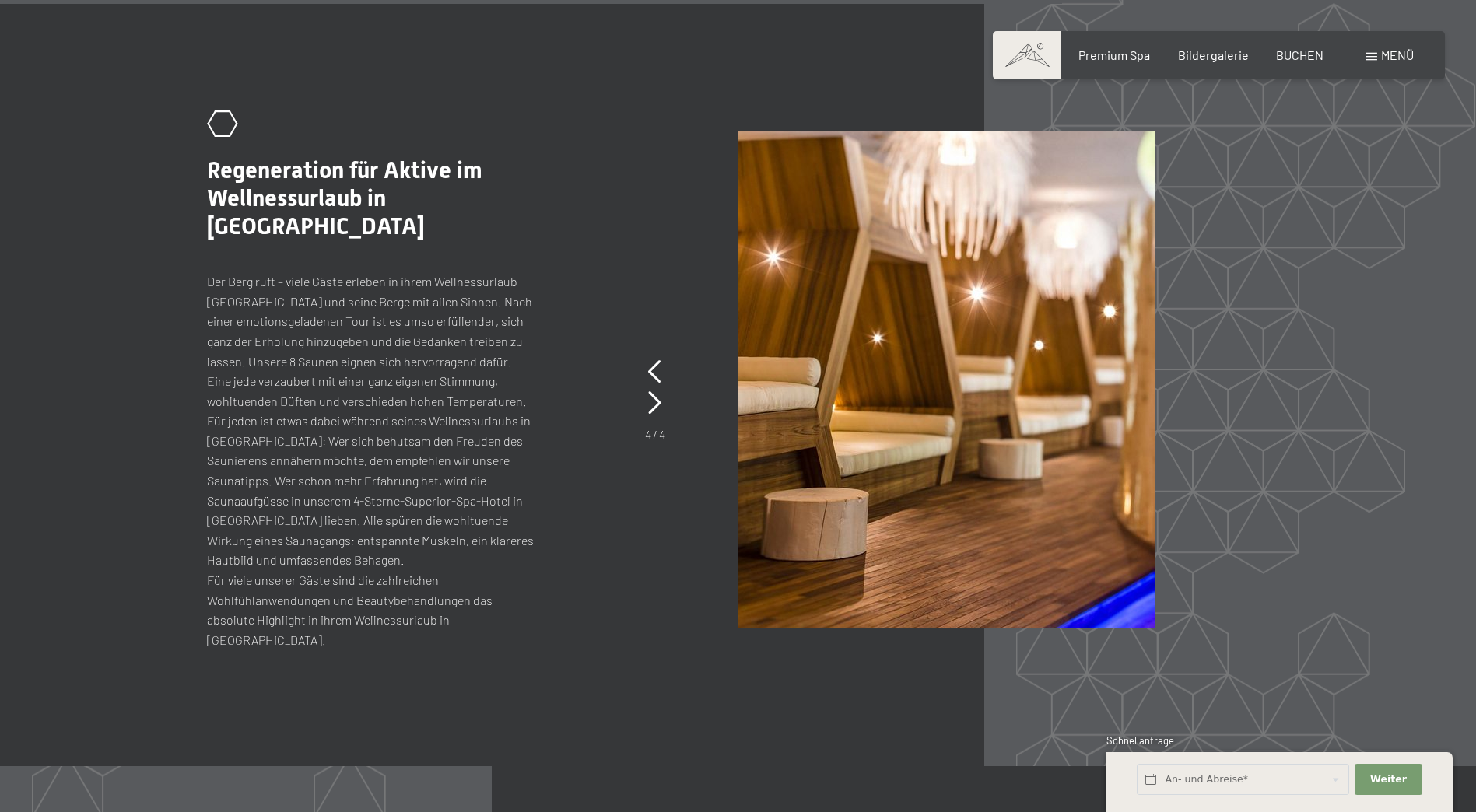
scroll to position [7313, 0]
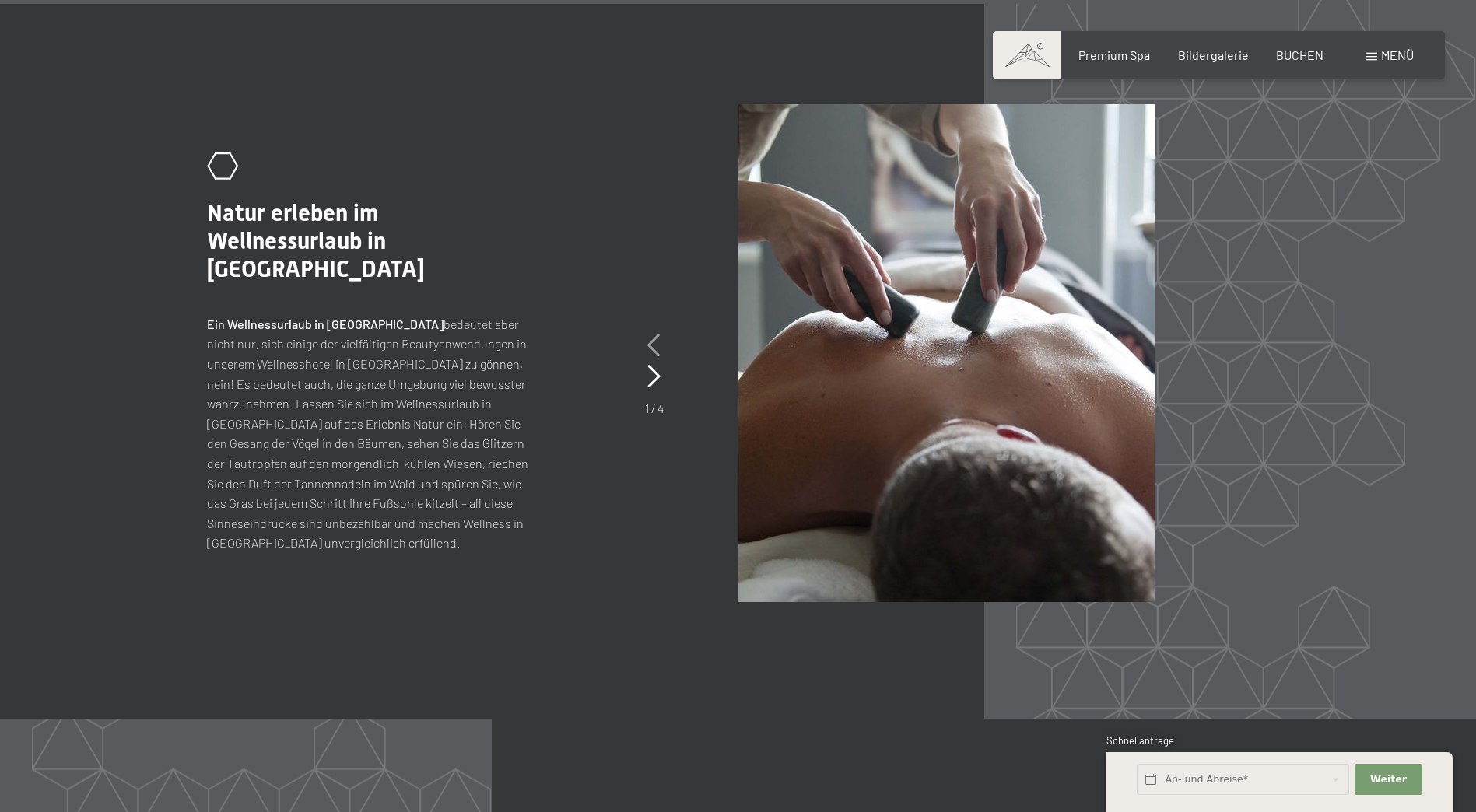
click at [649, 337] on icon at bounding box center [654, 345] width 13 height 23
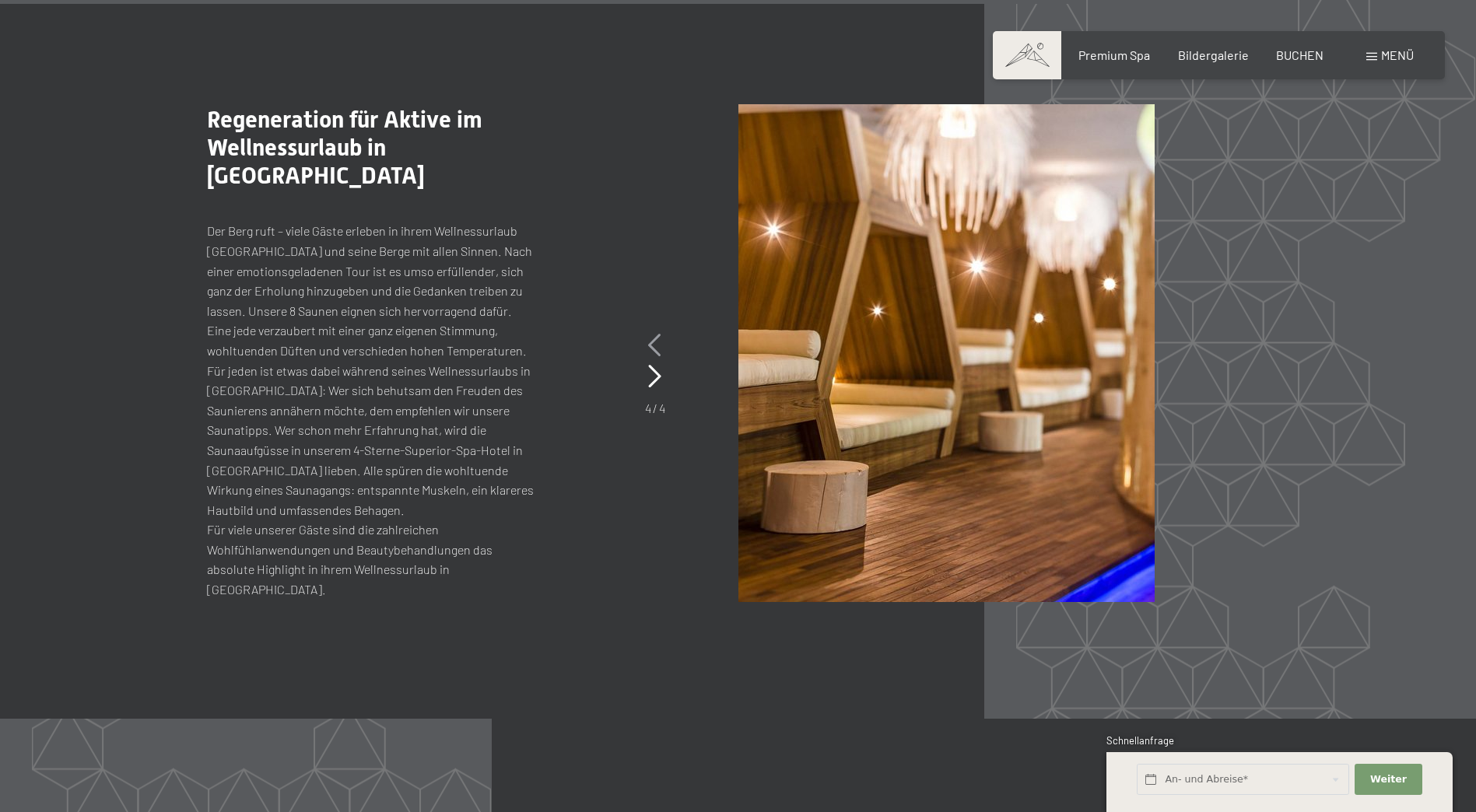
click at [649, 337] on icon at bounding box center [654, 345] width 13 height 23
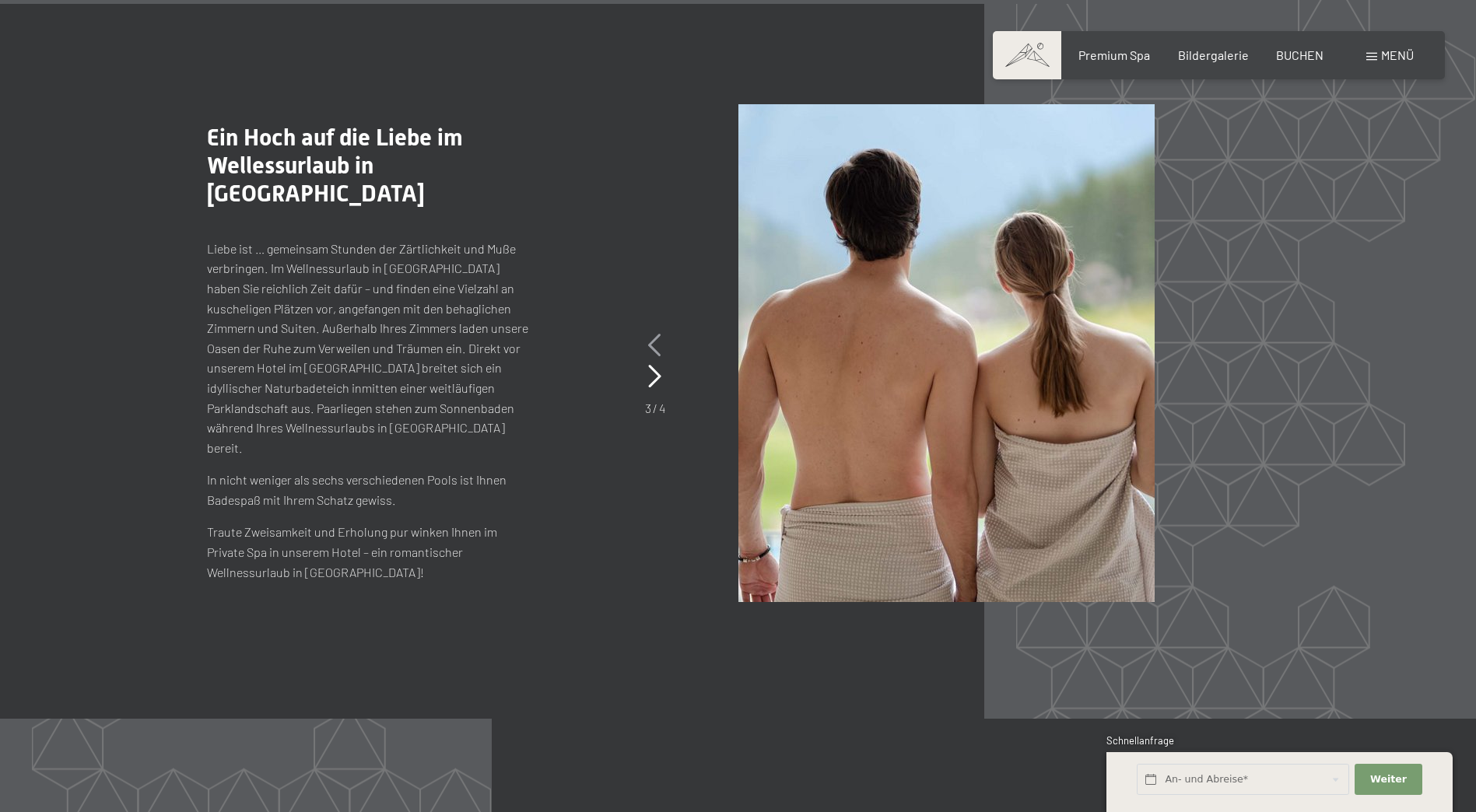
click at [652, 341] on icon at bounding box center [654, 345] width 13 height 23
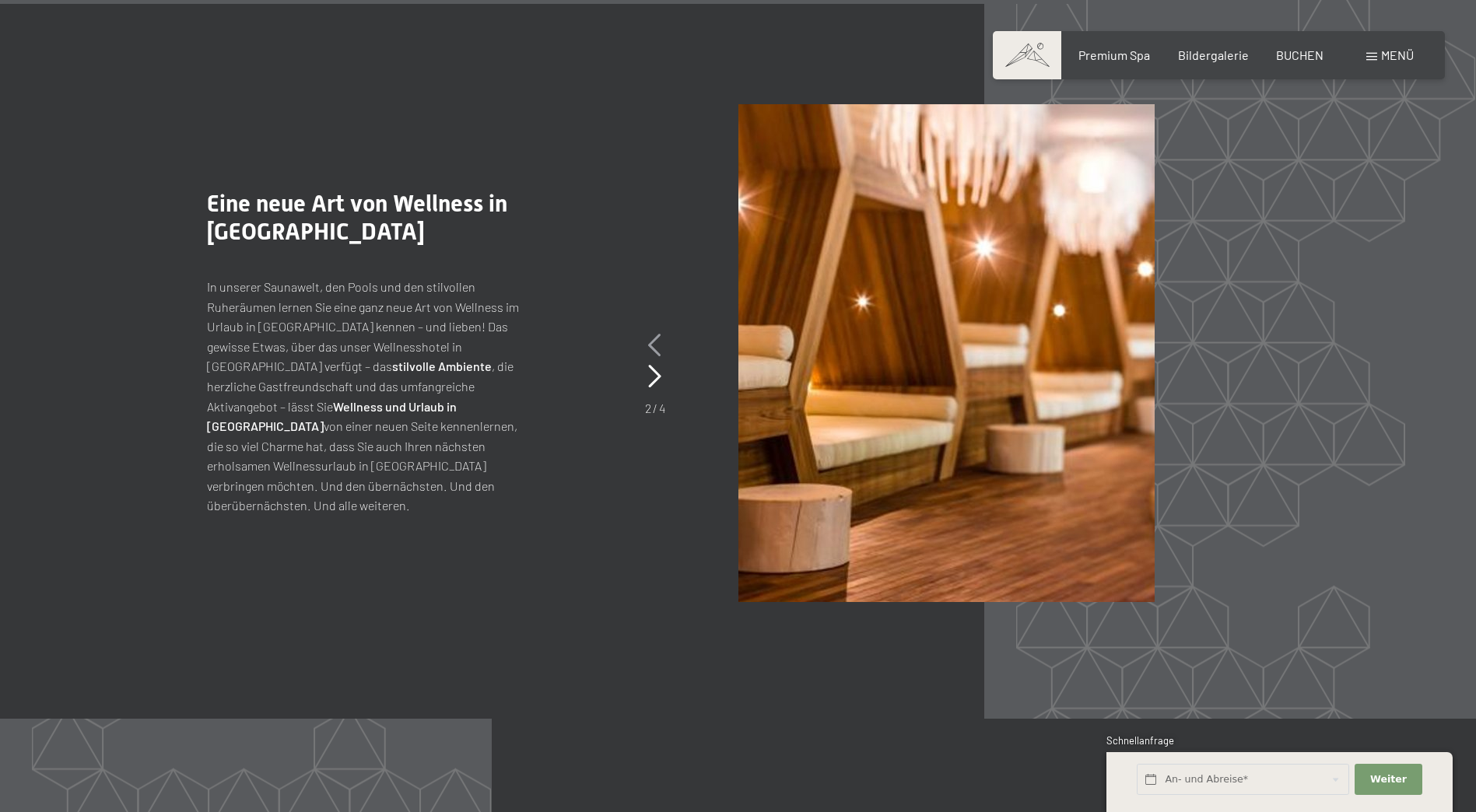
click at [652, 339] on icon at bounding box center [654, 345] width 13 height 23
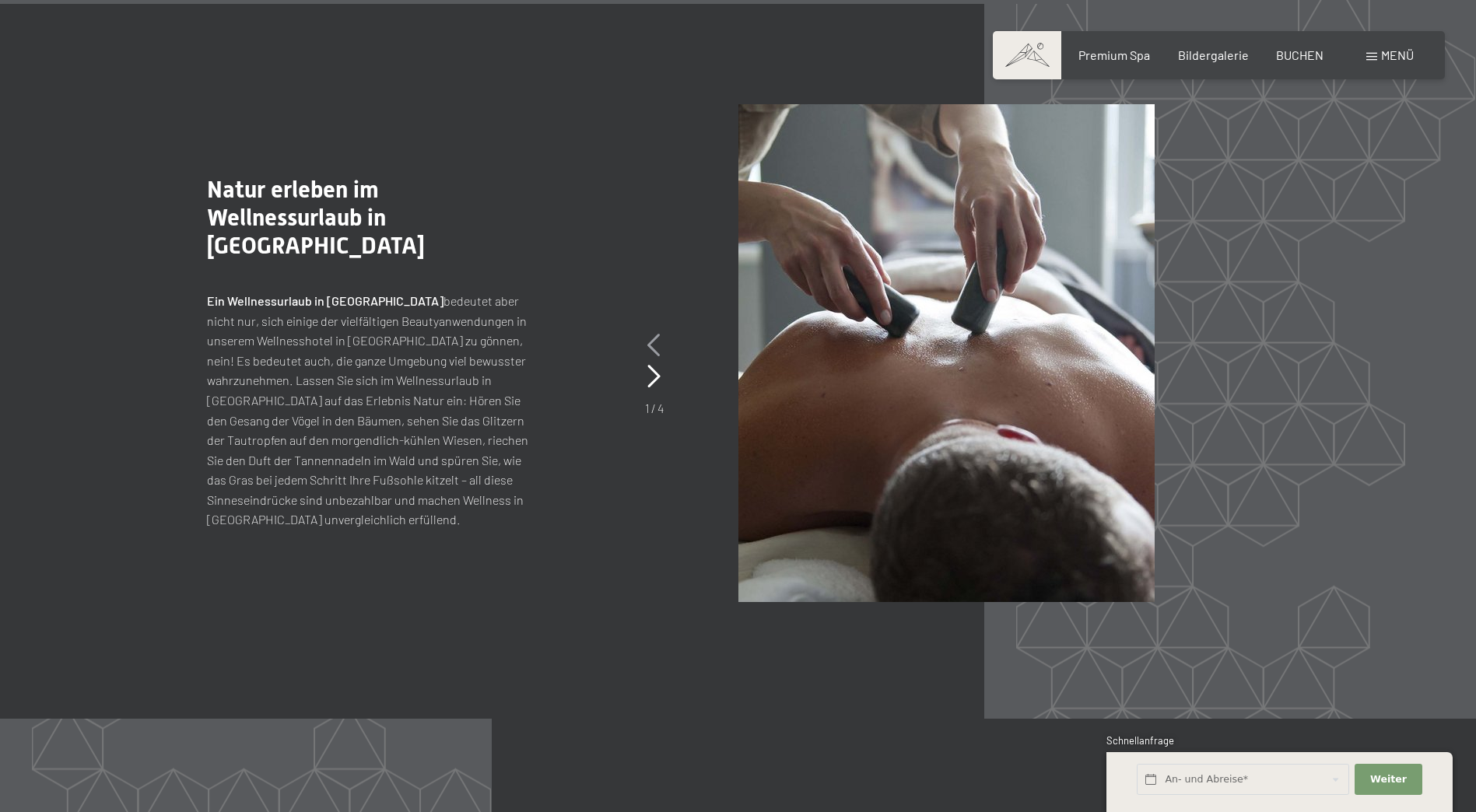
click at [652, 339] on icon at bounding box center [654, 345] width 13 height 23
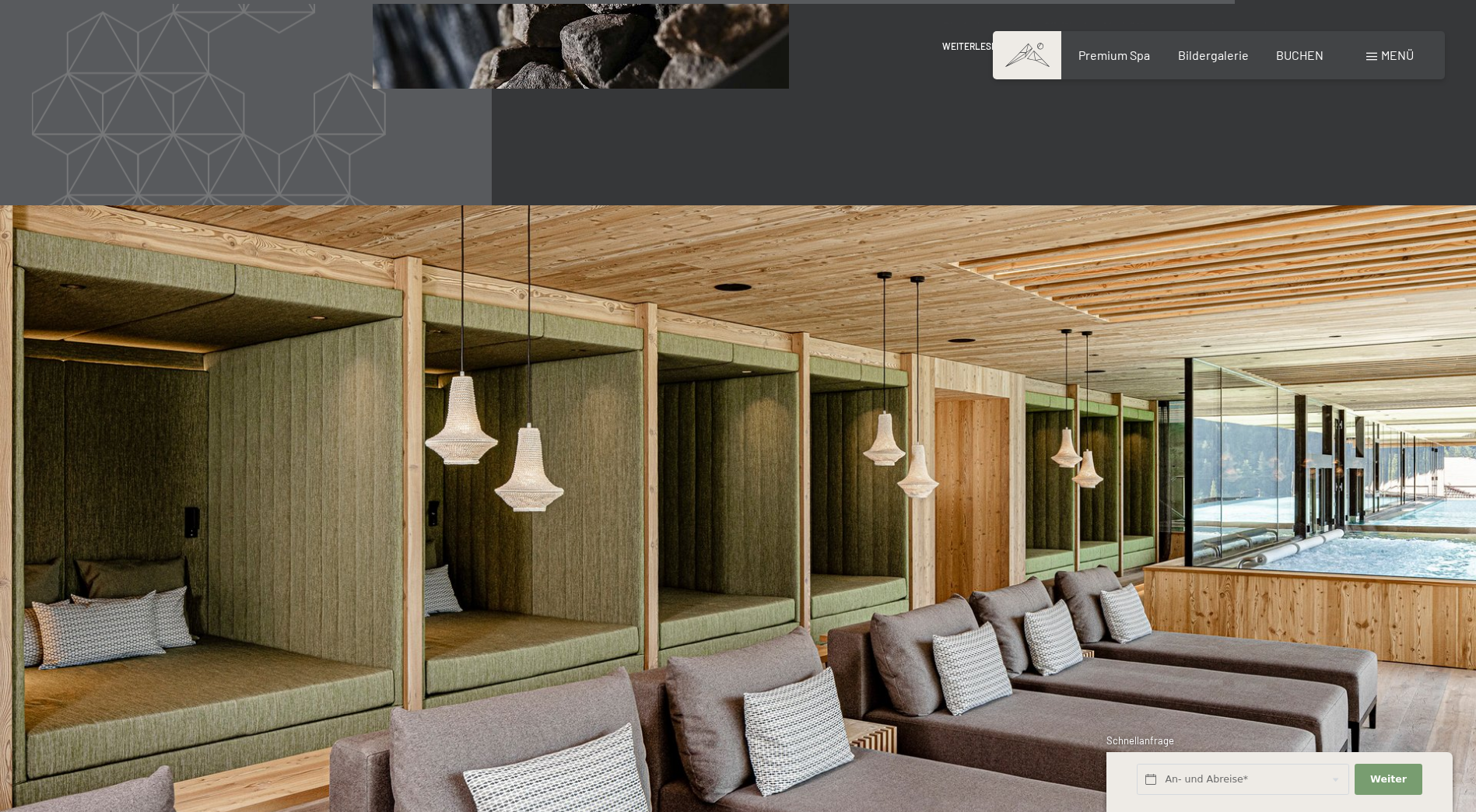
scroll to position [8247, 0]
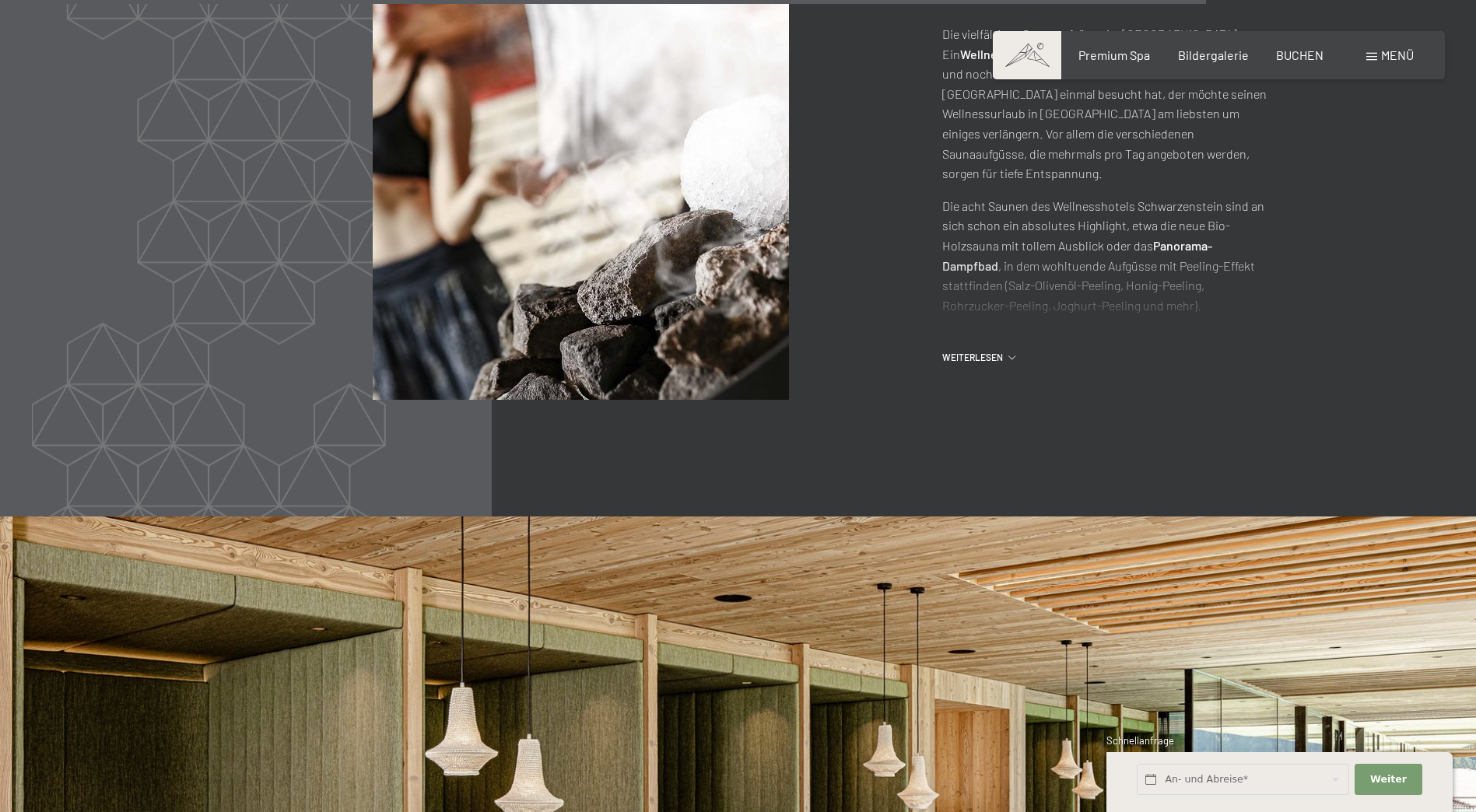
click at [972, 367] on div ".st0{fill:none;stroke:#FFFFFF;stroke-width:2;stroke-linecap:round;stroke-miterl…" at bounding box center [738, 151] width 1062 height 498
click at [979, 359] on span "Weiterlesen" at bounding box center [976, 357] width 66 height 13
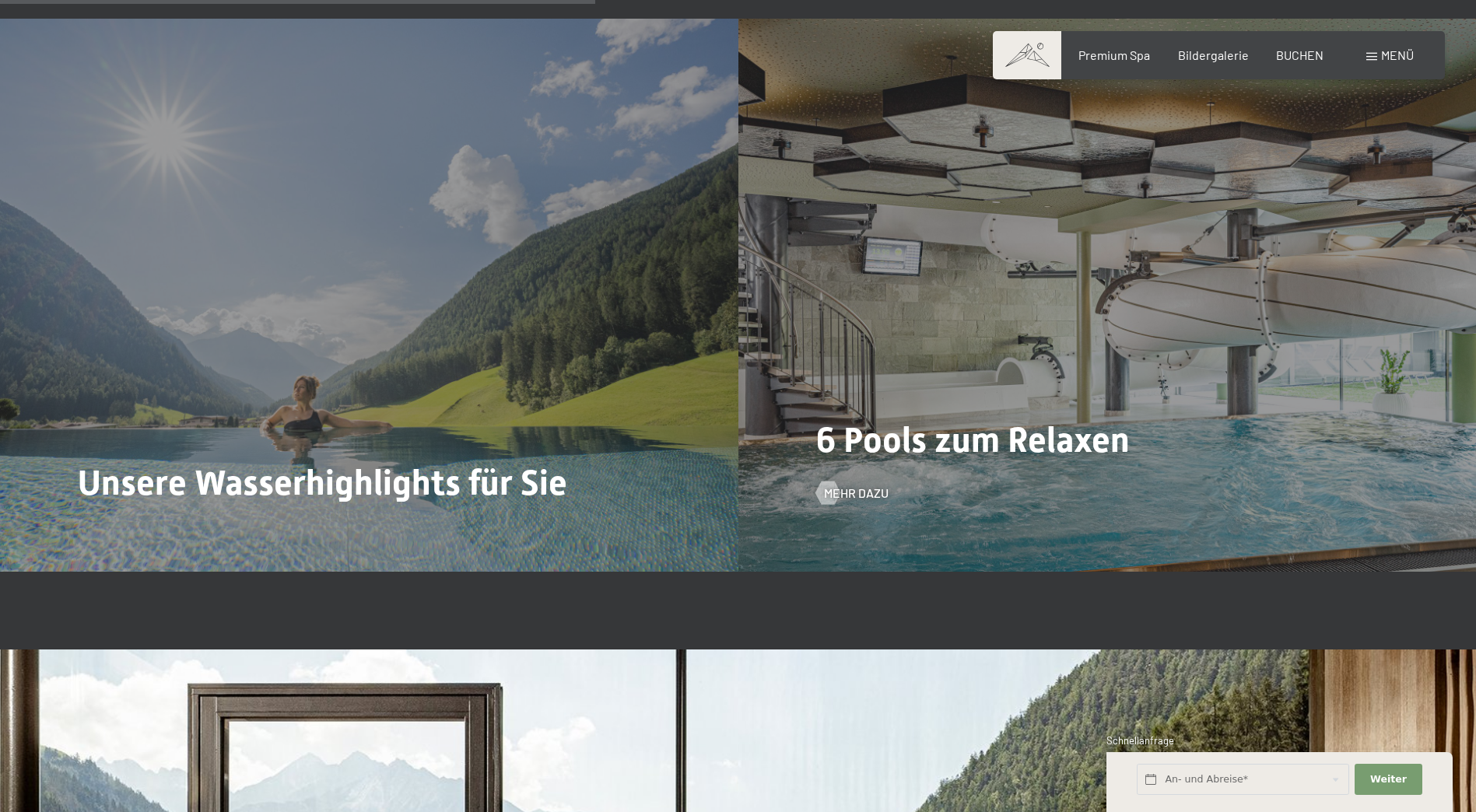
scroll to position [3968, 0]
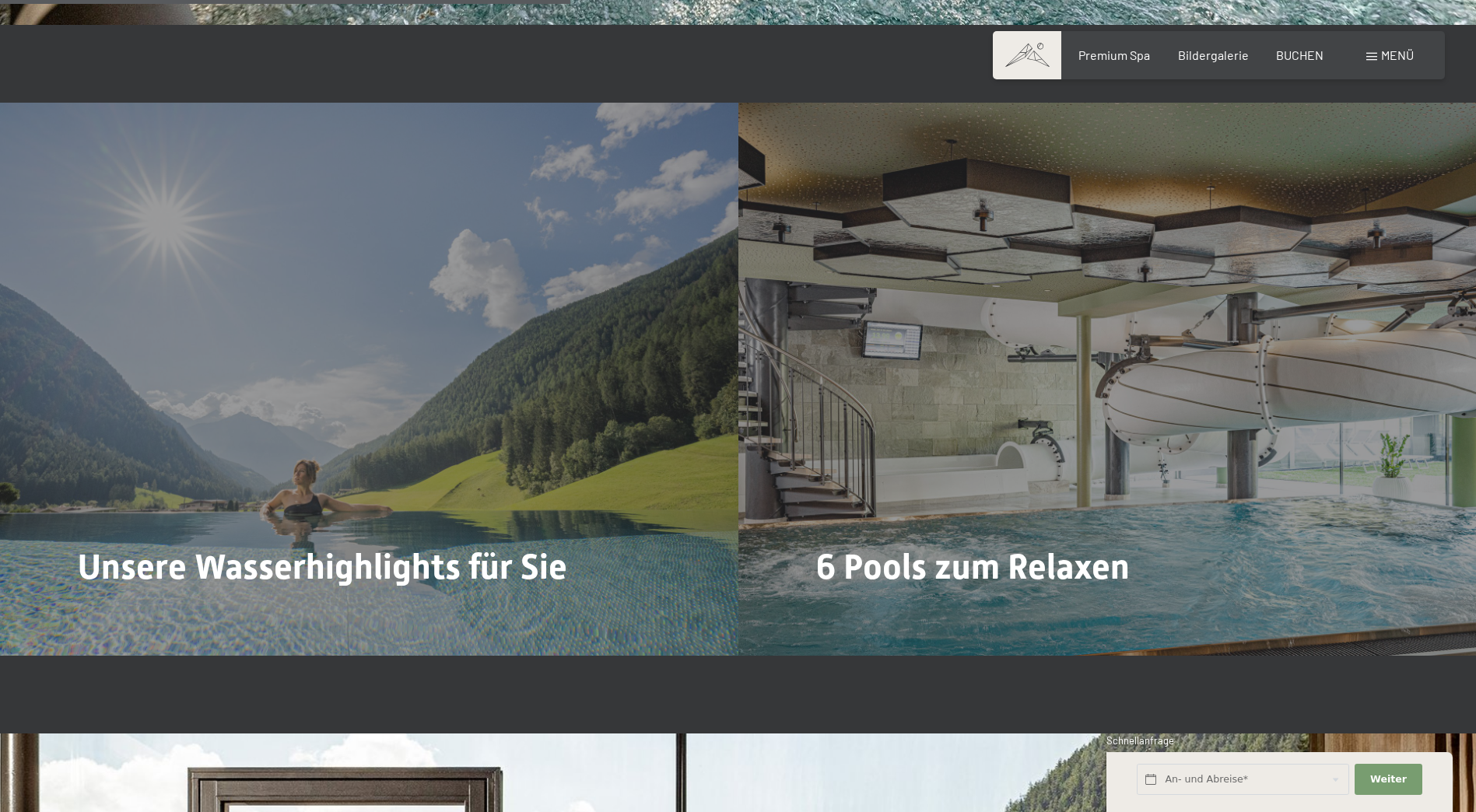
click at [1407, 55] on span "Menü" at bounding box center [1398, 55] width 33 height 15
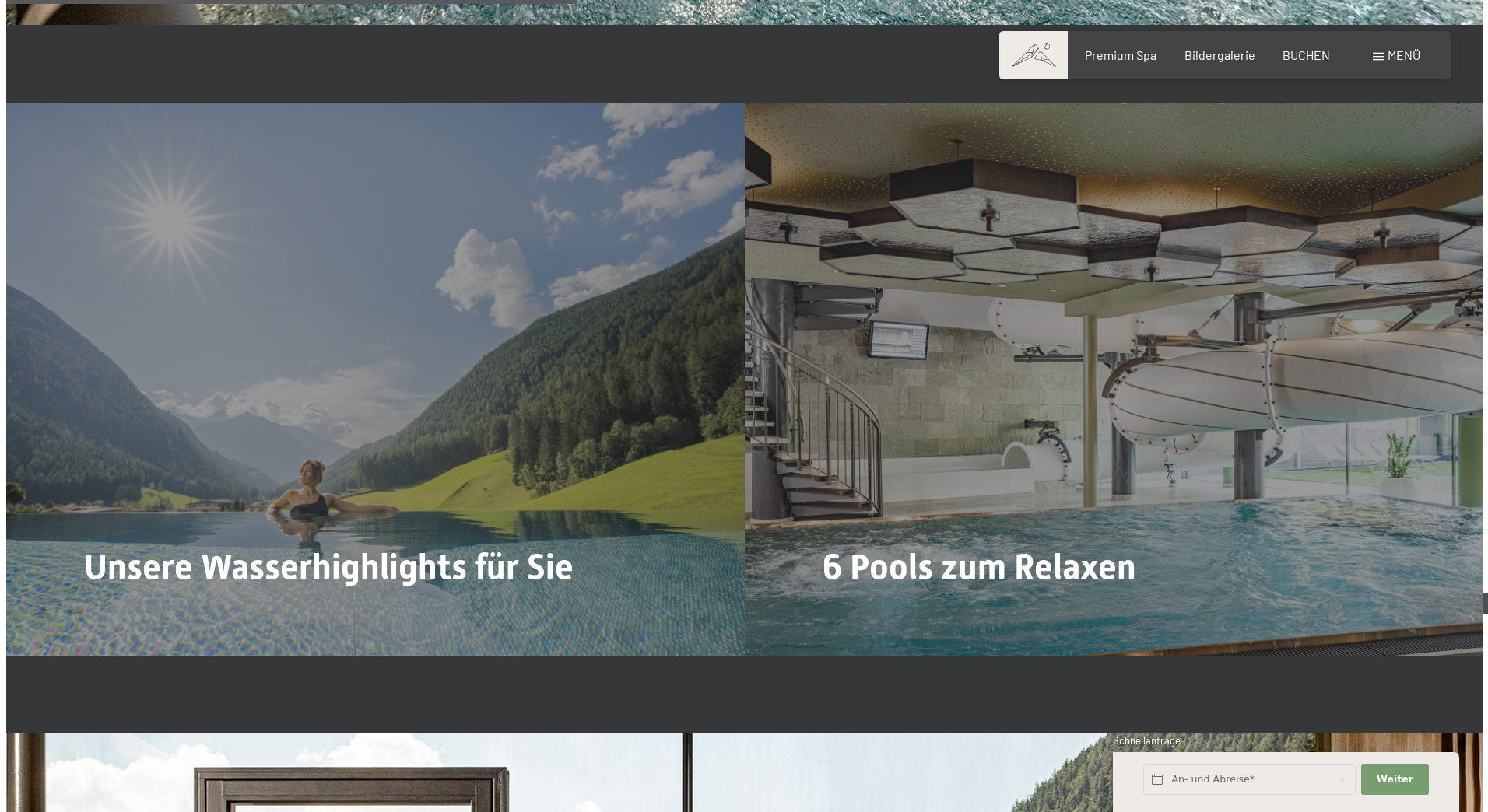
scroll to position [3976, 0]
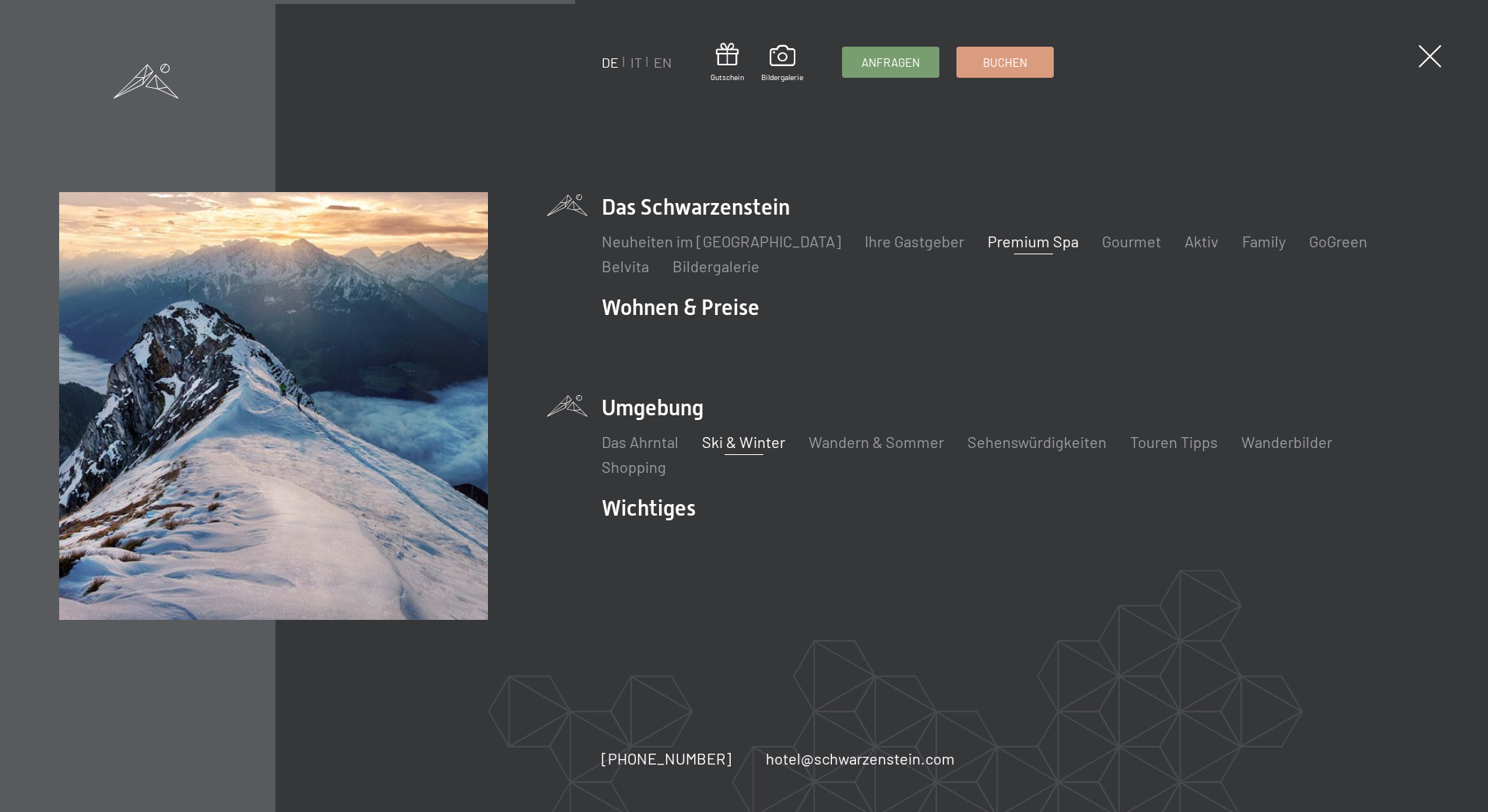
click at [752, 440] on link "Ski & Winter" at bounding box center [744, 441] width 84 height 18
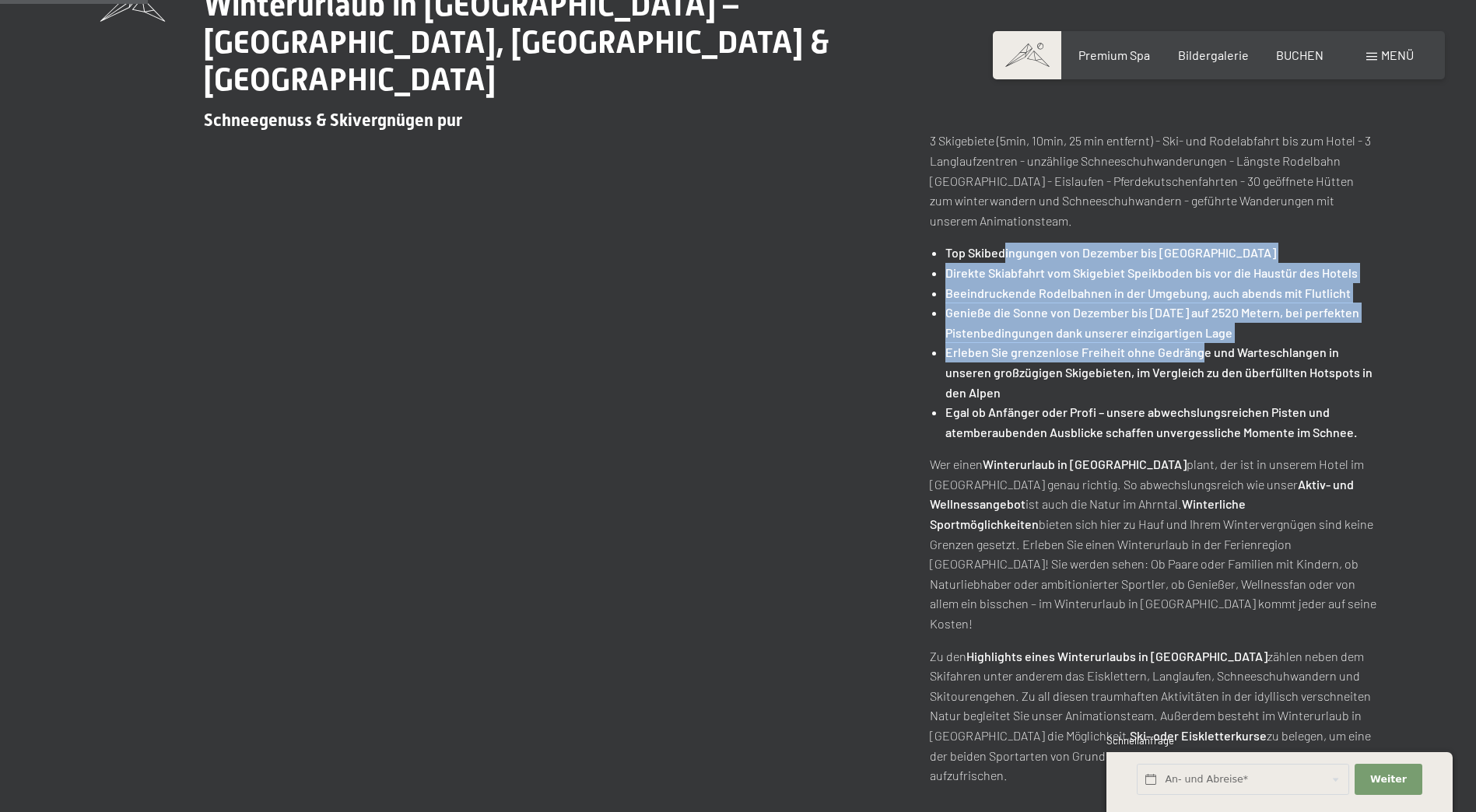
drag, startPoint x: 1002, startPoint y: 214, endPoint x: 1199, endPoint y: 312, distance: 220.0
click at [1199, 312] on ul "Top Skibedingungen von Dezember bis [DATE] Direkte Skiabfahrt vom Skigebiet Spe…" at bounding box center [1152, 342] width 446 height 199
click at [1170, 345] on strong "Erleben Sie grenzenlose Freiheit ohne Gedränge und Warteschlangen in unseren gr…" at bounding box center [1158, 372] width 427 height 55
click at [1168, 305] on strong "Genieße die Sonne von Dezember bis Ostern auf 2520 Metern, bei perfekten Pisten…" at bounding box center [1152, 322] width 414 height 35
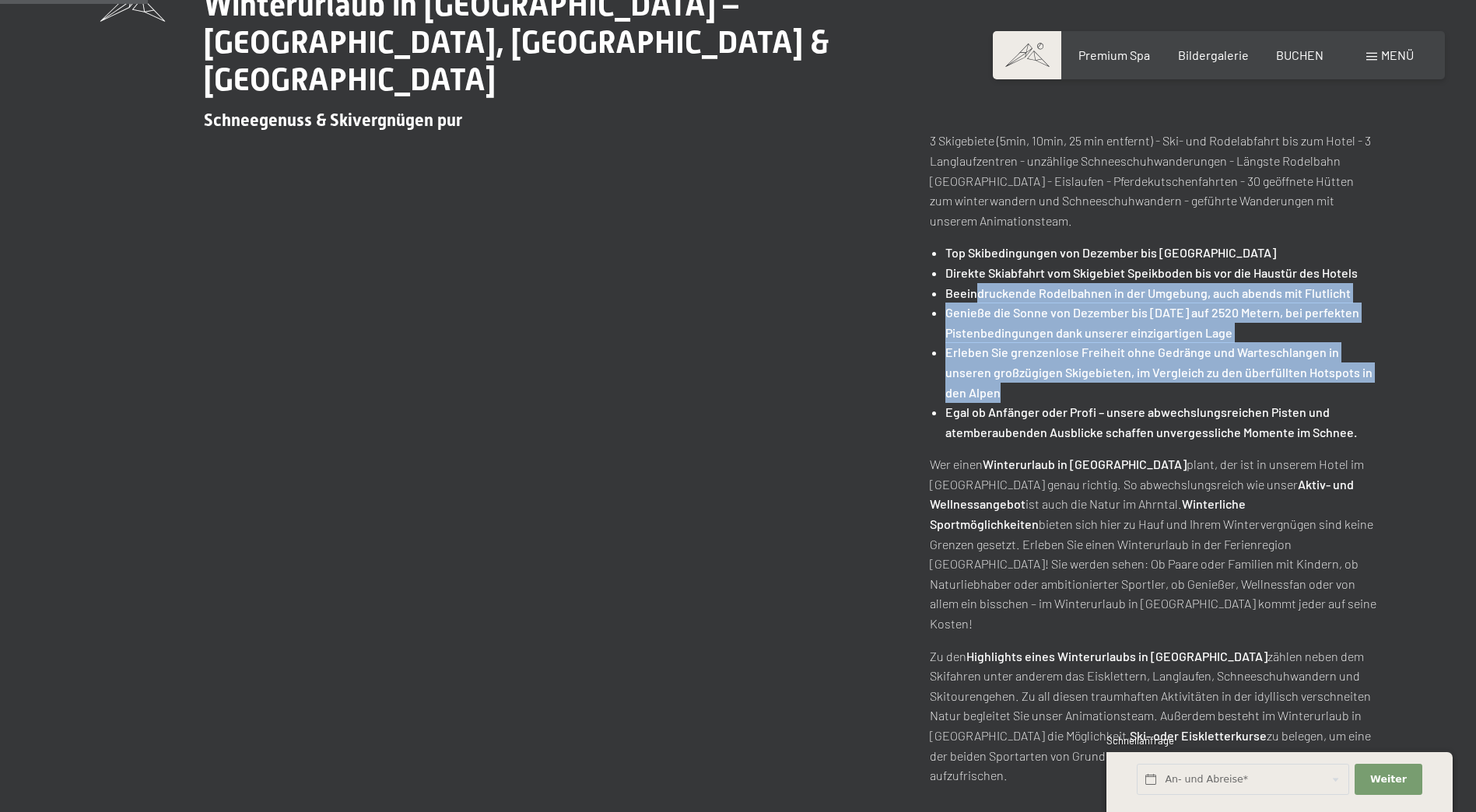
drag, startPoint x: 995, startPoint y: 258, endPoint x: 1185, endPoint y: 356, distance: 213.8
click at [1185, 356] on ul "Top Skibedingungen von Dezember bis Ostern Direkte Skiabfahrt vom Skigebiet Spe…" at bounding box center [1152, 342] width 446 height 199
click at [1162, 356] on li "Erleben Sie grenzenlose Freiheit ohne Gedränge und Warteschlangen in unseren gr…" at bounding box center [1160, 372] width 430 height 60
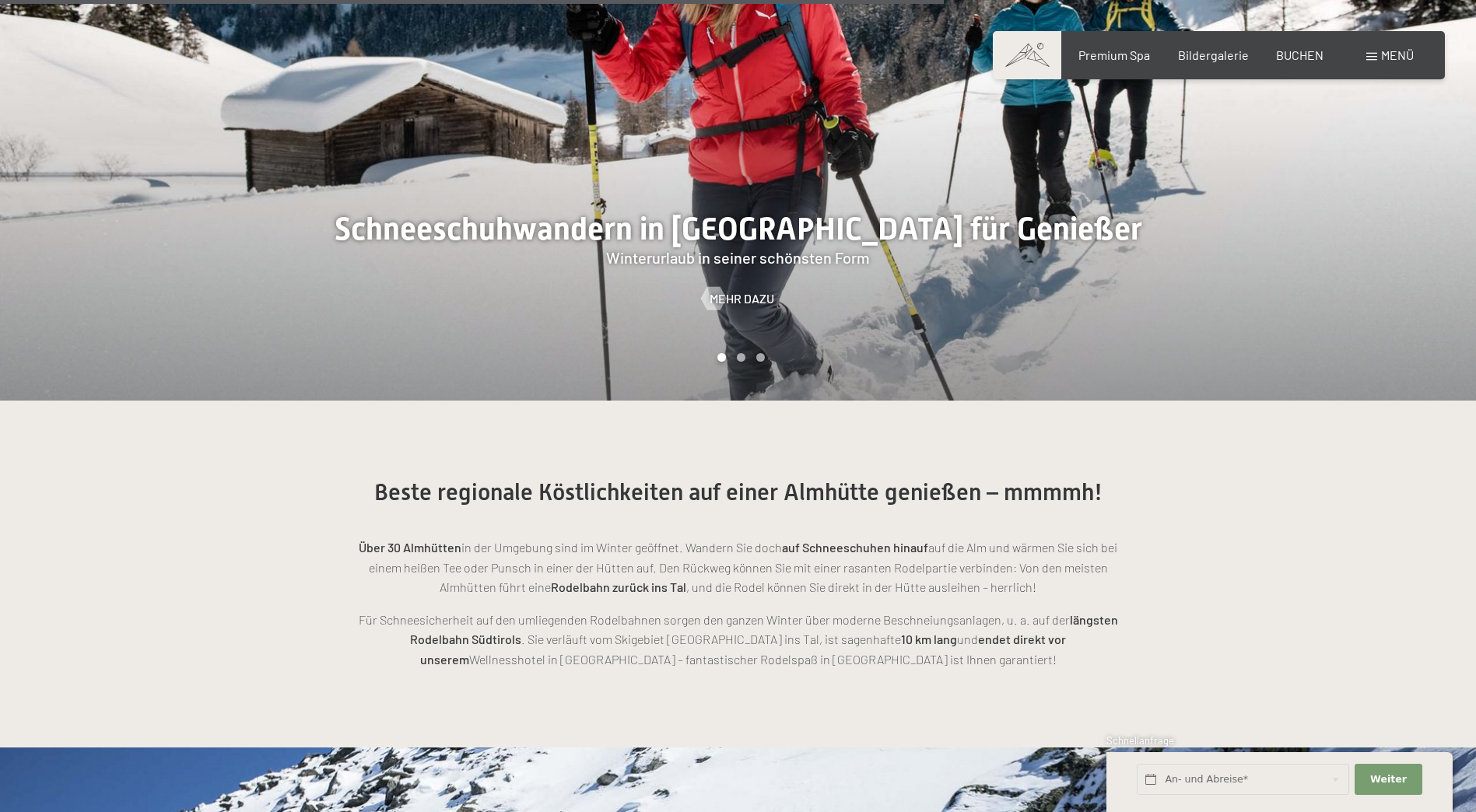
scroll to position [3579, 0]
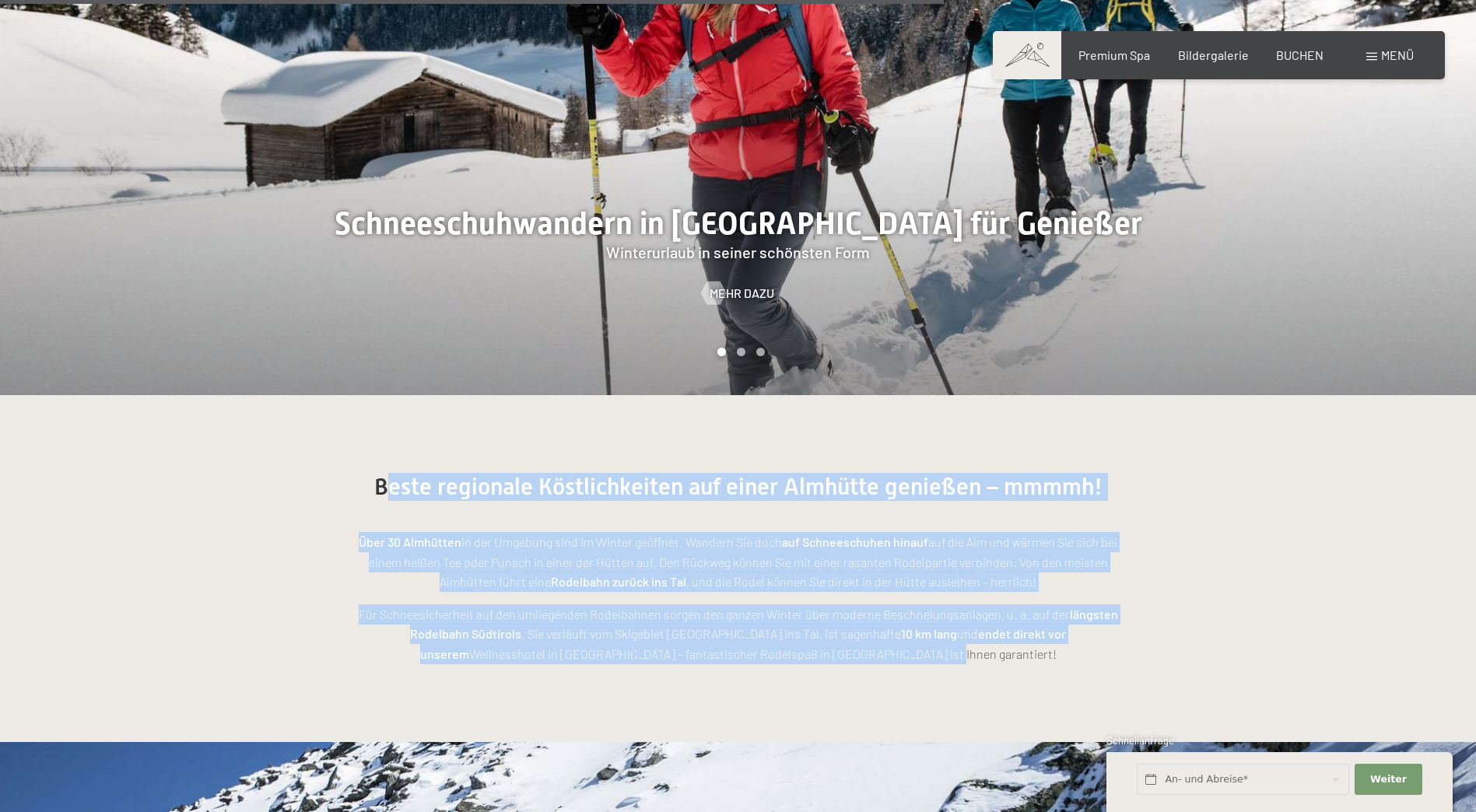
drag, startPoint x: 505, startPoint y: 396, endPoint x: 1028, endPoint y: 564, distance: 549.3
click at [1203, 612] on section "Beste regionale Köstlichkeiten auf einer Almhütte genießen – mmmmh! Über 30 Alm…" at bounding box center [738, 568] width 1476 height 347
click at [956, 627] on strong "endet direkt vor unserem" at bounding box center [743, 644] width 647 height 35
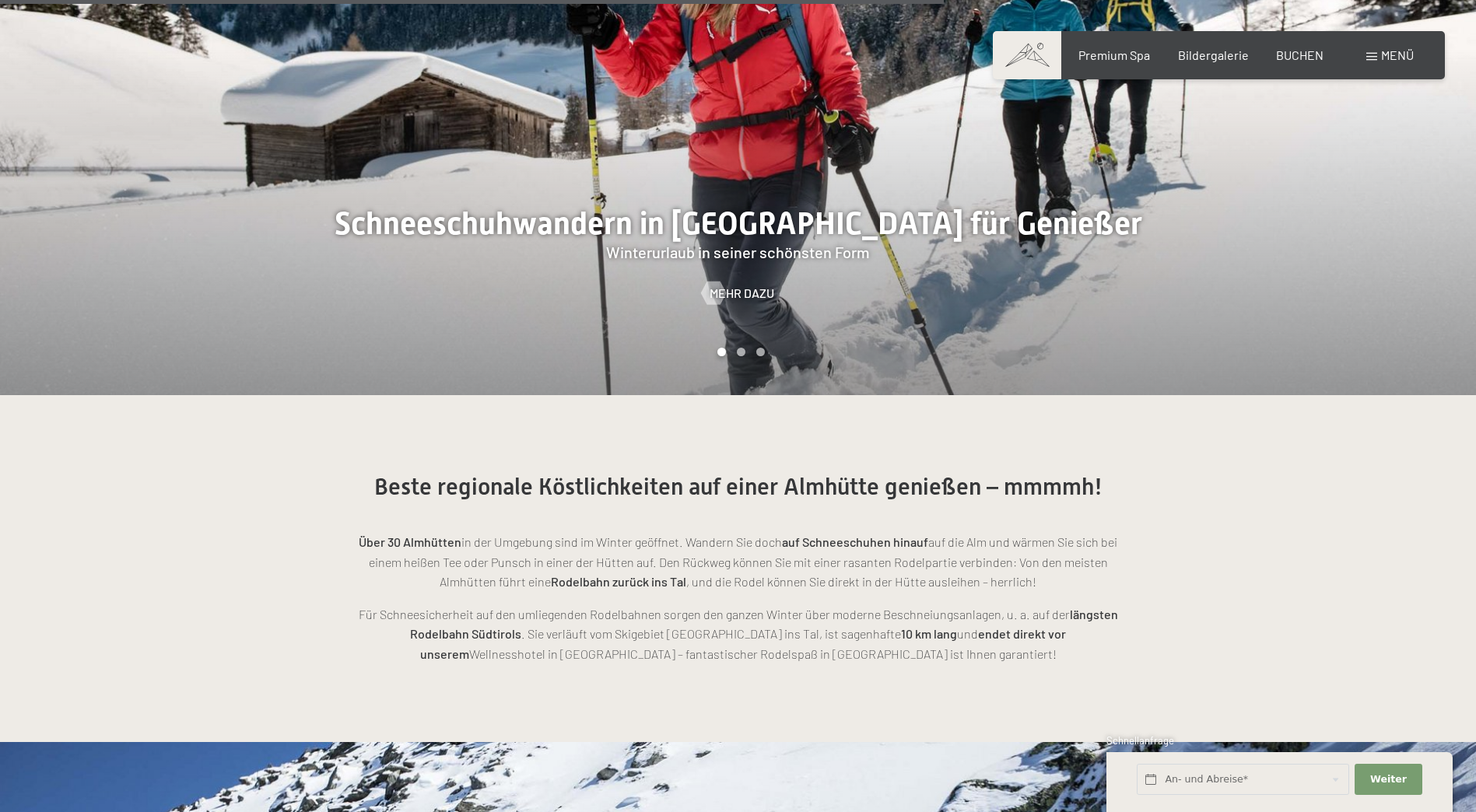
click at [867, 605] on p "Für Schneesicherheit auf den umliegenden Rodelbahnen sorgen den ganzen Winter ü…" at bounding box center [738, 634] width 778 height 60
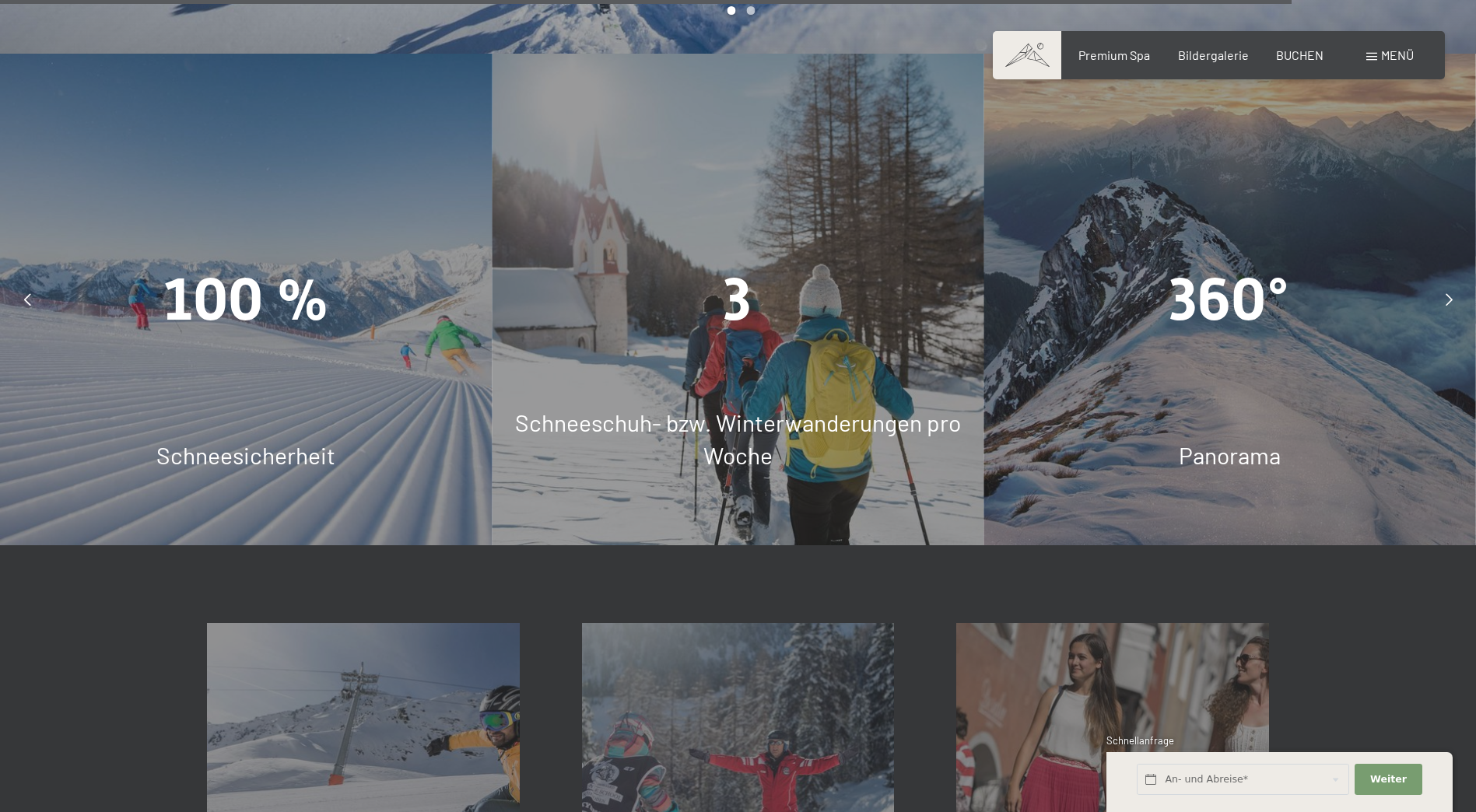
scroll to position [5135, 0]
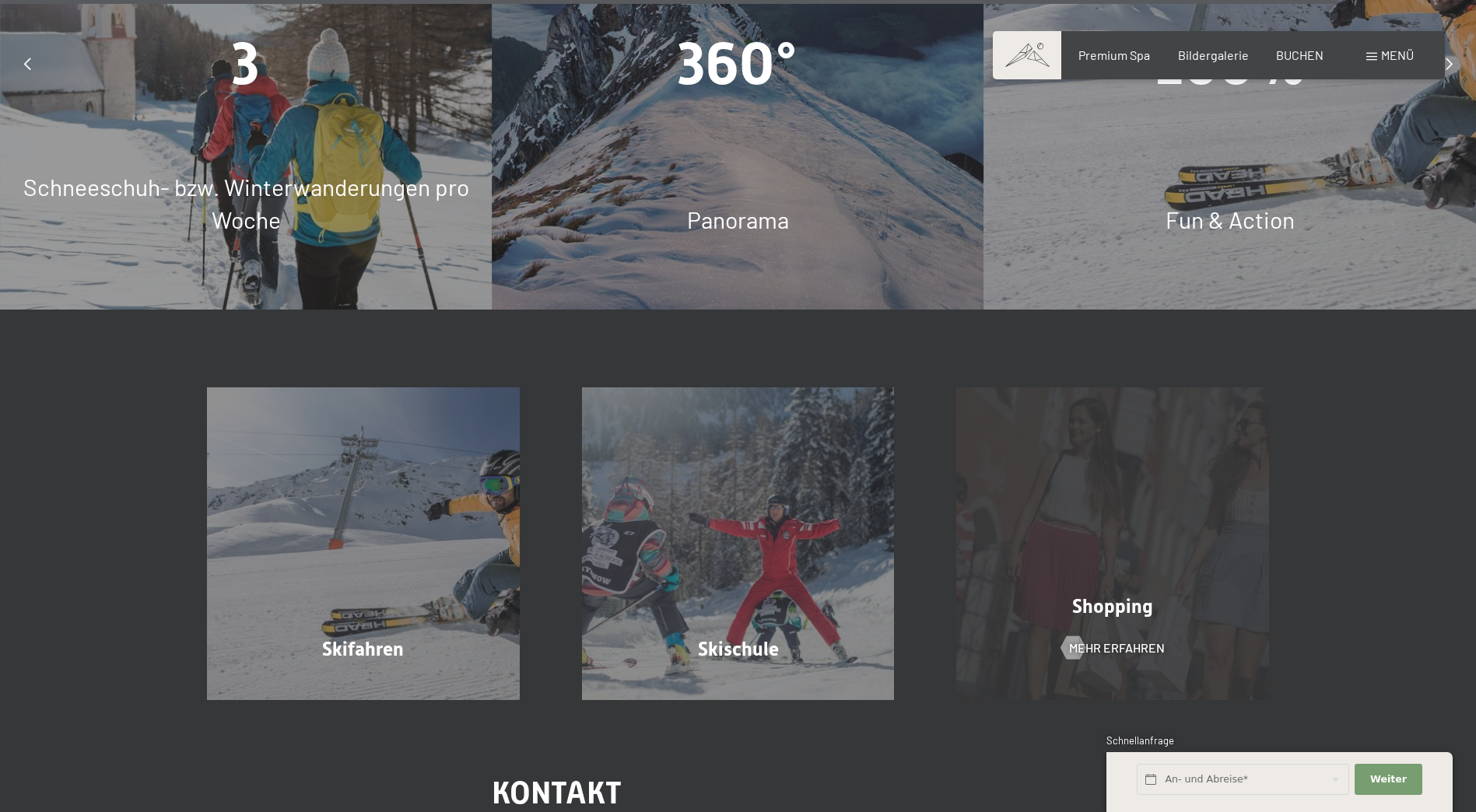
click at [1088, 496] on div "Shopping Mehr erfahren" at bounding box center [1112, 543] width 375 height 312
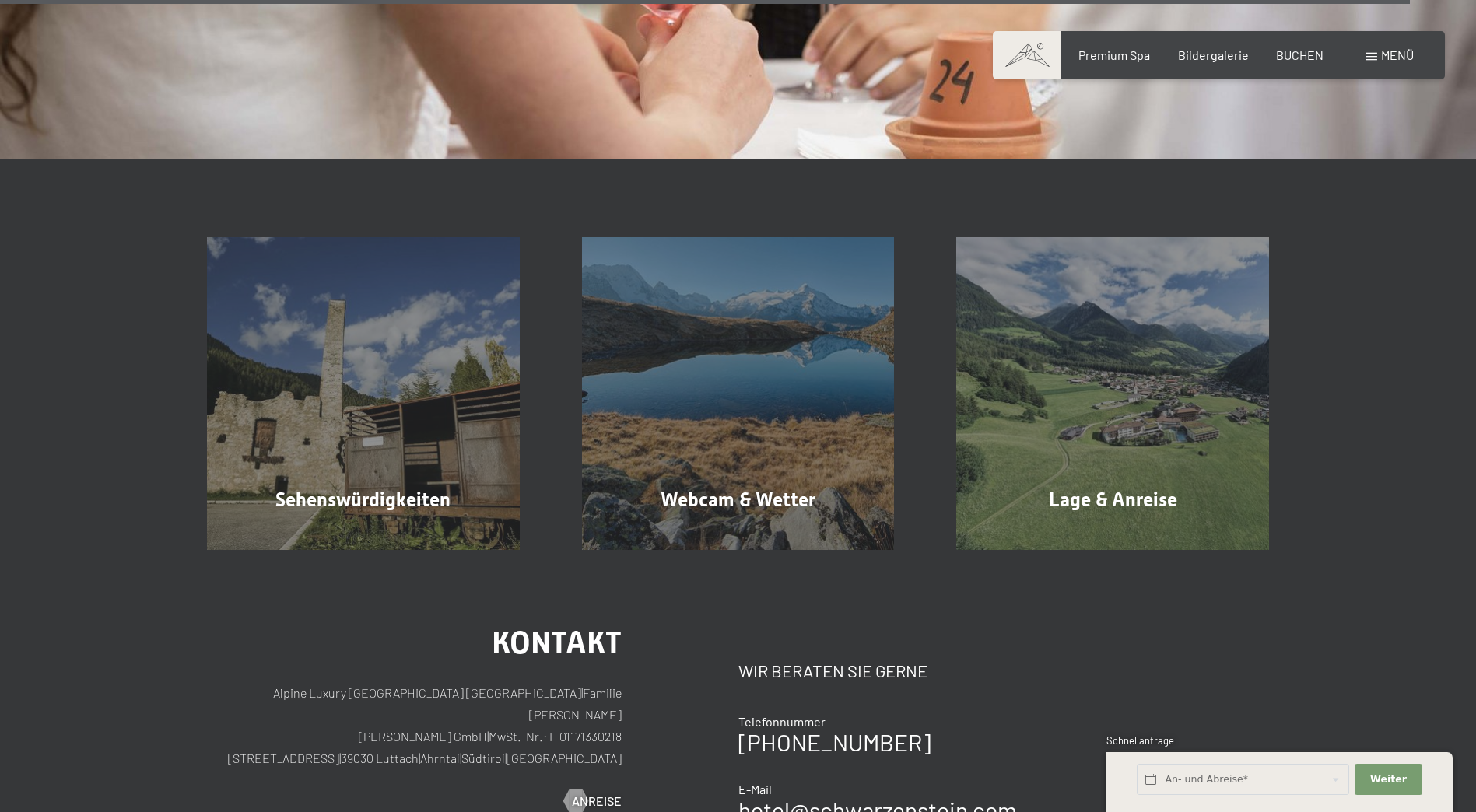
scroll to position [3190, 0]
